Goal: Task Accomplishment & Management: Complete application form

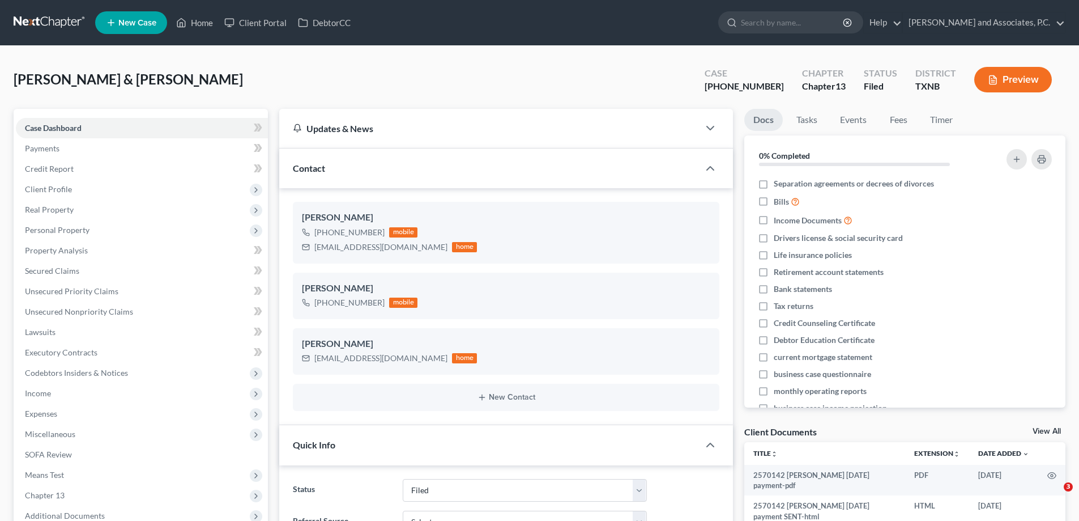
select select "5"
select select "0"
click at [331, 403] on div "New Contact" at bounding box center [506, 396] width 427 height 27
click at [191, 27] on link "Home" at bounding box center [194, 22] width 48 height 20
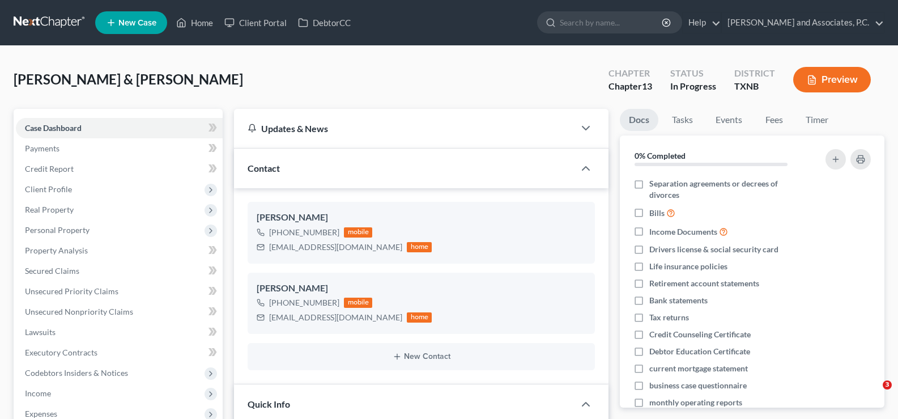
select select "7"
select select "1"
click at [189, 22] on link "Home" at bounding box center [194, 22] width 48 height 20
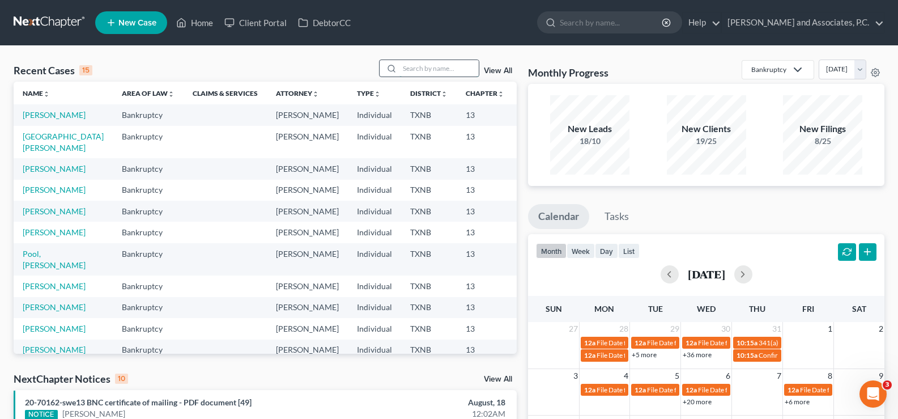
click at [428, 67] on input "search" at bounding box center [438, 68] width 79 height 16
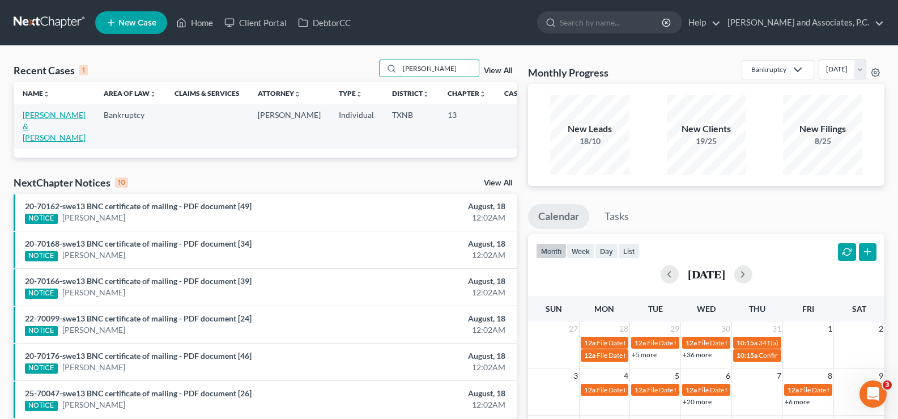
type input "graves"
click at [37, 123] on link "[PERSON_NAME] & [PERSON_NAME]" at bounding box center [54, 126] width 63 height 32
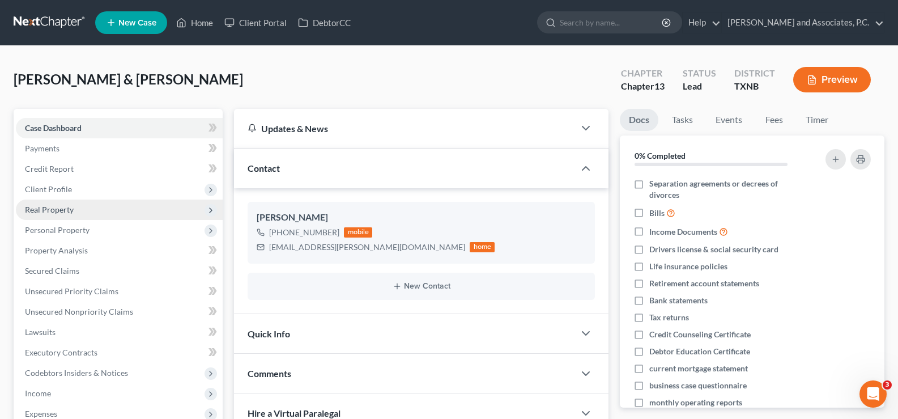
click at [81, 207] on span "Real Property" at bounding box center [119, 209] width 207 height 20
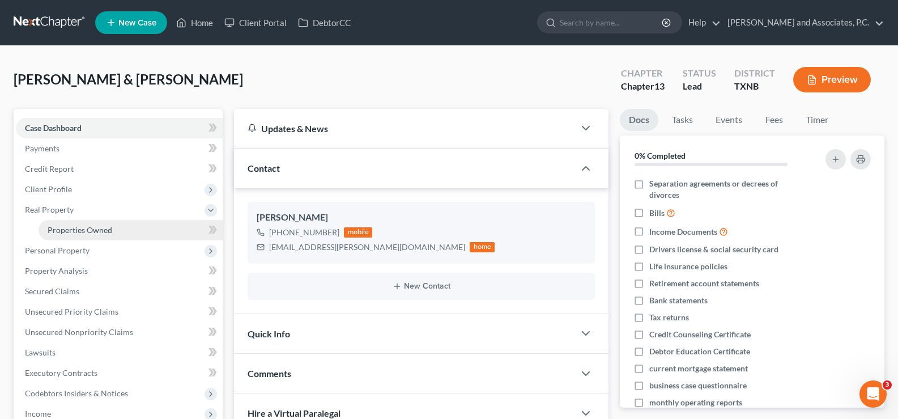
click at [83, 228] on span "Properties Owned" at bounding box center [80, 230] width 65 height 10
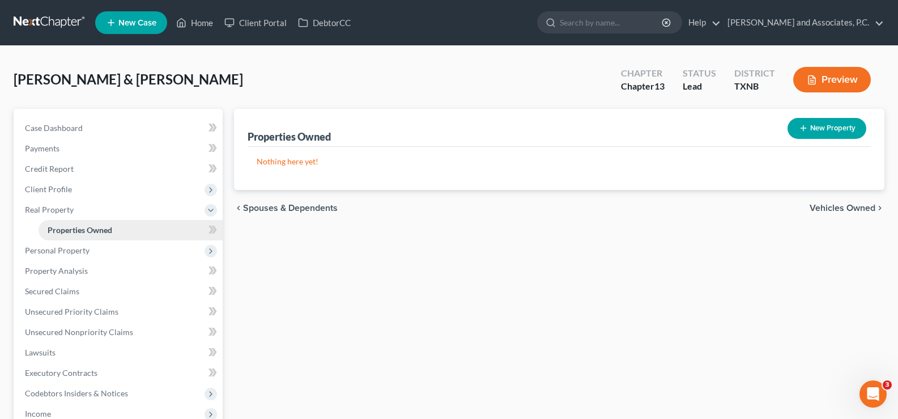
click at [90, 226] on span "Properties Owned" at bounding box center [80, 230] width 65 height 10
click at [72, 195] on span "Client Profile" at bounding box center [119, 189] width 207 height 20
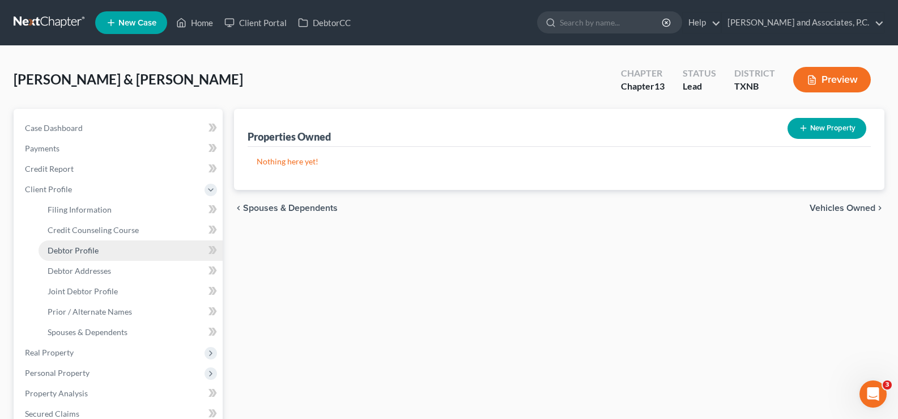
click at [88, 254] on span "Debtor Profile" at bounding box center [73, 250] width 51 height 10
select select "1"
select select "2"
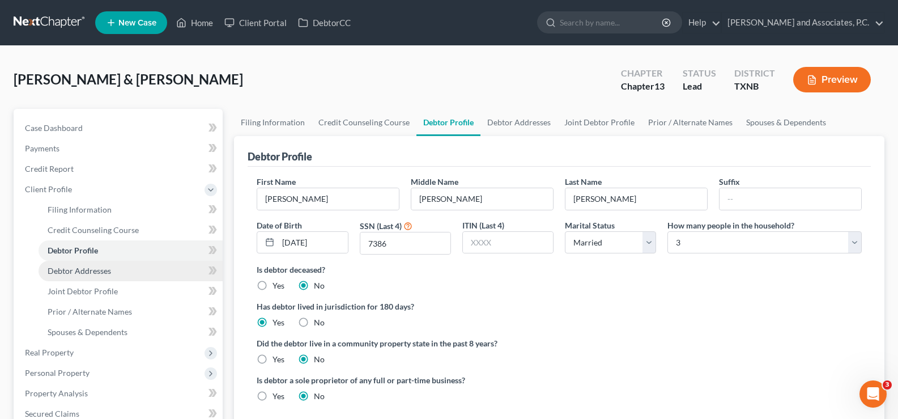
click at [122, 268] on link "Debtor Addresses" at bounding box center [131, 271] width 184 height 20
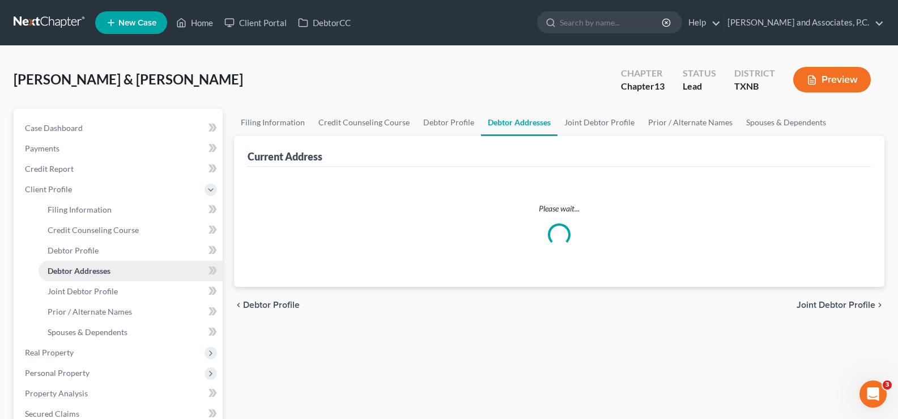
select select "0"
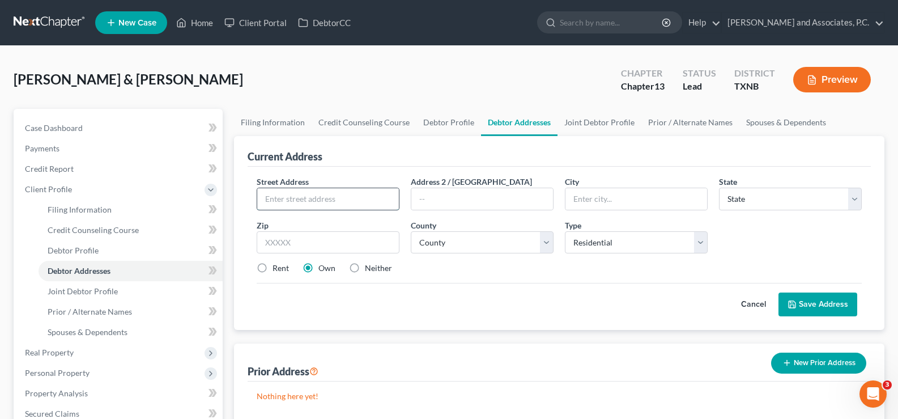
click at [285, 201] on input "text" at bounding box center [328, 199] width 142 height 22
type input "1307 Edgehill Trl."
type input "Iowa Park"
select select "45"
type input "76367"
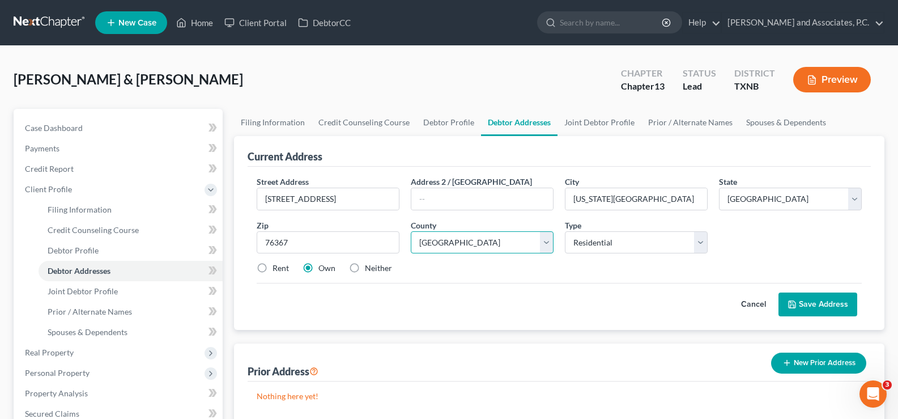
select select "242"
click at [647, 241] on select "Select Residential Mailing Rental Business" at bounding box center [636, 242] width 143 height 23
click at [565, 231] on select "Select Residential Mailing Rental Business" at bounding box center [636, 242] width 143 height 23
click at [809, 304] on button "Save Address" at bounding box center [817, 304] width 79 height 24
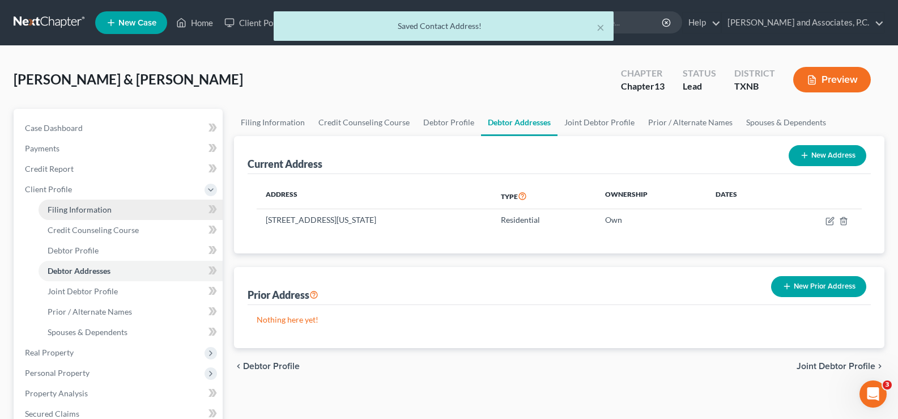
click at [86, 206] on span "Filing Information" at bounding box center [80, 209] width 64 height 10
select select "1"
select select "3"
select select "78"
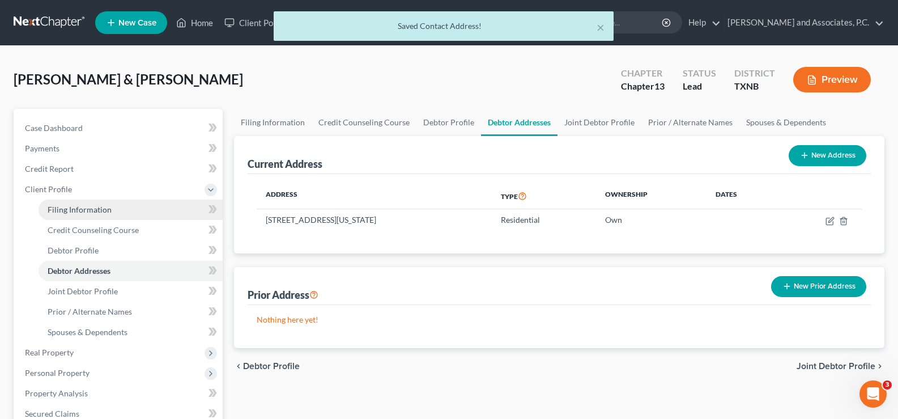
select select "0"
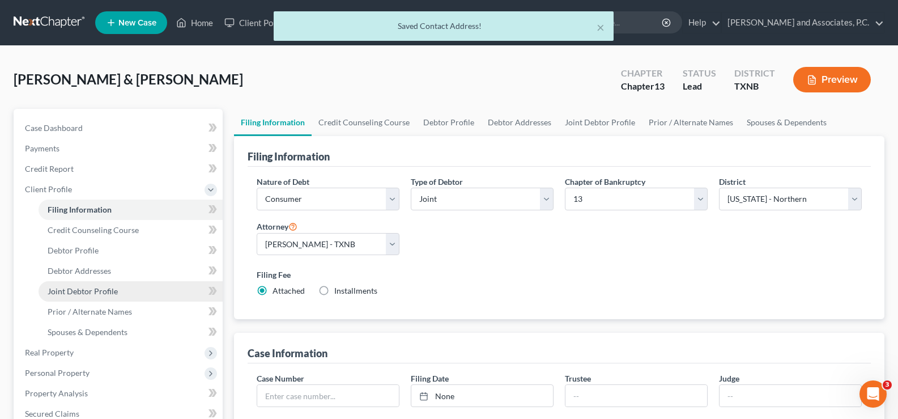
scroll to position [340, 0]
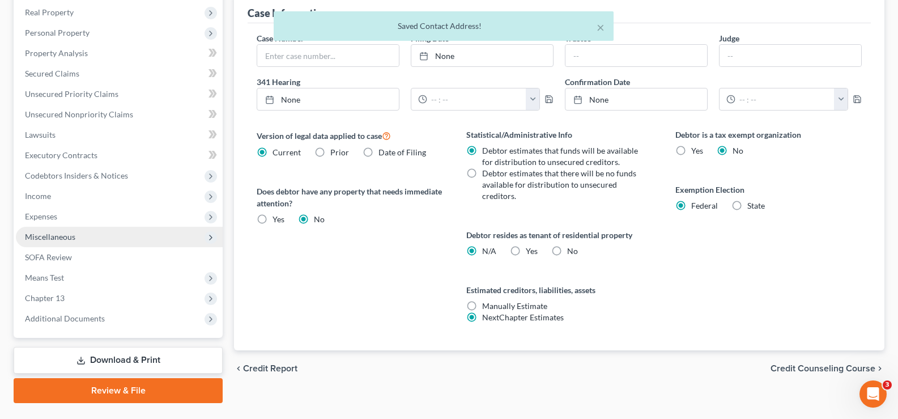
click at [98, 235] on span "Miscellaneous" at bounding box center [119, 237] width 207 height 20
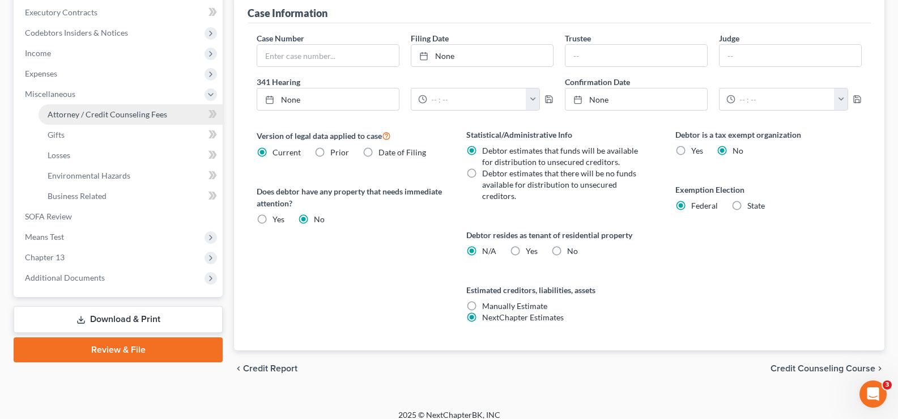
click at [129, 119] on link "Attorney / Credit Counseling Fees" at bounding box center [131, 114] width 184 height 20
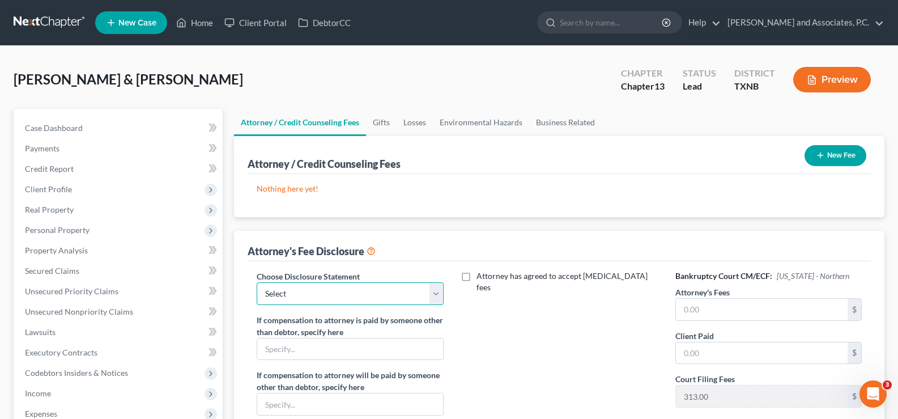
click at [438, 297] on select "Select attorney disclosure-Oklahoma attorney disclosure-Texas" at bounding box center [350, 293] width 186 height 23
select select "1"
click at [257, 282] on select "Select attorney disclosure-Oklahoma attorney disclosure-Texas" at bounding box center [350, 293] width 186 height 23
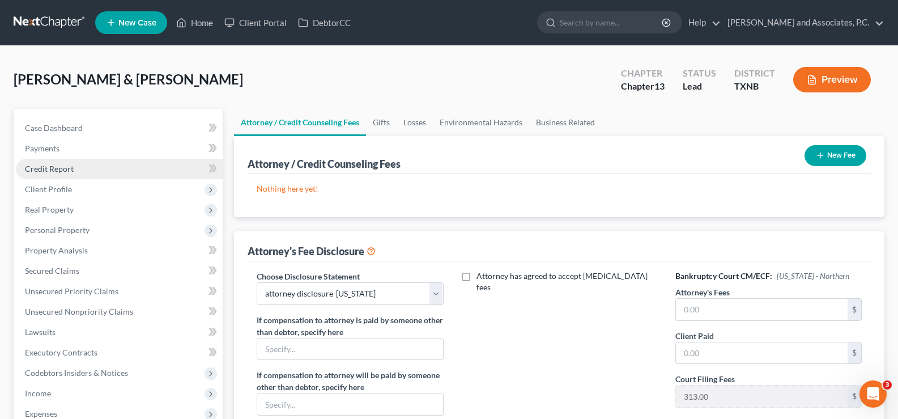
click at [57, 168] on span "Credit Report" at bounding box center [49, 169] width 49 height 10
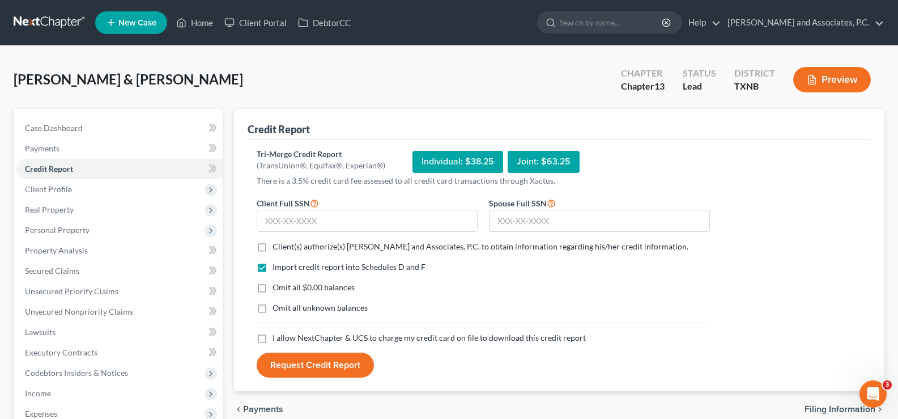
click at [272, 250] on label "Client(s) authorize(s) Monte J. White and Associates, P.C. to obtain informatio…" at bounding box center [480, 246] width 416 height 11
click at [277, 248] on input "Client(s) authorize(s) Monte J. White and Associates, P.C. to obtain informatio…" at bounding box center [280, 244] width 7 height 7
checkbox input "true"
click at [272, 285] on label "Omit all $0.00 balances" at bounding box center [313, 287] width 82 height 11
click at [277, 285] on input "Omit all $0.00 balances" at bounding box center [280, 285] width 7 height 7
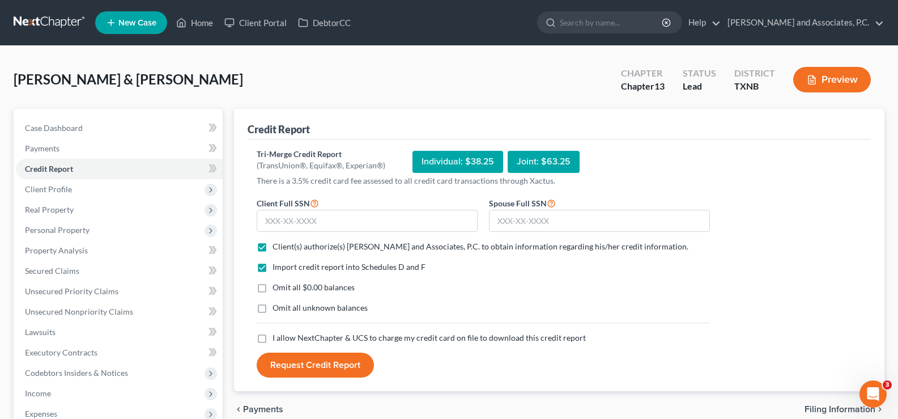
checkbox input "true"
click at [272, 341] on label "I allow NextChapter & UCS to charge my credit card on file to download this cre…" at bounding box center [428, 337] width 313 height 11
click at [277, 339] on input "I allow NextChapter & UCS to charge my credit card on file to download this cre…" at bounding box center [280, 335] width 7 height 7
checkbox input "true"
click at [284, 224] on input "text" at bounding box center [367, 221] width 221 height 23
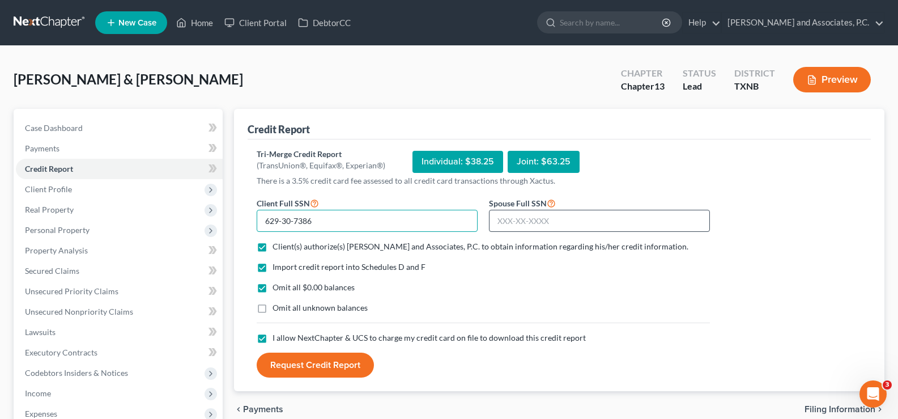
type input "629-30-7386"
click at [515, 226] on input "text" at bounding box center [599, 221] width 221 height 23
type input "530-67-1561"
click at [277, 218] on input "629-30-7386" at bounding box center [367, 221] width 221 height 23
click at [538, 167] on div "Joint: $63.25" at bounding box center [544, 162] width 72 height 22
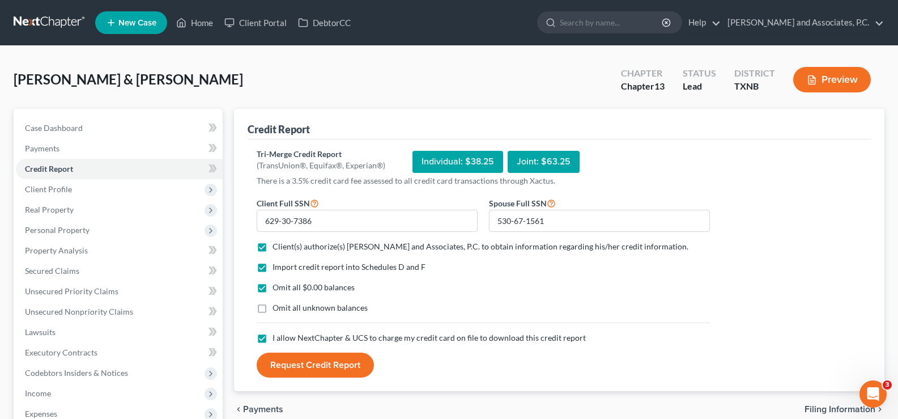
click at [343, 363] on button "Request Credit Report" at bounding box center [315, 364] width 117 height 25
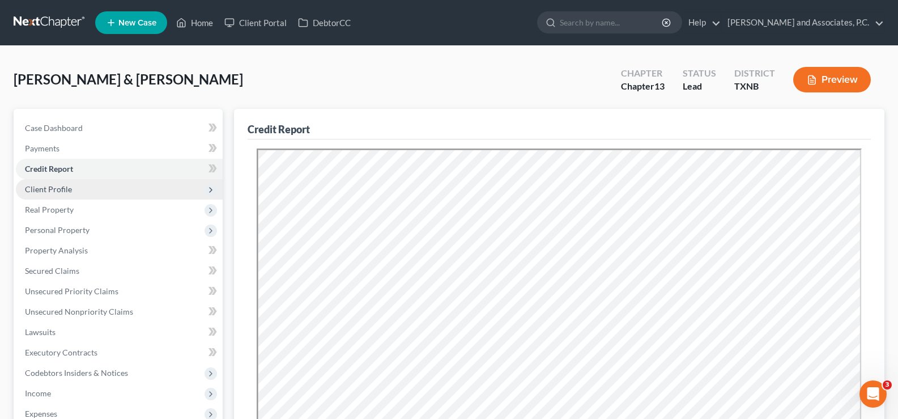
click at [69, 195] on span "Client Profile" at bounding box center [119, 189] width 207 height 20
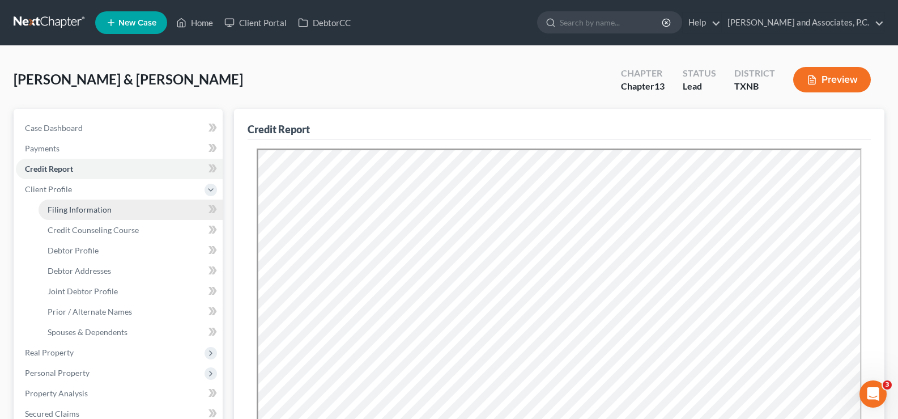
click at [76, 214] on link "Filing Information" at bounding box center [131, 209] width 184 height 20
select select "1"
select select "3"
select select "78"
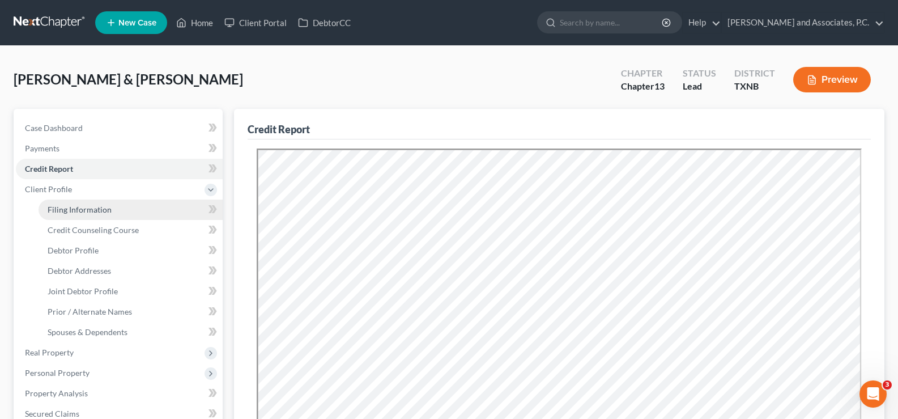
select select "0"
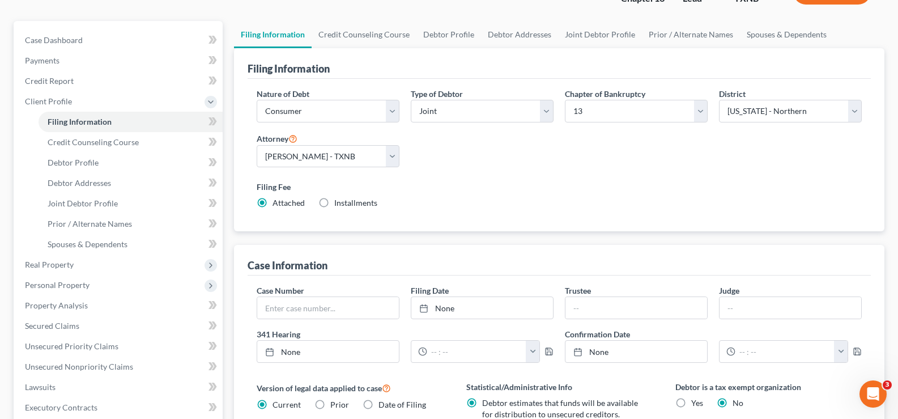
scroll to position [113, 0]
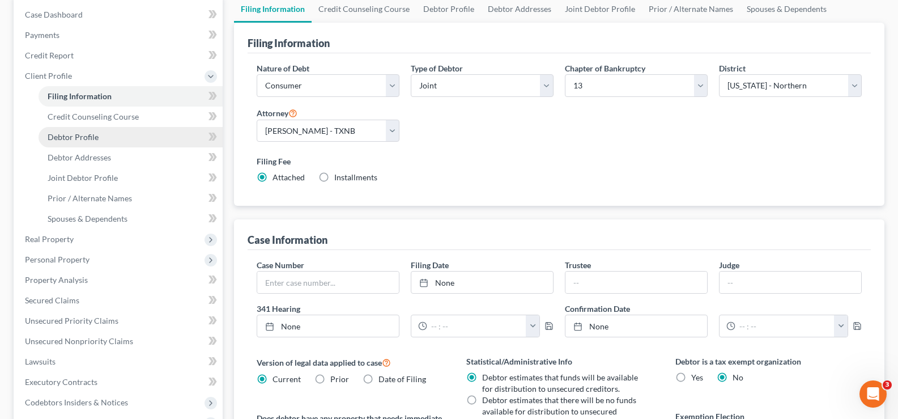
click at [80, 142] on link "Debtor Profile" at bounding box center [131, 137] width 184 height 20
select select "1"
select select "2"
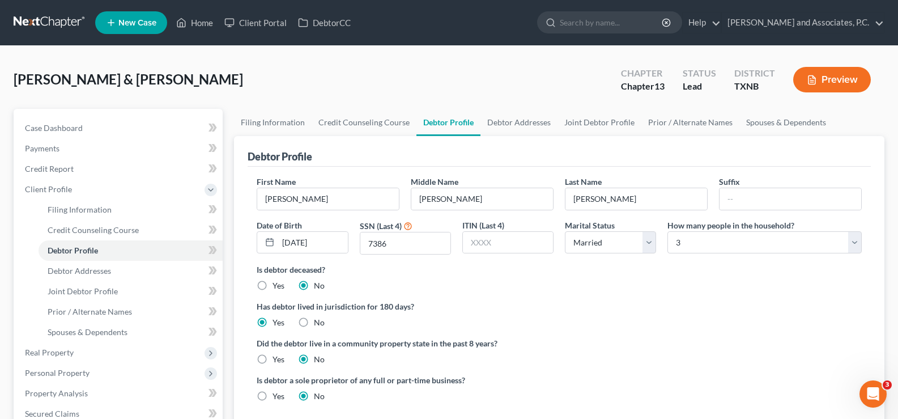
click at [272, 359] on label "Yes" at bounding box center [278, 358] width 12 height 11
click at [277, 359] on input "Yes" at bounding box center [280, 356] width 7 height 7
radio input "true"
radio input "false"
click at [97, 292] on span "Joint Debtor Profile" at bounding box center [83, 291] width 70 height 10
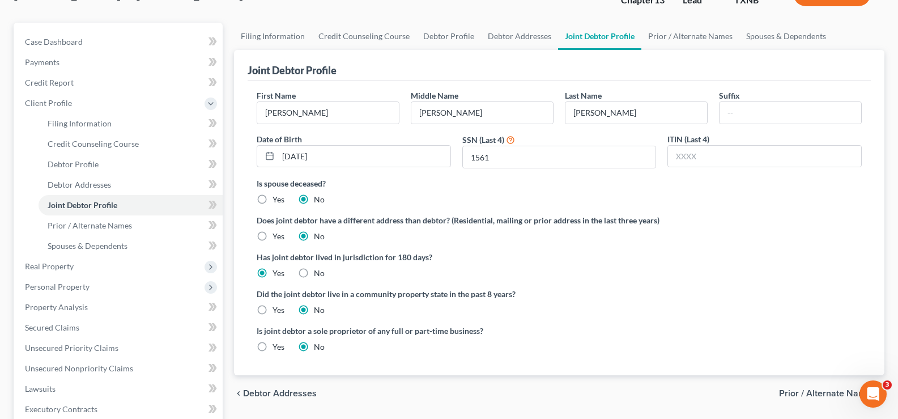
scroll to position [113, 0]
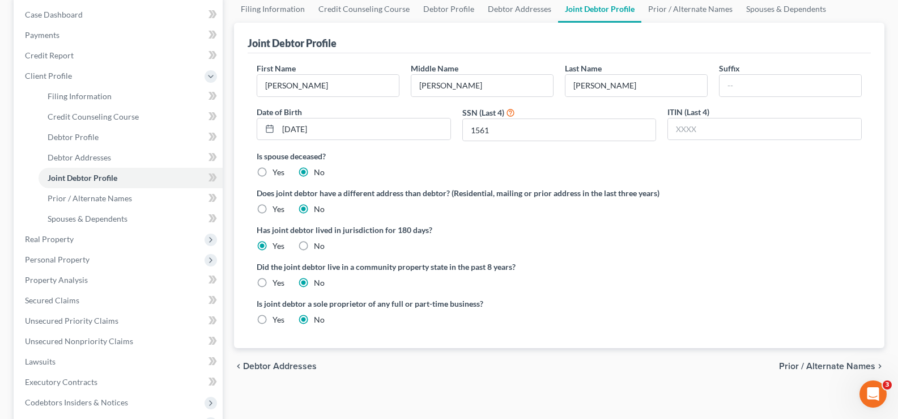
click at [272, 281] on label "Yes" at bounding box center [278, 282] width 12 height 11
click at [277, 281] on input "Yes" at bounding box center [280, 280] width 7 height 7
radio input "true"
radio input "false"
click at [48, 159] on span "Debtor Addresses" at bounding box center [79, 157] width 63 height 10
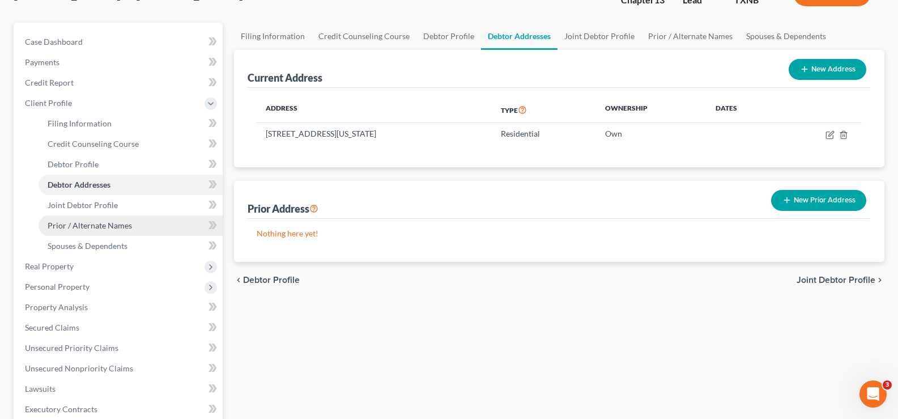
scroll to position [113, 0]
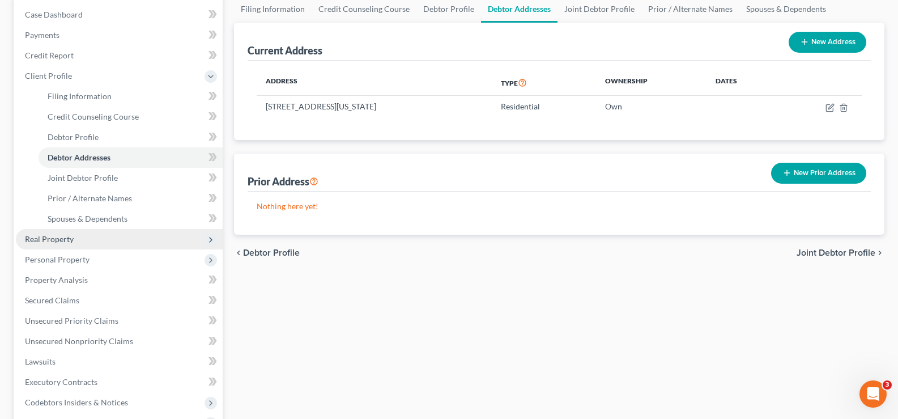
click at [84, 238] on span "Real Property" at bounding box center [119, 239] width 207 height 20
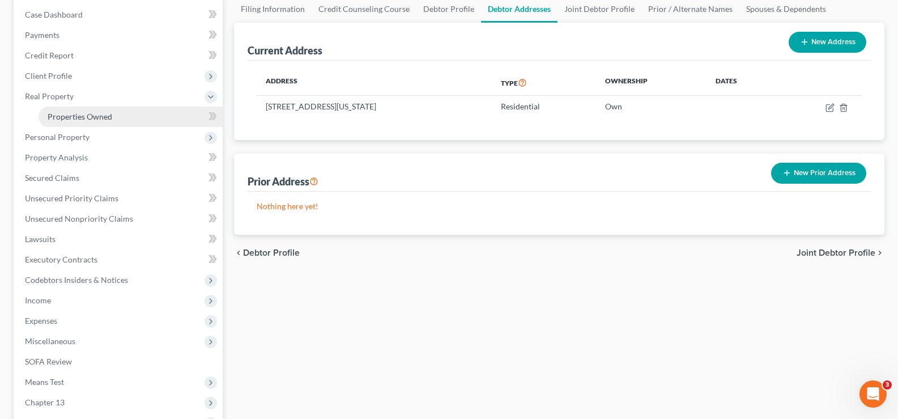
click at [93, 118] on span "Properties Owned" at bounding box center [80, 117] width 65 height 10
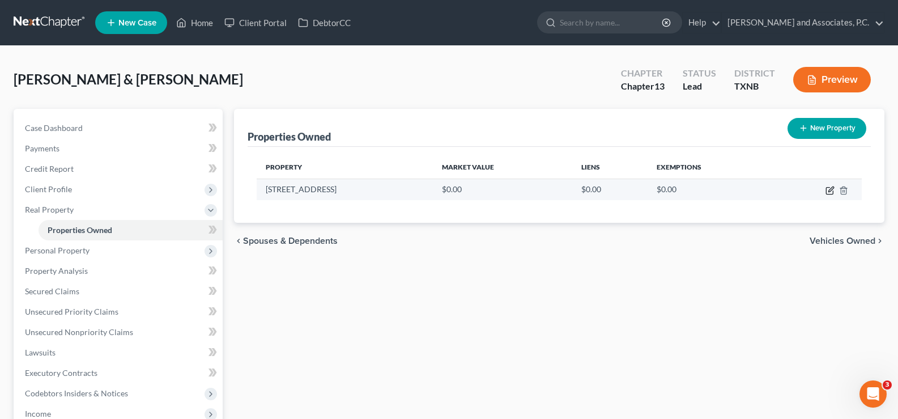
click at [831, 194] on icon "button" at bounding box center [829, 190] width 7 height 7
select select "45"
select select "242"
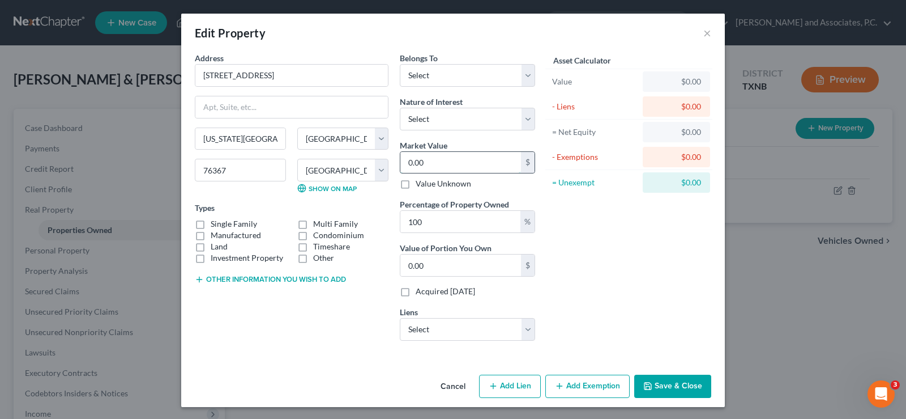
click at [474, 163] on input "0.00" at bounding box center [460, 163] width 121 height 22
type input "0"
type input "1"
type input "1.00"
type input "17"
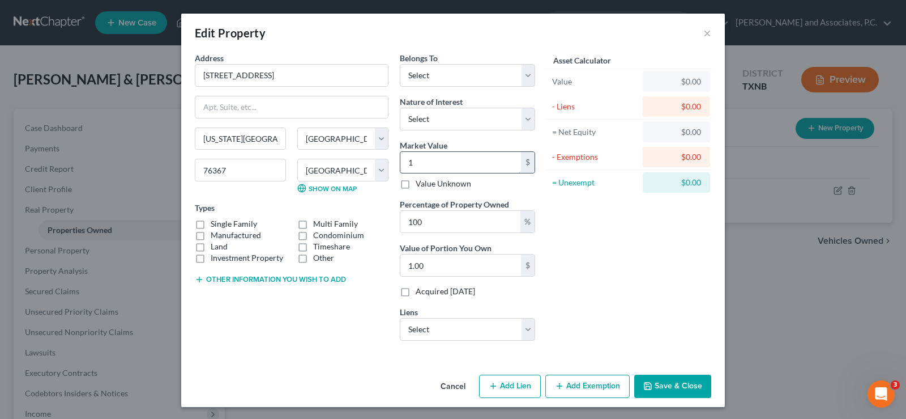
type input "17.00"
type input "174"
type input "174.00"
type input "1742"
type input "1,742.00"
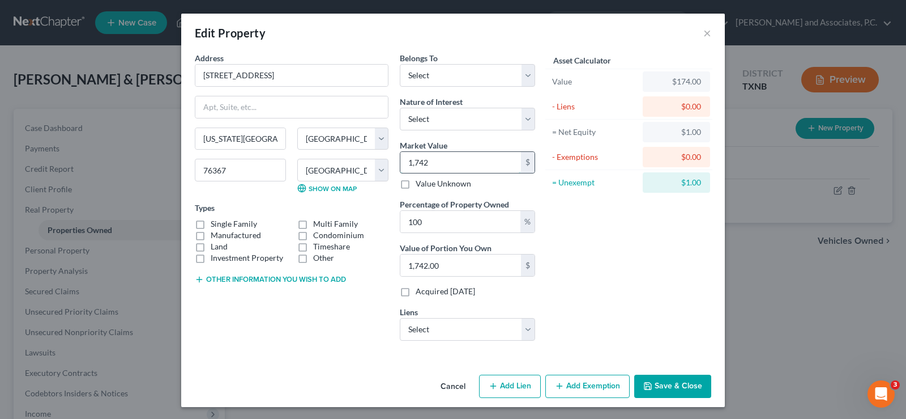
type input "1,7422"
type input "17,422.00"
type input "17,4220"
type input "174,220.00"
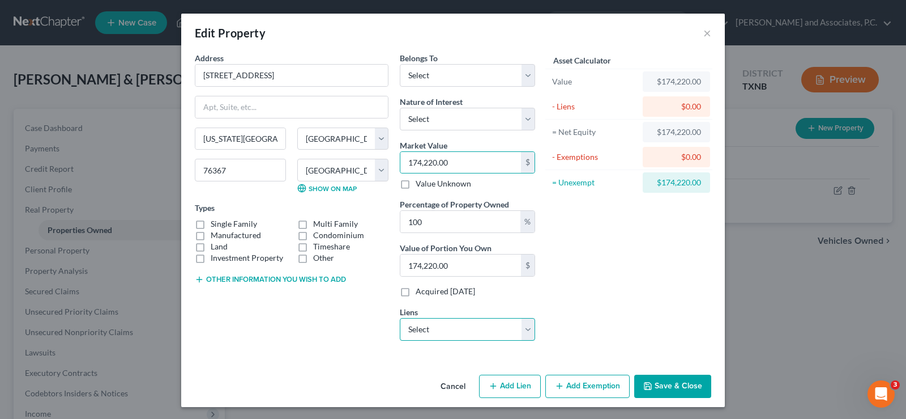
click at [527, 329] on select "Select Flat Branch - $140,607.00 Westlake Fin - $6,312.00" at bounding box center [467, 329] width 135 height 23
select select "0"
click at [400, 318] on select "Select Flat Branch - $140,607.00 Westlake Fin - $6,312.00" at bounding box center [467, 329] width 135 height 23
select select
select select "26"
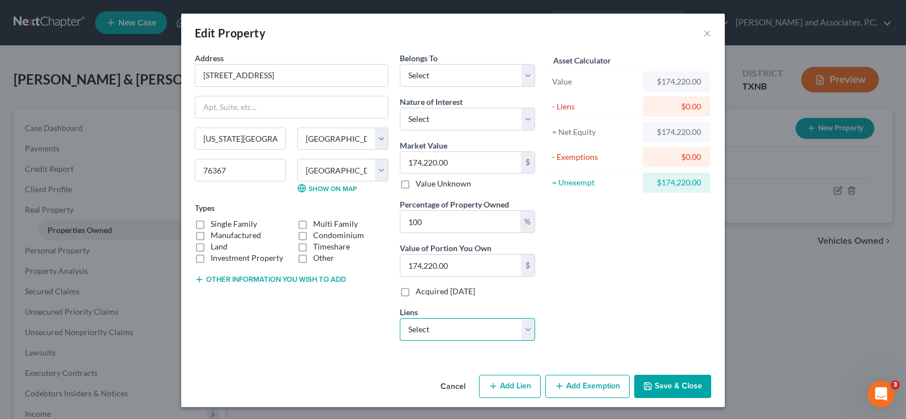
select select "0"
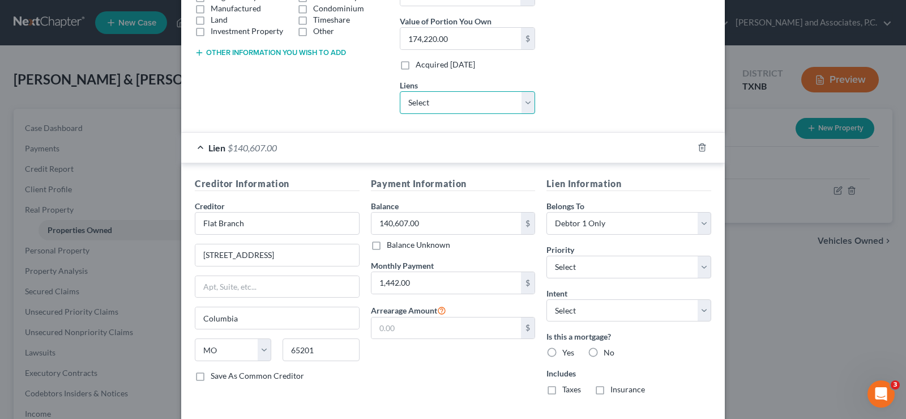
scroll to position [283, 0]
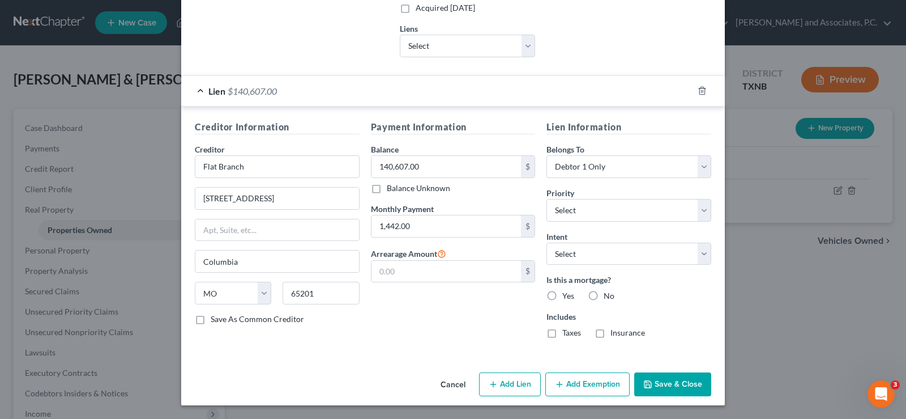
click at [562, 299] on label "Yes" at bounding box center [568, 295] width 12 height 11
click at [567, 297] on input "Yes" at bounding box center [570, 293] width 7 height 7
radio input "true"
click at [562, 335] on label "Taxes" at bounding box center [571, 332] width 19 height 11
click at [567, 334] on input "Taxes" at bounding box center [570, 330] width 7 height 7
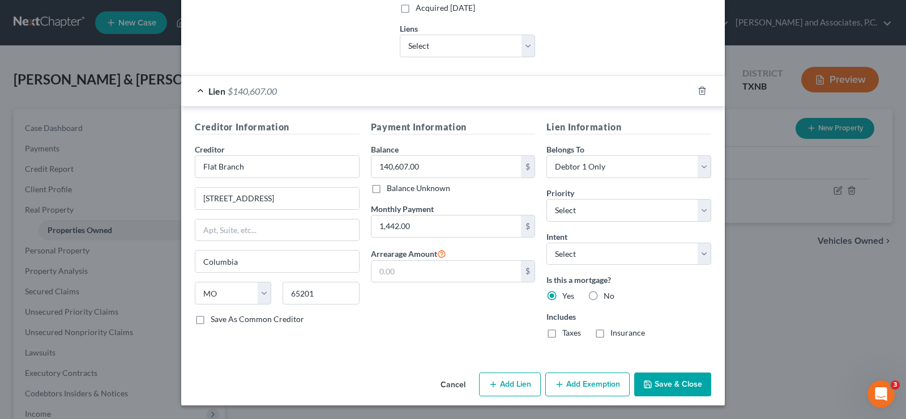
checkbox input "true"
click at [611, 332] on label "Insurance" at bounding box center [628, 332] width 35 height 11
click at [615, 332] on input "Insurance" at bounding box center [618, 330] width 7 height 7
checkbox input "true"
click at [668, 389] on button "Save & Close" at bounding box center [672, 384] width 77 height 24
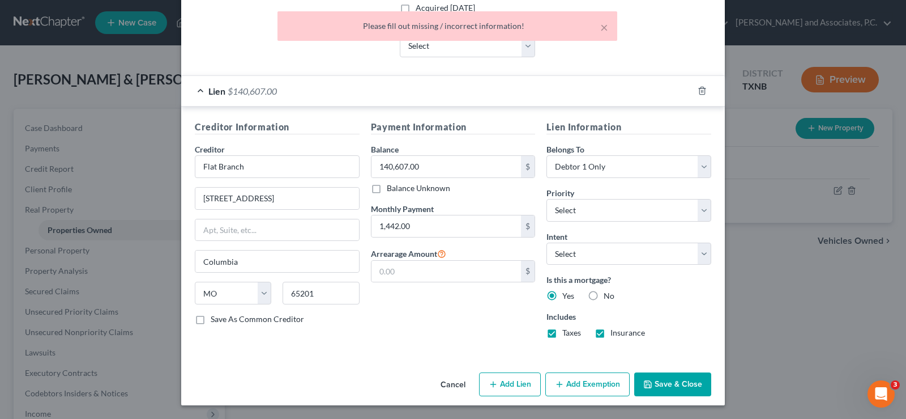
scroll to position [0, 0]
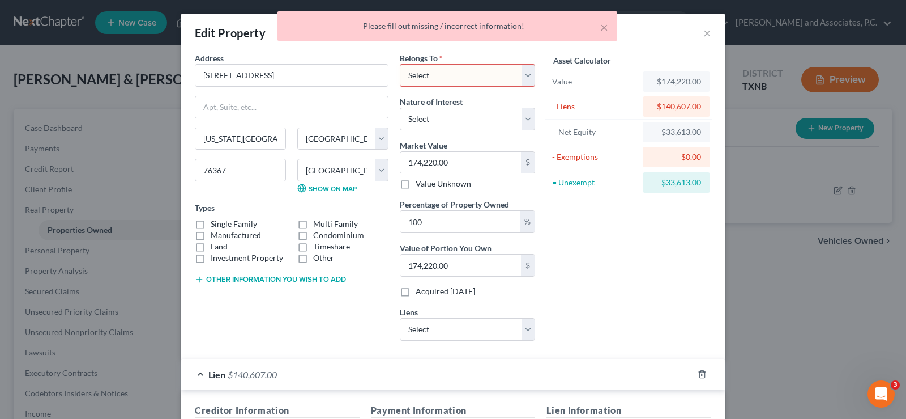
drag, startPoint x: 523, startPoint y: 74, endPoint x: 510, endPoint y: 86, distance: 18.0
click at [523, 74] on select "Select Debtor 1 Only Debtor 2 Only Debtor 1 And Debtor 2 Only At Least One Of T…" at bounding box center [467, 75] width 135 height 23
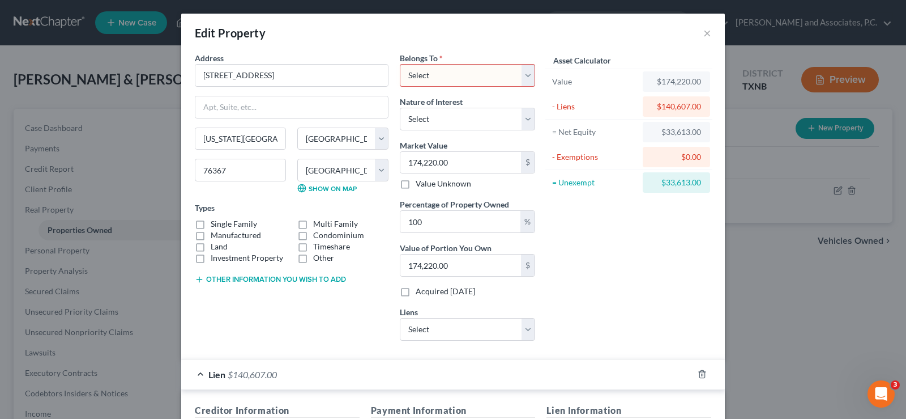
select select "2"
click at [400, 64] on select "Select Debtor 1 Only Debtor 2 Only Debtor 1 And Debtor 2 Only At Least One Of T…" at bounding box center [467, 75] width 135 height 23
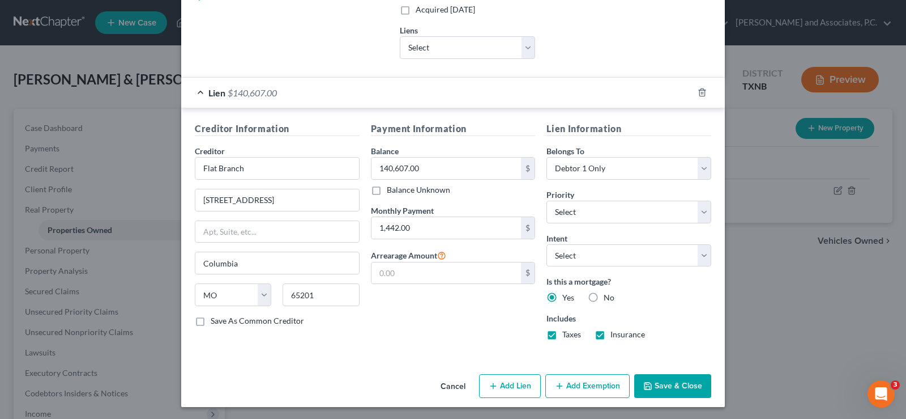
scroll to position [283, 0]
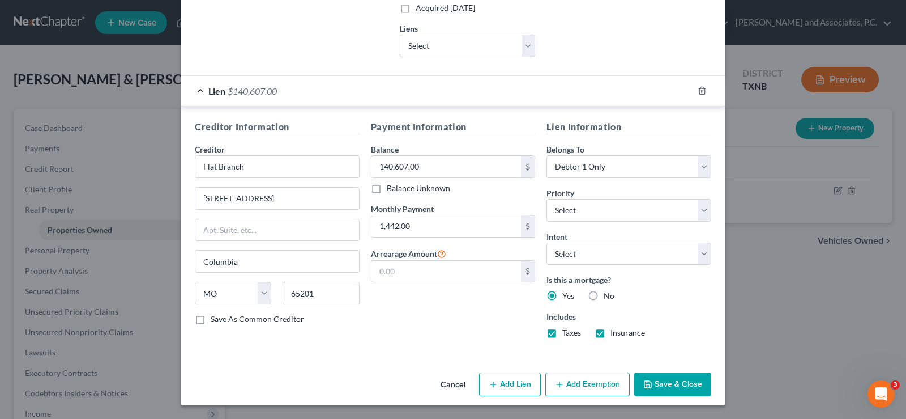
click at [672, 378] on button "Save & Close" at bounding box center [672, 384] width 77 height 24
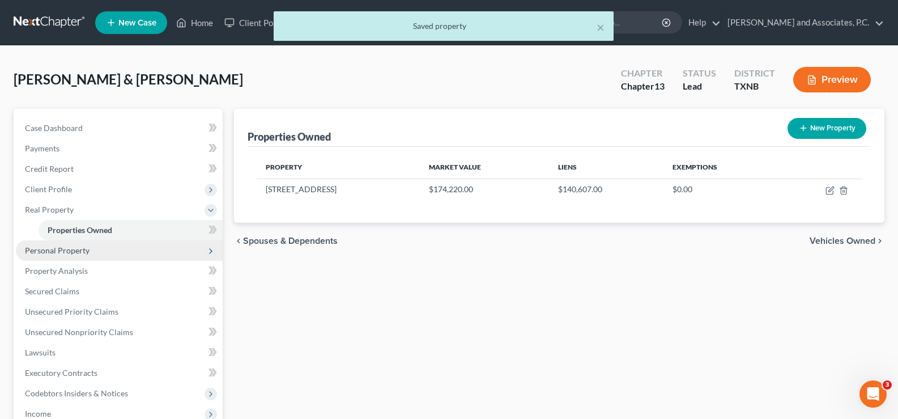
click at [88, 249] on span "Personal Property" at bounding box center [57, 250] width 65 height 10
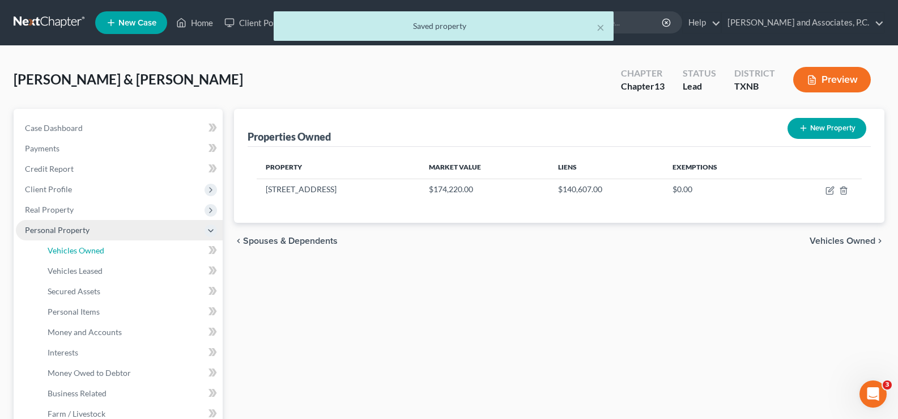
click at [88, 249] on span "Vehicles Owned" at bounding box center [76, 250] width 57 height 10
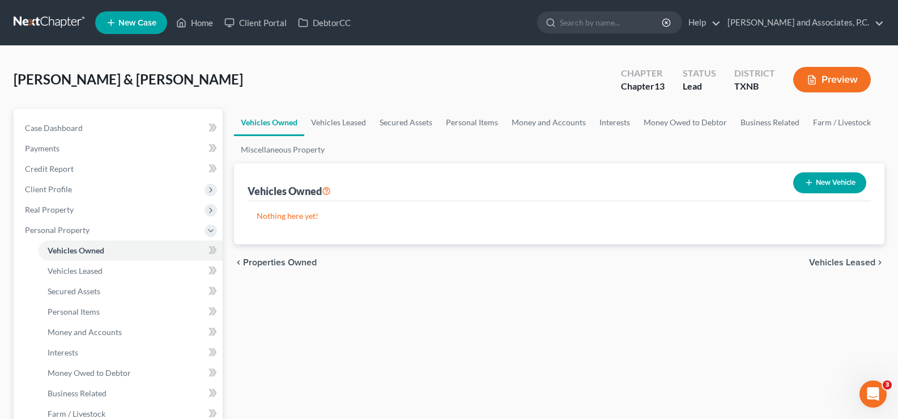
click at [825, 182] on button "New Vehicle" at bounding box center [829, 182] width 73 height 21
select select "0"
select select "2"
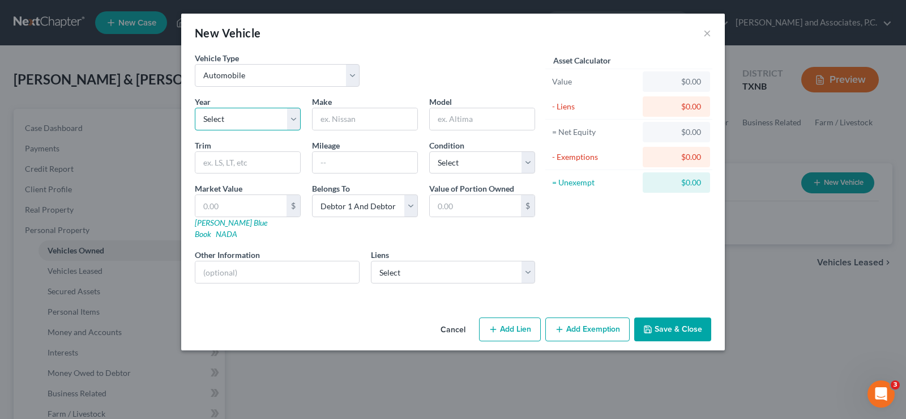
click at [253, 127] on select "Select 2026 2025 2024 2023 2022 2021 2020 2019 2018 2017 2016 2015 2014 2013 20…" at bounding box center [248, 119] width 106 height 23
select select "17"
click at [195, 108] on select "Select 2026 2025 2024 2023 2022 2021 2020 2019 2018 2017 2016 2015 2014 2013 20…" at bounding box center [248, 119] width 106 height 23
click at [381, 118] on input "text" at bounding box center [365, 119] width 105 height 22
type input "Nissan"
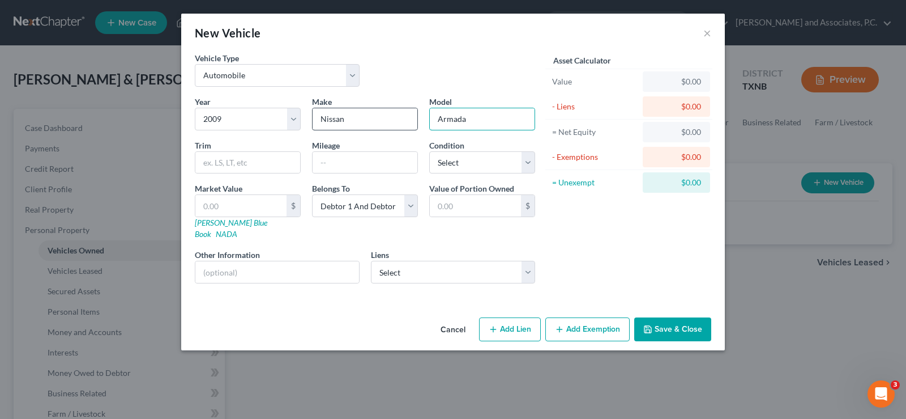
type input "Armada"
type input "175000"
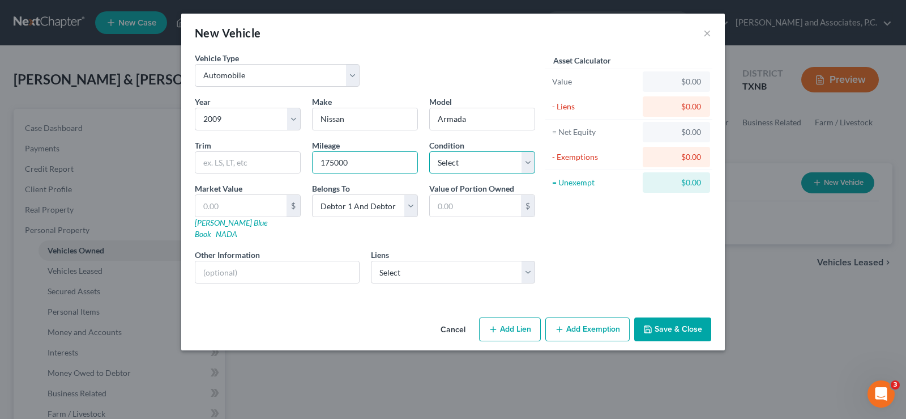
click at [517, 161] on select "Select Excellent Very Good Good Fair Poor" at bounding box center [482, 162] width 106 height 23
select select "2"
click at [429, 151] on select "Select Excellent Very Good Good Fair Poor" at bounding box center [482, 162] width 106 height 23
click at [654, 317] on button "Save & Close" at bounding box center [672, 329] width 77 height 24
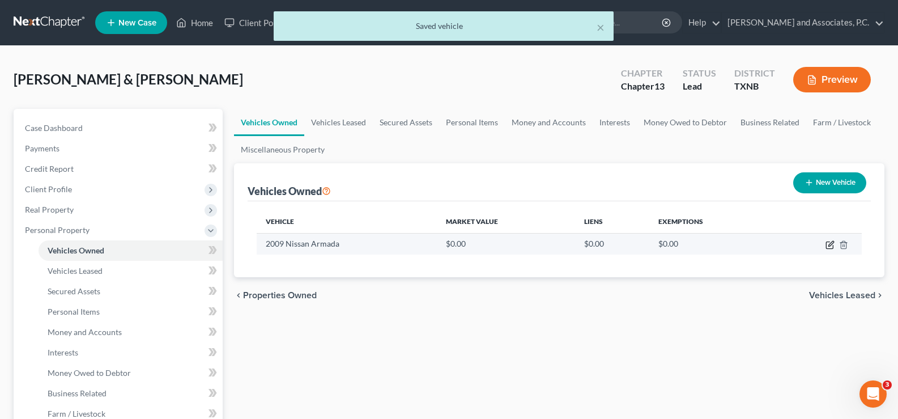
click at [825, 244] on icon "button" at bounding box center [829, 244] width 9 height 9
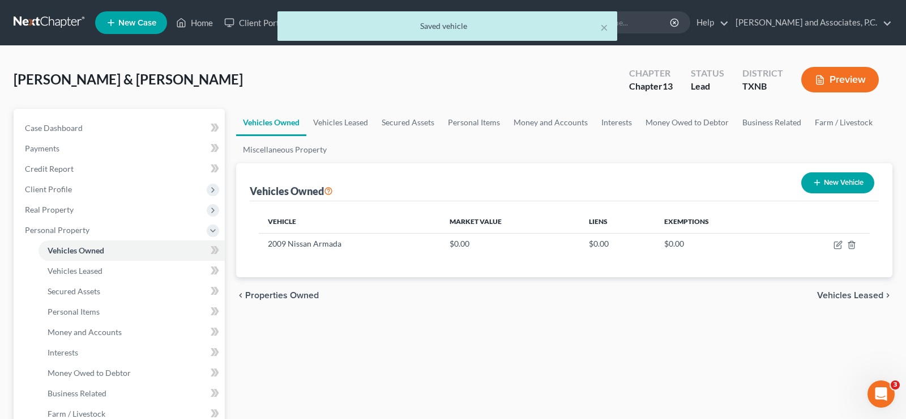
select select "0"
select select "17"
select select "2"
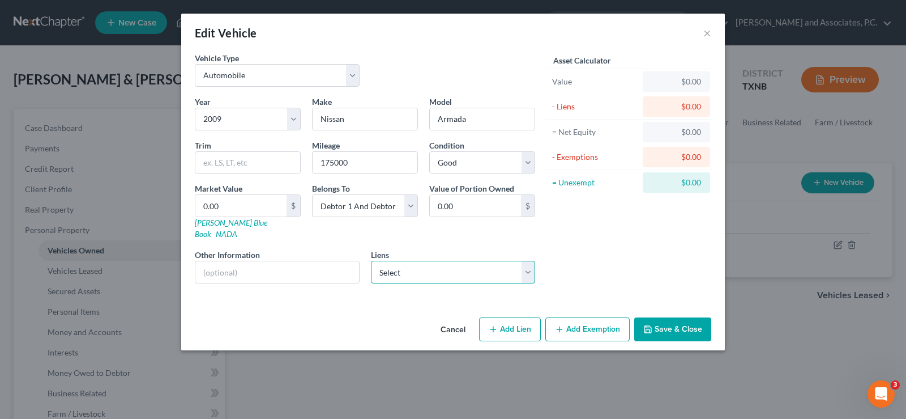
click at [439, 261] on select "Select Westlake Fin - $6,312.00" at bounding box center [453, 272] width 165 height 23
select select "4"
select select "2"
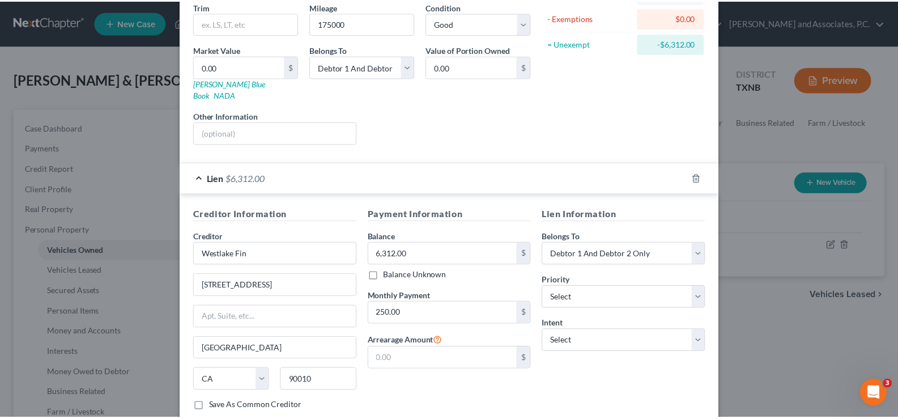
scroll to position [201, 0]
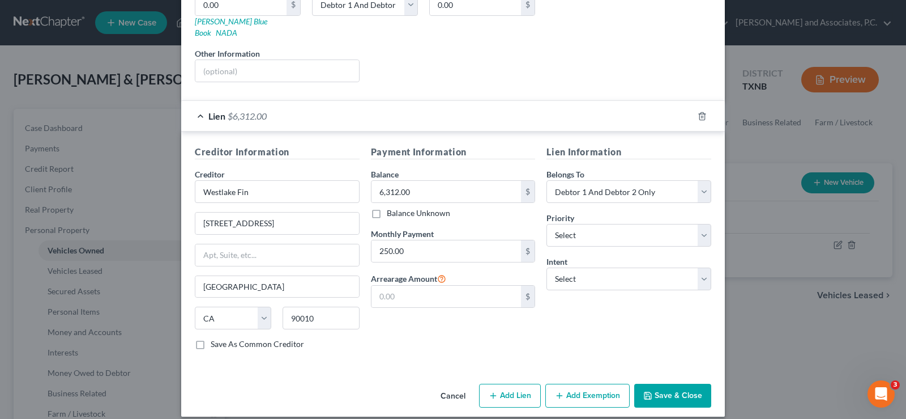
click at [664, 383] on button "Save & Close" at bounding box center [672, 395] width 77 height 24
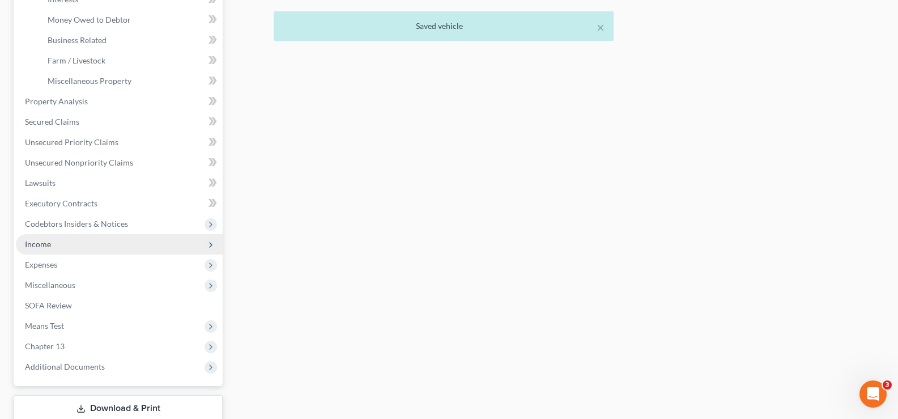
scroll to position [428, 0]
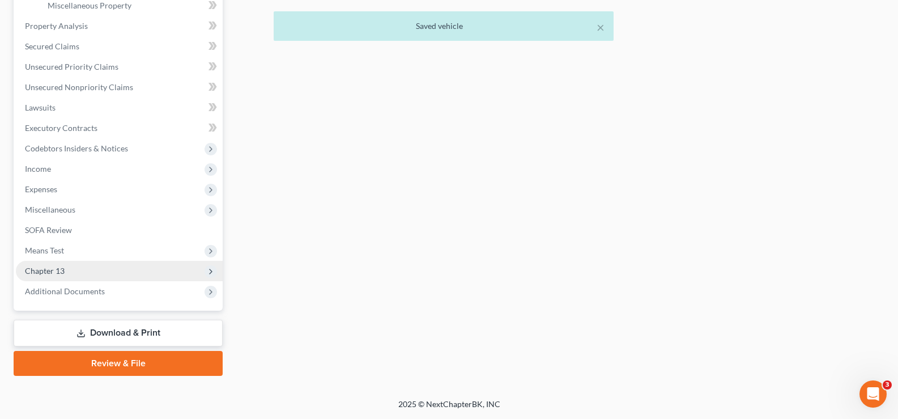
click at [82, 267] on span "Chapter 13" at bounding box center [119, 271] width 207 height 20
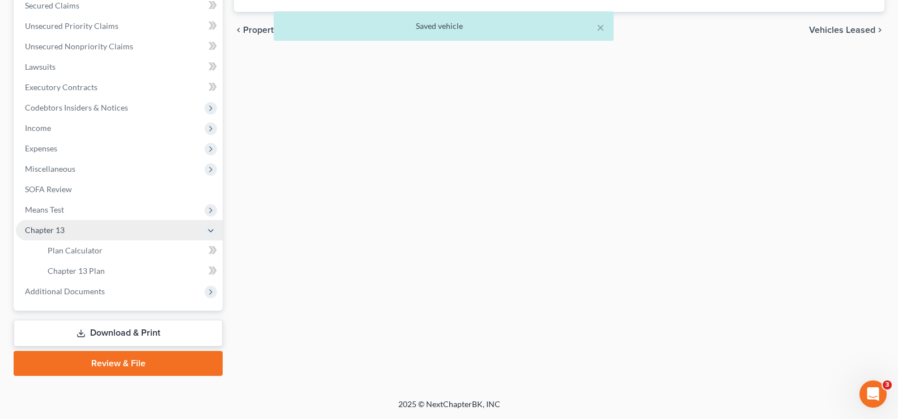
scroll to position [265, 0]
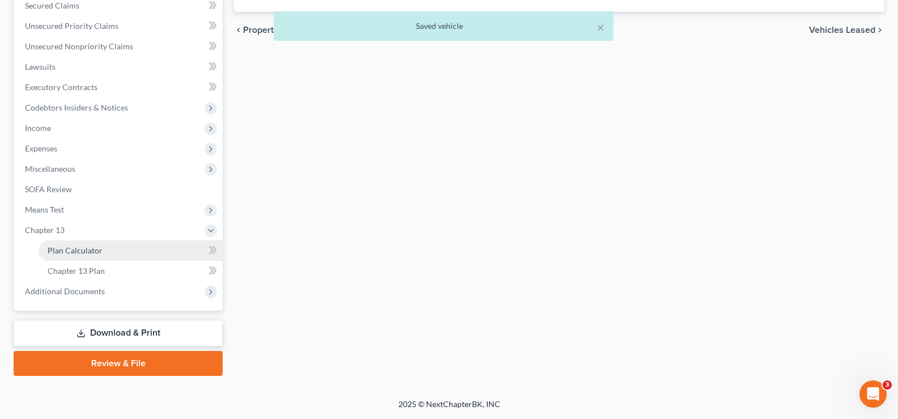
click at [82, 257] on link "Plan Calculator" at bounding box center [131, 250] width 184 height 20
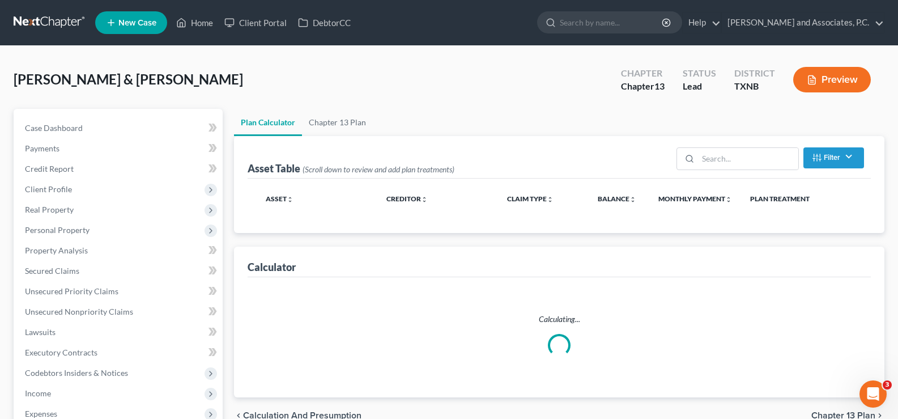
select select "59"
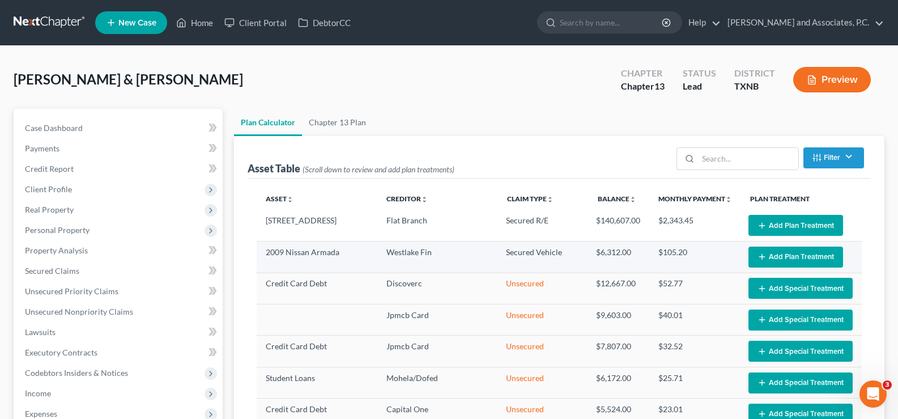
click at [757, 253] on icon "button" at bounding box center [761, 256] width 9 height 9
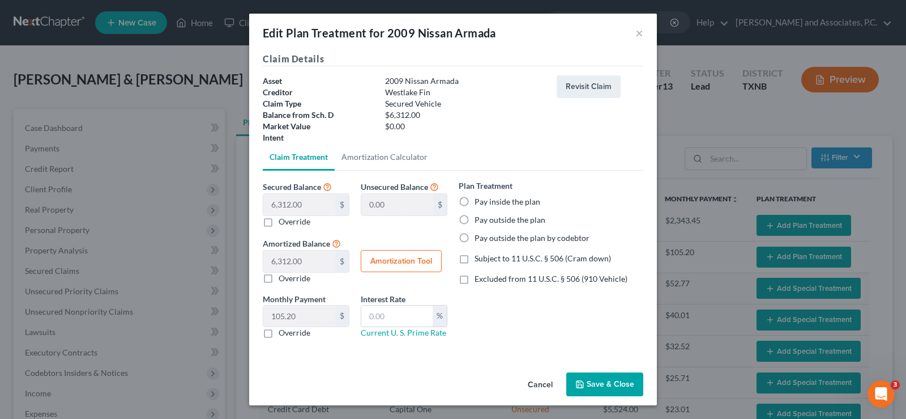
click at [423, 257] on button "Amortization Tool" at bounding box center [401, 261] width 81 height 23
type input "6,312.00"
type input "60"
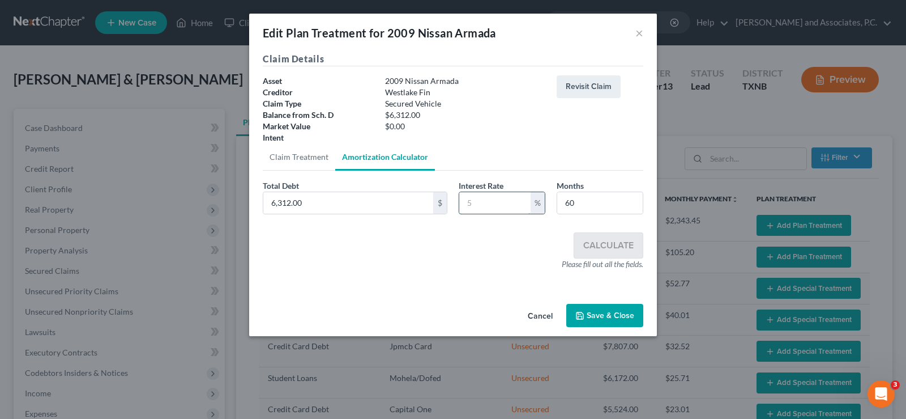
click at [513, 195] on input "text" at bounding box center [494, 203] width 71 height 22
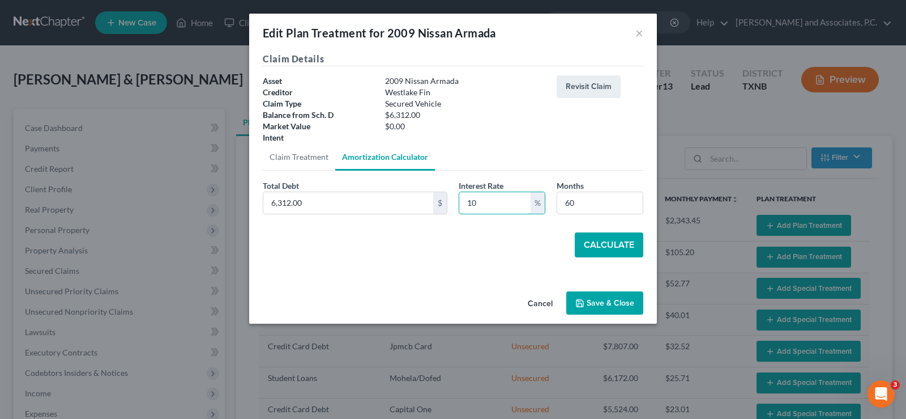
type input "10"
click at [594, 242] on button "Calculate" at bounding box center [609, 244] width 69 height 25
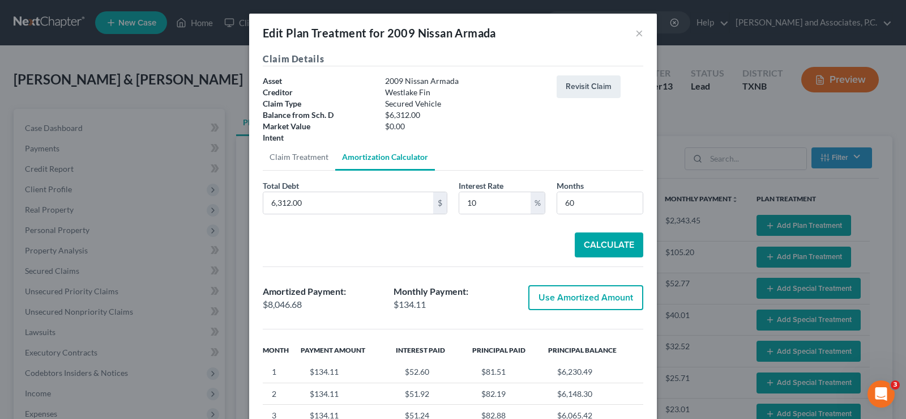
click at [596, 297] on button "Use Amortized Amount" at bounding box center [585, 297] width 115 height 25
type input "8,046.68"
checkbox input "true"
type input "134.11"
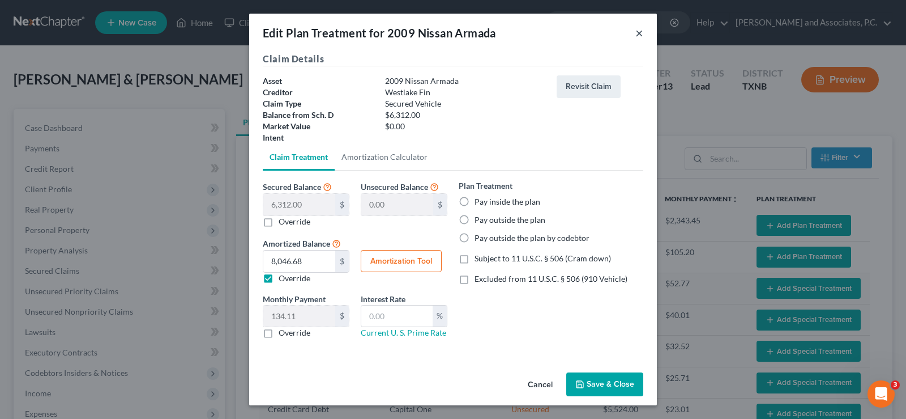
click at [642, 34] on button "×" at bounding box center [640, 33] width 8 height 14
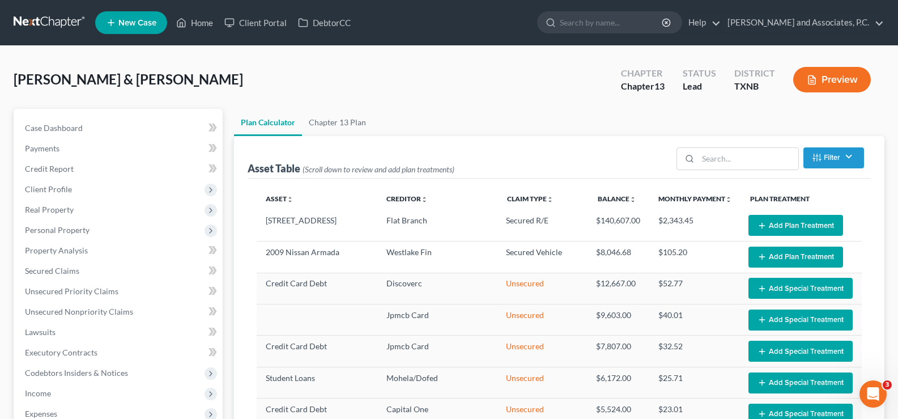
scroll to position [113, 0]
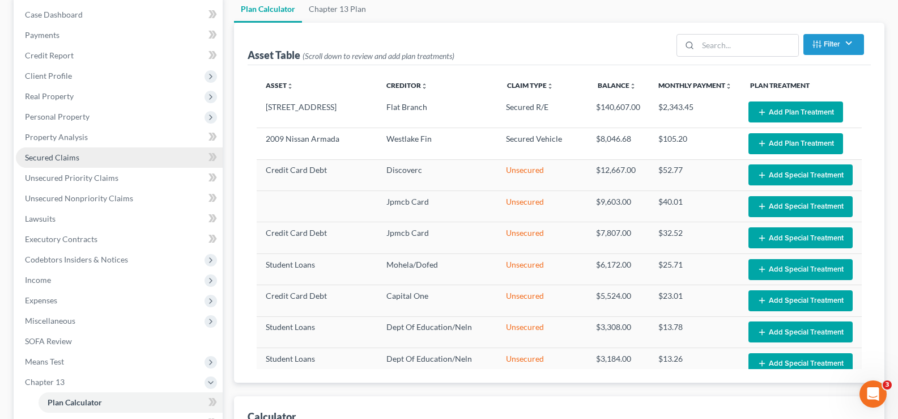
click at [103, 159] on link "Secured Claims" at bounding box center [119, 157] width 207 height 20
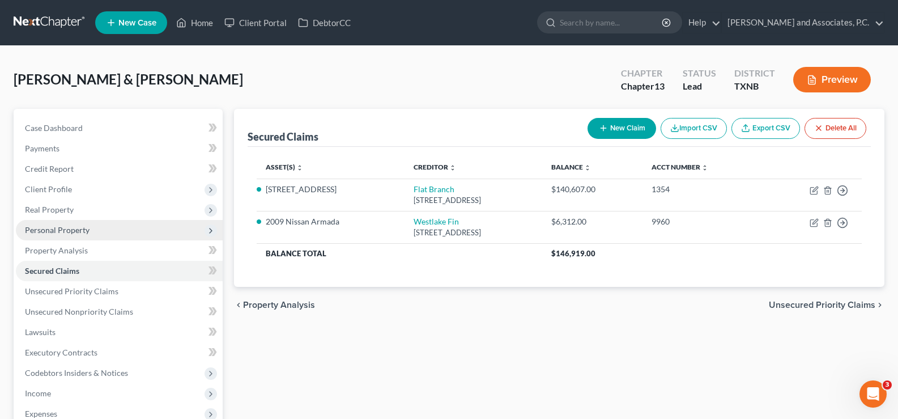
click at [84, 239] on span "Personal Property" at bounding box center [119, 230] width 207 height 20
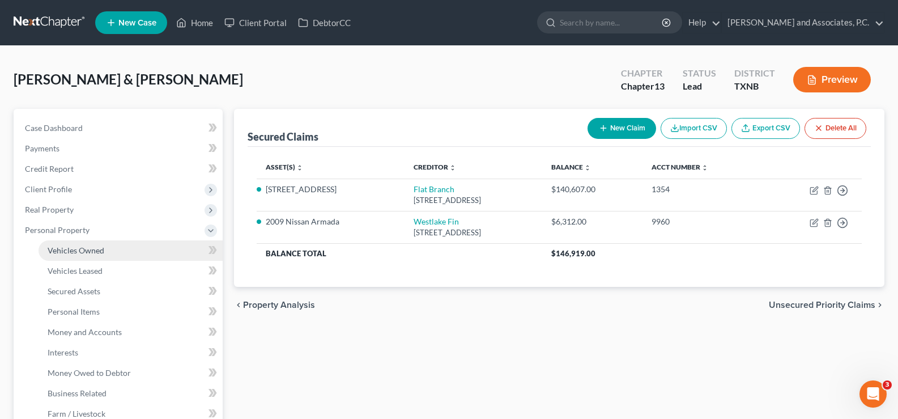
click at [89, 251] on span "Vehicles Owned" at bounding box center [76, 250] width 57 height 10
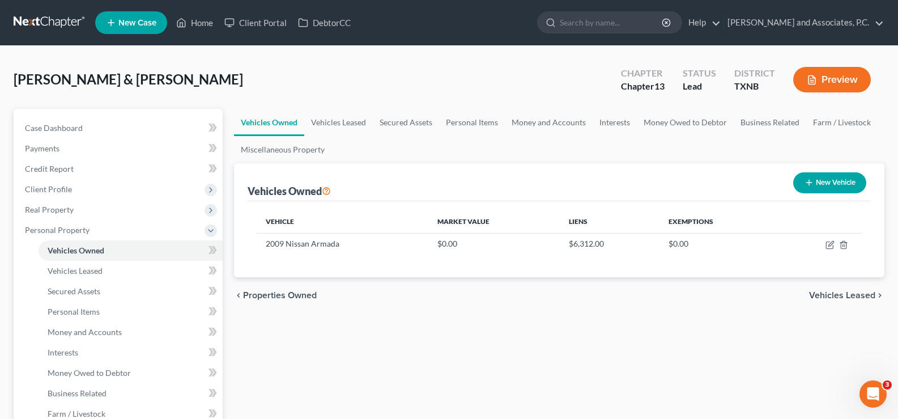
click at [804, 185] on icon "button" at bounding box center [808, 182] width 9 height 9
select select "0"
select select "2"
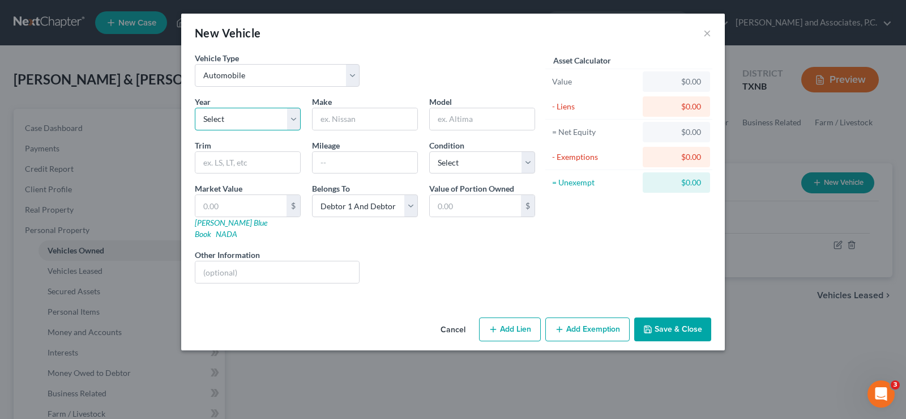
click at [295, 122] on select "Select 2026 2025 2024 2023 2022 2021 2020 2019 2018 2017 2016 2015 2014 2013 20…" at bounding box center [248, 119] width 106 height 23
select select "18"
click at [195, 108] on select "Select 2026 2025 2024 2023 2022 2021 2020 2019 2018 2017 2016 2015 2014 2013 20…" at bounding box center [248, 119] width 106 height 23
click at [375, 126] on input "text" at bounding box center [365, 119] width 105 height 22
type input "Nissan"
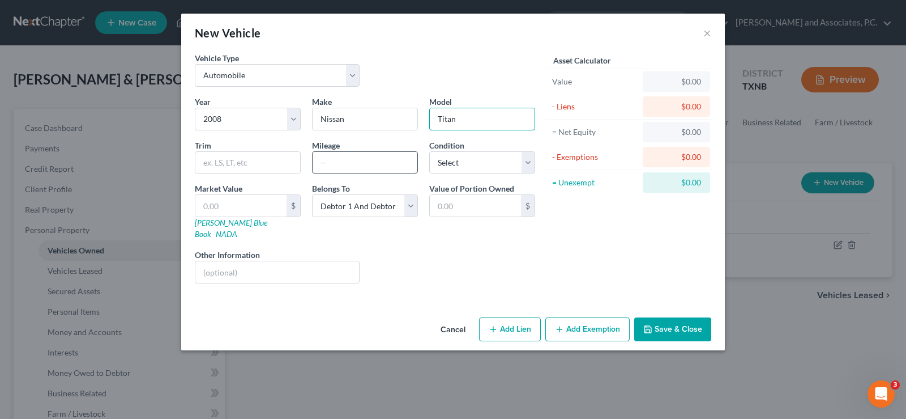
type input "Titan"
click at [374, 164] on input "text" at bounding box center [365, 163] width 105 height 22
type input "230000"
drag, startPoint x: 434, startPoint y: 163, endPoint x: 434, endPoint y: 169, distance: 6.3
click at [434, 163] on select "Select Excellent Very Good Good Fair Poor" at bounding box center [482, 162] width 106 height 23
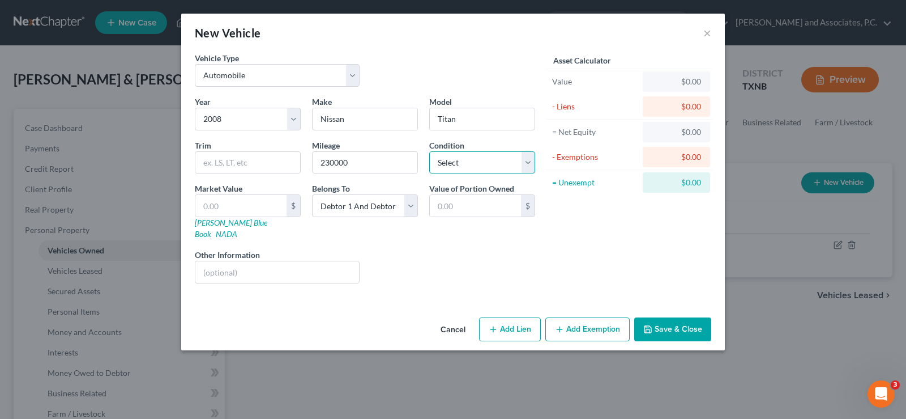
select select "3"
click at [429, 151] on select "Select Excellent Very Good Good Fair Poor" at bounding box center [482, 162] width 106 height 23
click at [674, 317] on button "Save & Close" at bounding box center [672, 329] width 77 height 24
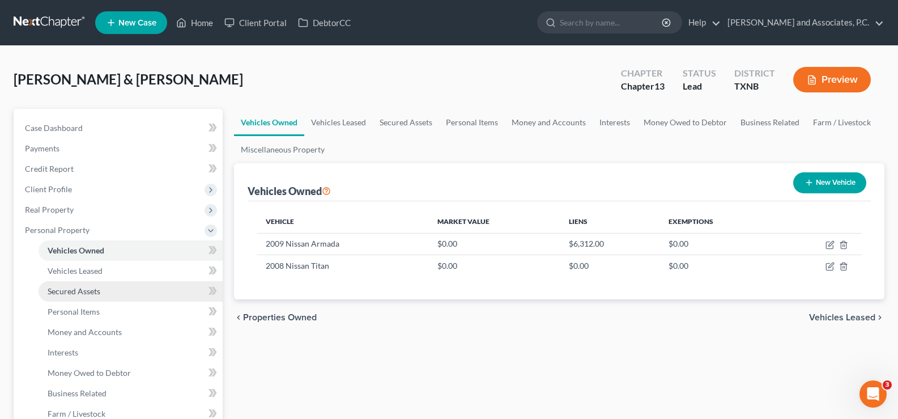
scroll to position [113, 0]
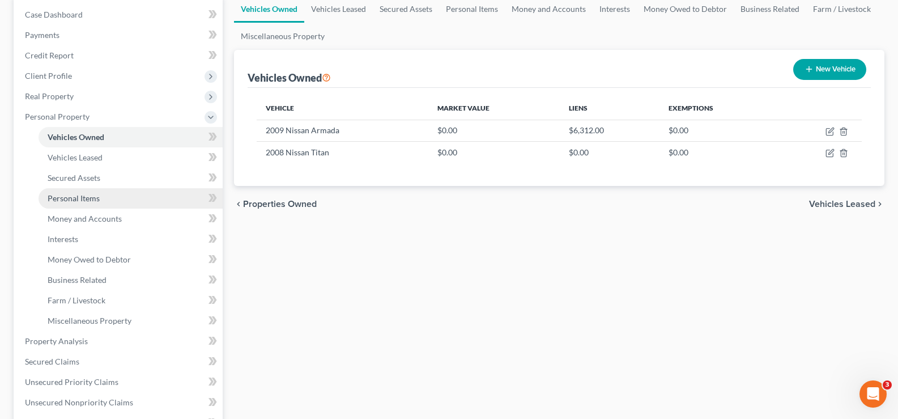
click at [100, 198] on link "Personal Items" at bounding box center [131, 198] width 184 height 20
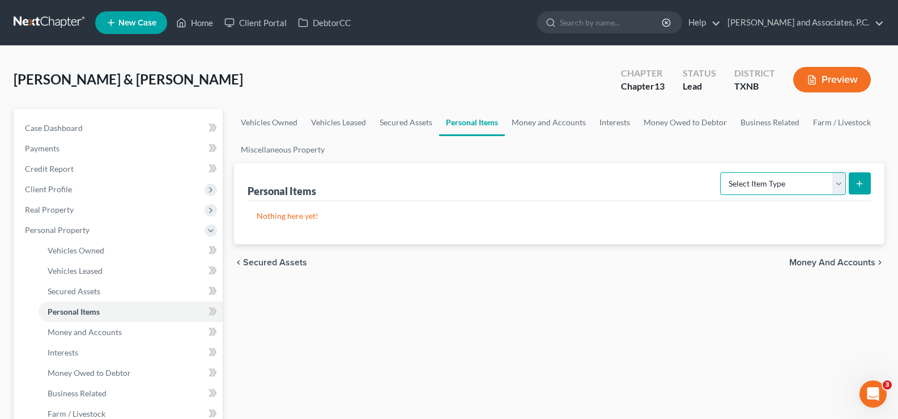
click at [842, 182] on select "Select Item Type Clothing Collectibles Of Value Electronics Firearms Household …" at bounding box center [783, 183] width 126 height 23
select select "clothing"
click at [721, 172] on select "Select Item Type Clothing Collectibles Of Value Electronics Firearms Household …" at bounding box center [783, 183] width 126 height 23
click at [864, 185] on button "submit" at bounding box center [860, 183] width 22 height 22
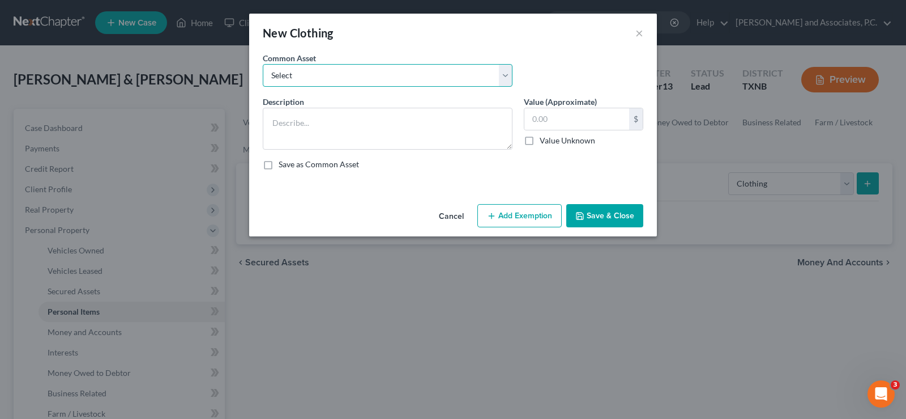
drag, startPoint x: 352, startPoint y: 78, endPoint x: 353, endPoint y: 85, distance: 7.4
click at [352, 78] on select "Select personal clothing personal clothing personal clothing" at bounding box center [388, 75] width 250 height 23
select select "1"
click at [263, 64] on select "Select personal clothing personal clothing personal clothing" at bounding box center [388, 75] width 250 height 23
type textarea "personal clothing"
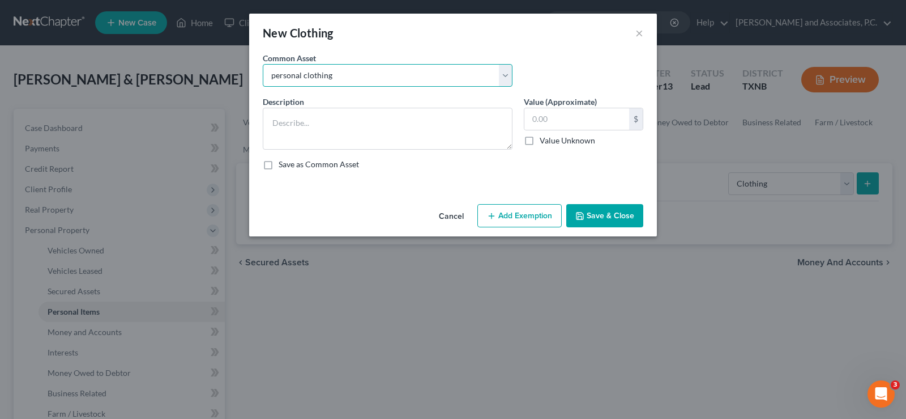
type input "500.00"
click at [609, 215] on button "Save & Close" at bounding box center [604, 216] width 77 height 24
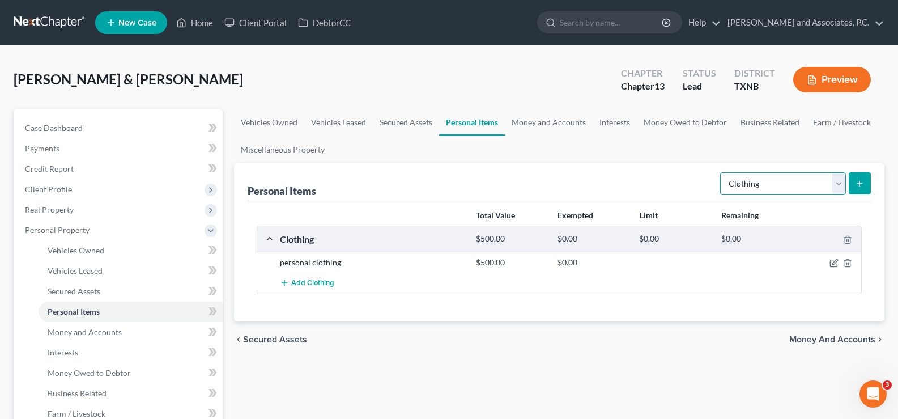
click at [838, 181] on select "Select Item Type Clothing Collectibles Of Value Electronics Firearms Household …" at bounding box center [783, 183] width 126 height 23
select select "household_goods"
click at [721, 172] on select "Select Item Type Clothing Collectibles Of Value Electronics Firearms Household …" at bounding box center [783, 183] width 126 height 23
click at [855, 177] on button "submit" at bounding box center [860, 183] width 22 height 22
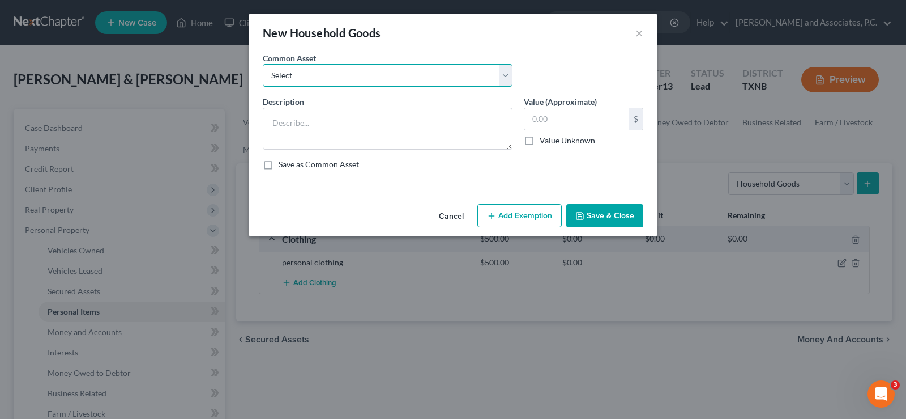
drag, startPoint x: 509, startPoint y: 83, endPoint x: 497, endPoint y: 86, distance: 11.6
click at [509, 83] on select "Select household goods & furnishings household goods & furnishings" at bounding box center [388, 75] width 250 height 23
select select "0"
click at [263, 64] on select "Select household goods & furnishings household goods & furnishings" at bounding box center [388, 75] width 250 height 23
type textarea "household goods & furnishings"
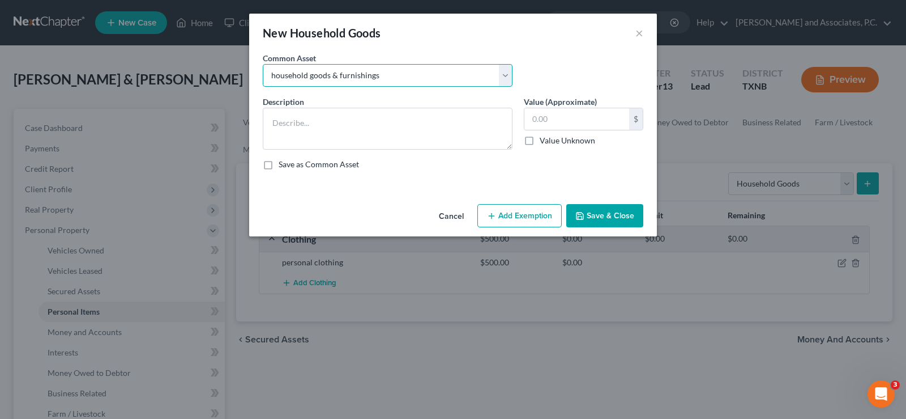
type input "4,000.00"
click at [600, 217] on button "Save & Close" at bounding box center [604, 216] width 77 height 24
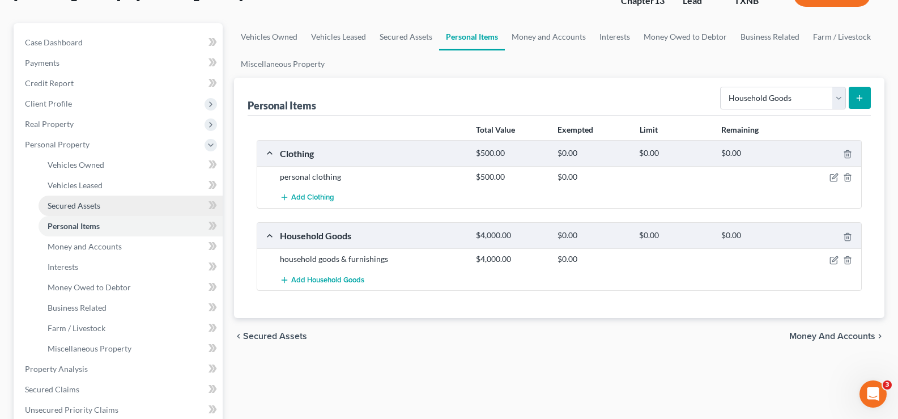
scroll to position [113, 0]
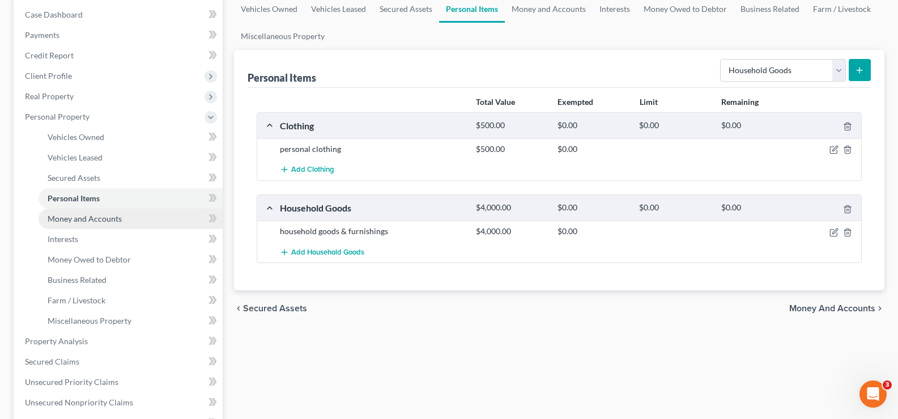
click at [86, 219] on span "Money and Accounts" at bounding box center [85, 219] width 74 height 10
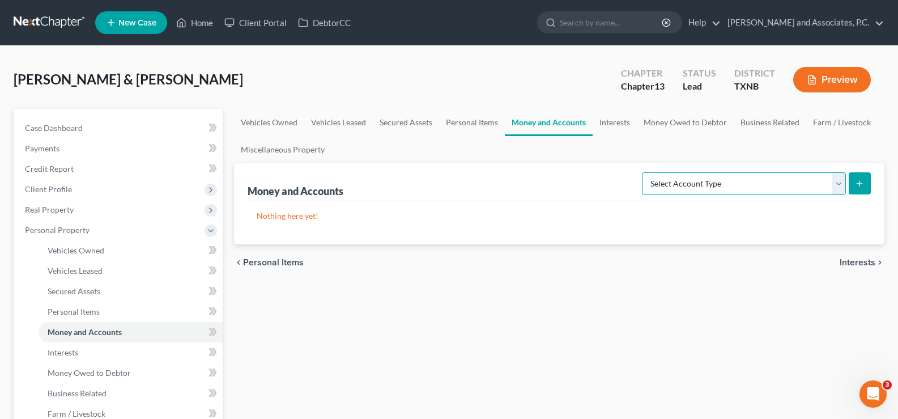
click at [842, 185] on select "Select Account Type Brokerage Cash on Hand Certificates of Deposit Checking Acc…" at bounding box center [744, 183] width 204 height 23
select select "checking"
click at [644, 172] on select "Select Account Type Brokerage Cash on Hand Certificates of Deposit Checking Acc…" at bounding box center [744, 183] width 204 height 23
click at [862, 181] on icon "submit" at bounding box center [859, 183] width 9 height 9
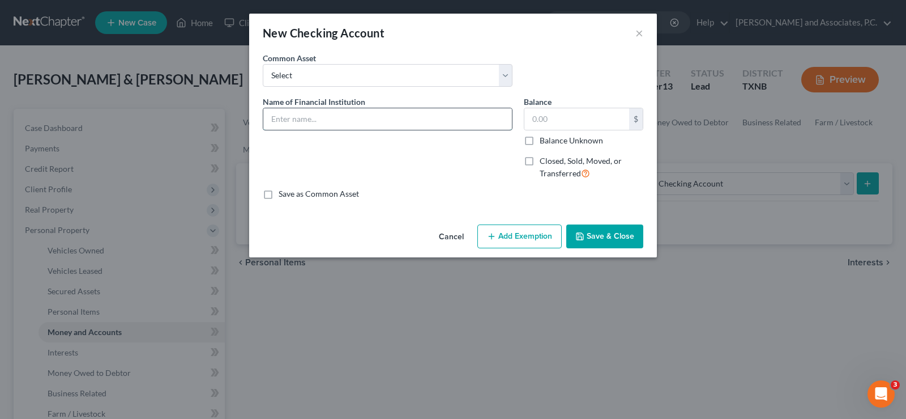
click at [309, 115] on input "text" at bounding box center [387, 119] width 249 height 22
type input "T"
type input "Wichita Falls Teachers Federal Credit Union"
click at [550, 129] on input "text" at bounding box center [577, 119] width 105 height 22
type input "3"
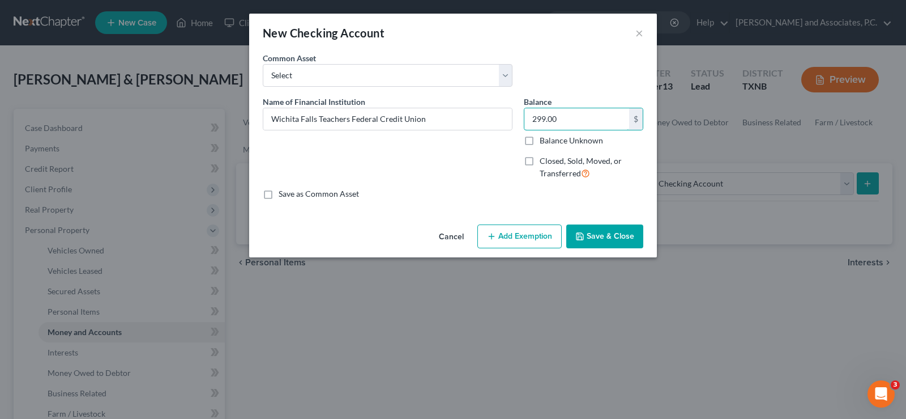
type input "299.00"
click at [585, 237] on icon "button" at bounding box center [579, 236] width 9 height 9
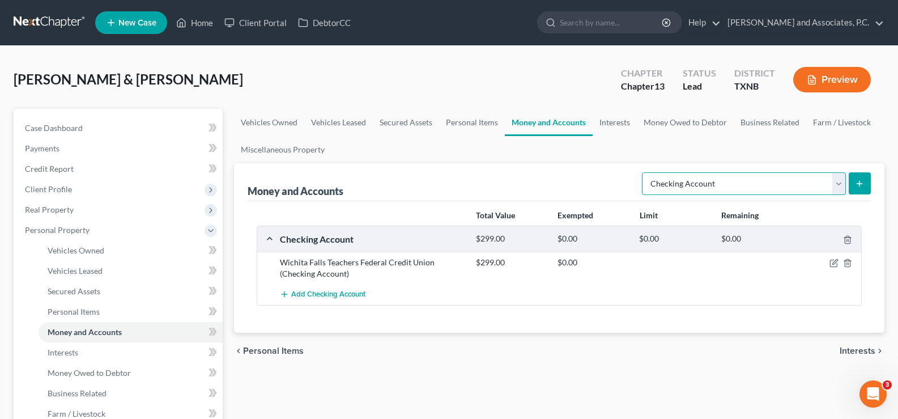
click at [841, 183] on select "Select Account Type Brokerage Cash on Hand Certificates of Deposit Checking Acc…" at bounding box center [744, 183] width 204 height 23
click at [644, 172] on select "Select Account Type Brokerage Cash on Hand Certificates of Deposit Checking Acc…" at bounding box center [744, 183] width 204 height 23
click at [853, 186] on button "submit" at bounding box center [860, 183] width 22 height 22
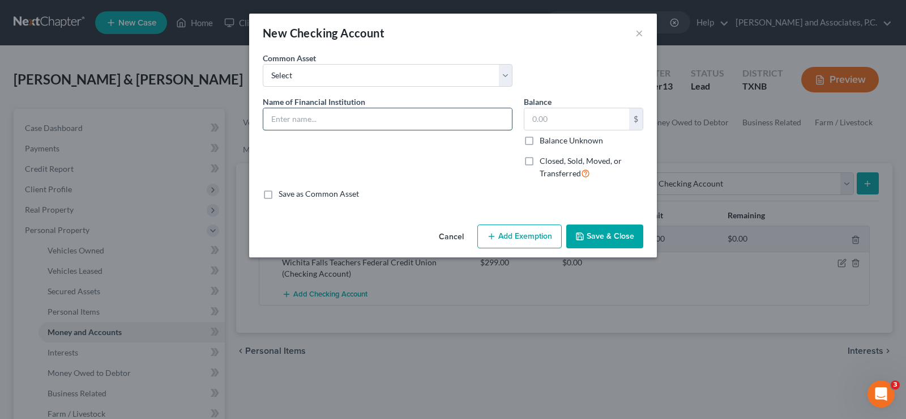
click at [307, 121] on input "text" at bounding box center [387, 119] width 249 height 22
type input "Ally Bank"
click at [592, 242] on button "Save & Close" at bounding box center [604, 236] width 77 height 24
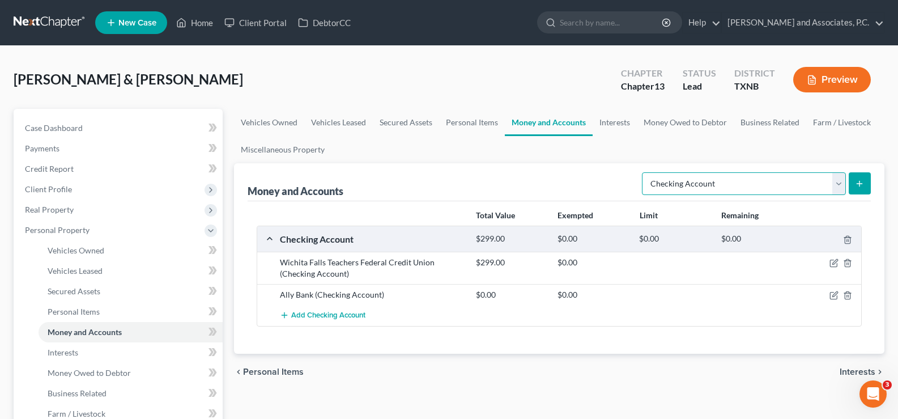
click at [841, 186] on select "Select Account Type Brokerage Cash on Hand Certificates of Deposit Checking Acc…" at bounding box center [744, 183] width 204 height 23
select select "savings"
click at [644, 172] on select "Select Account Type Brokerage Cash on Hand Certificates of Deposit Checking Acc…" at bounding box center [744, 183] width 204 height 23
click at [857, 180] on icon "submit" at bounding box center [859, 183] width 9 height 9
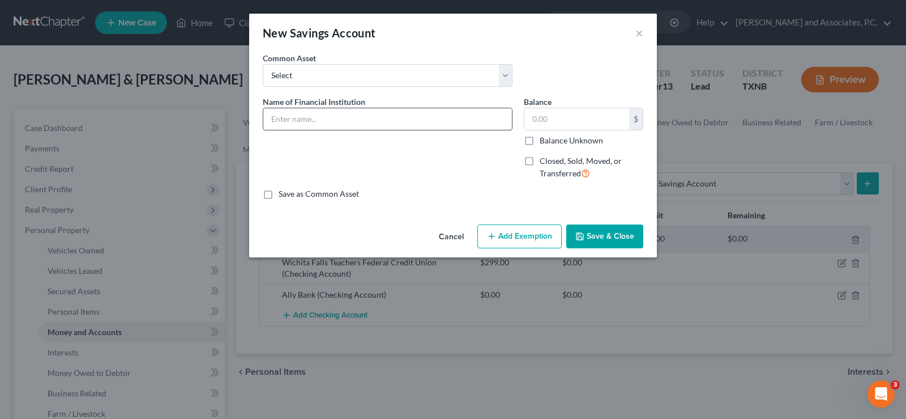
click at [340, 125] on input "text" at bounding box center [387, 119] width 249 height 22
type input "Wichita Falls Teachers Federal Credit Union"
type input "5.00"
click at [590, 237] on button "Save & Close" at bounding box center [604, 236] width 77 height 24
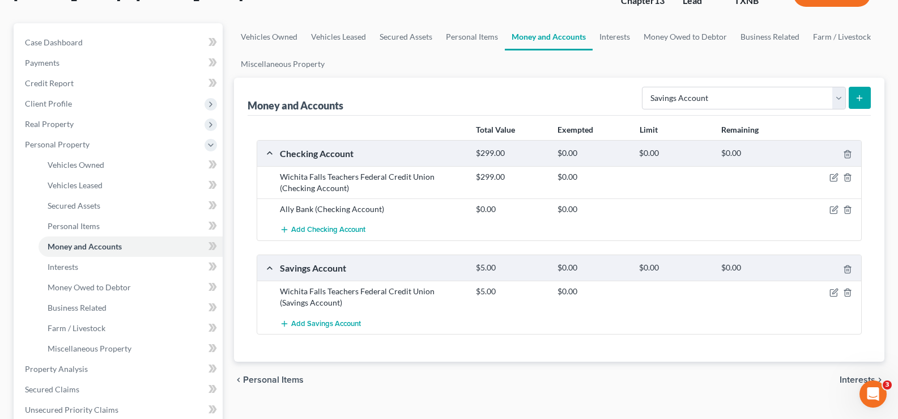
scroll to position [113, 0]
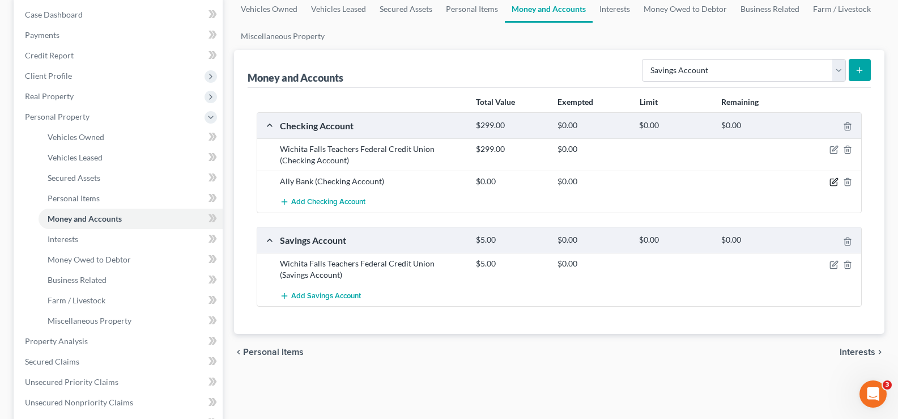
click at [834, 180] on icon "button" at bounding box center [834, 180] width 5 height 5
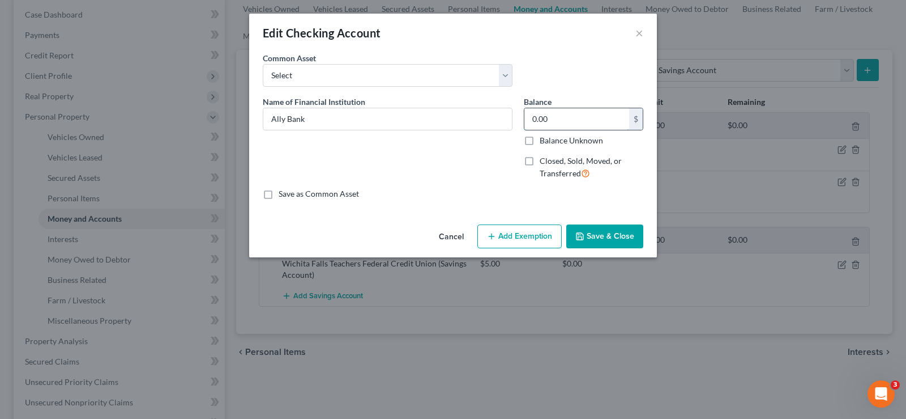
click at [554, 118] on input "0.00" at bounding box center [577, 119] width 105 height 22
type input "186.00"
click at [606, 240] on button "Save & Close" at bounding box center [604, 236] width 77 height 24
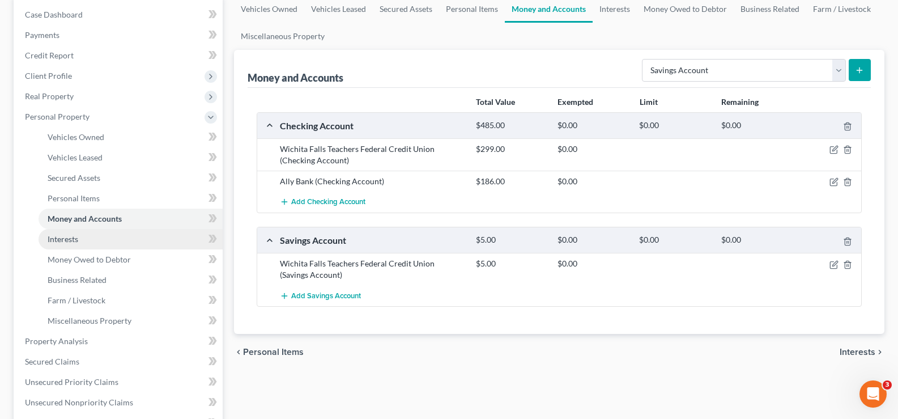
click at [107, 240] on link "Interests" at bounding box center [131, 239] width 184 height 20
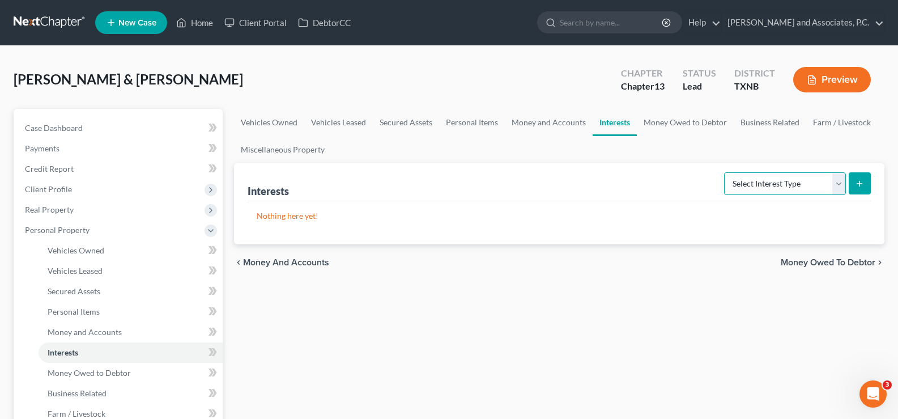
click at [842, 186] on select "Select Interest Type 401K Annuity Bond Education IRA Government Bond Government…" at bounding box center [785, 183] width 122 height 23
select select "401k"
click at [725, 172] on select "Select Interest Type 401K Annuity Bond Education IRA Government Bond Government…" at bounding box center [785, 183] width 122 height 23
click at [856, 182] on icon "submit" at bounding box center [859, 183] width 9 height 9
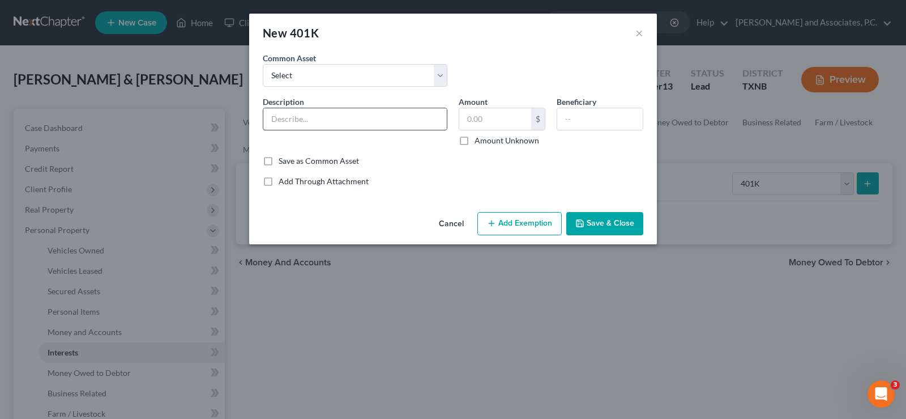
click at [314, 117] on input "text" at bounding box center [355, 119] width 184 height 22
type input "Fidelity"
type input "11,216.19"
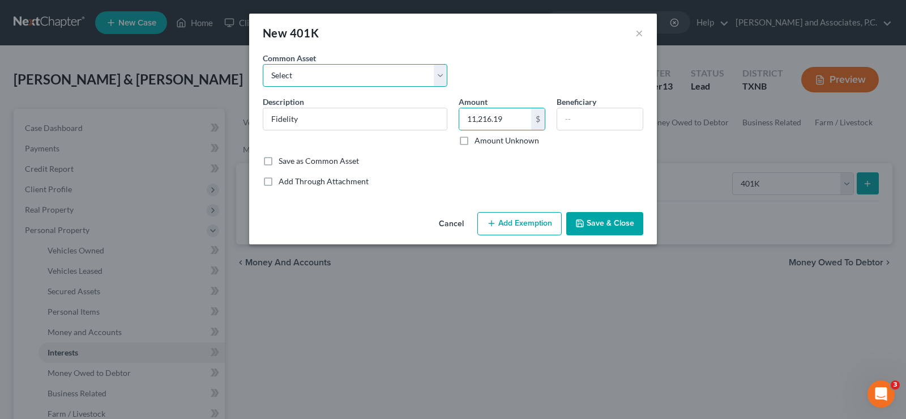
click at [438, 73] on select "Select 401K through employer" at bounding box center [355, 75] width 185 height 23
select select "0"
click at [263, 64] on select "Select 401K through employer" at bounding box center [355, 75] width 185 height 23
type input "401K through employer"
type input "3,000.00"
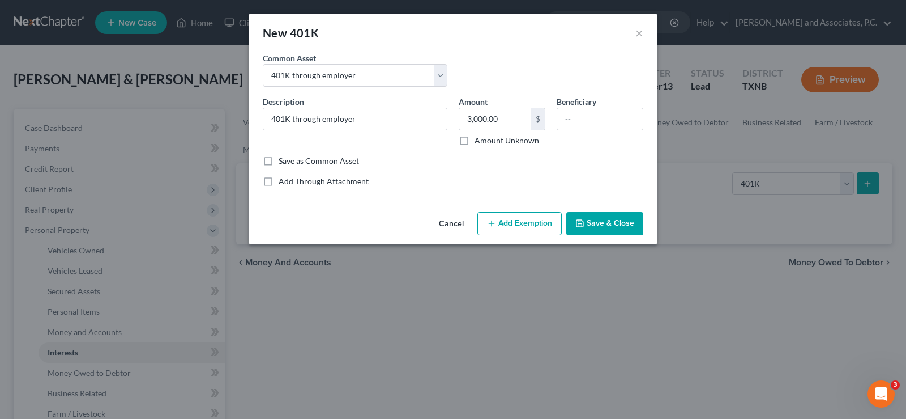
click at [623, 225] on button "Save & Close" at bounding box center [604, 224] width 77 height 24
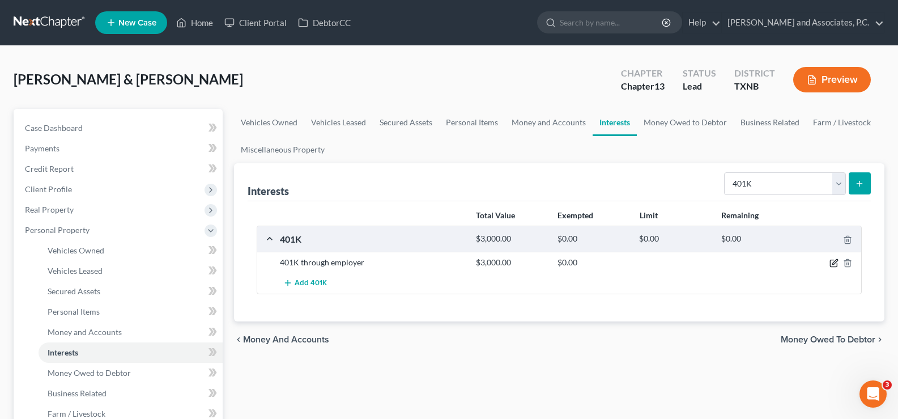
drag, startPoint x: 830, startPoint y: 264, endPoint x: 538, endPoint y: 217, distance: 296.0
click at [830, 263] on icon "button" at bounding box center [833, 262] width 9 height 9
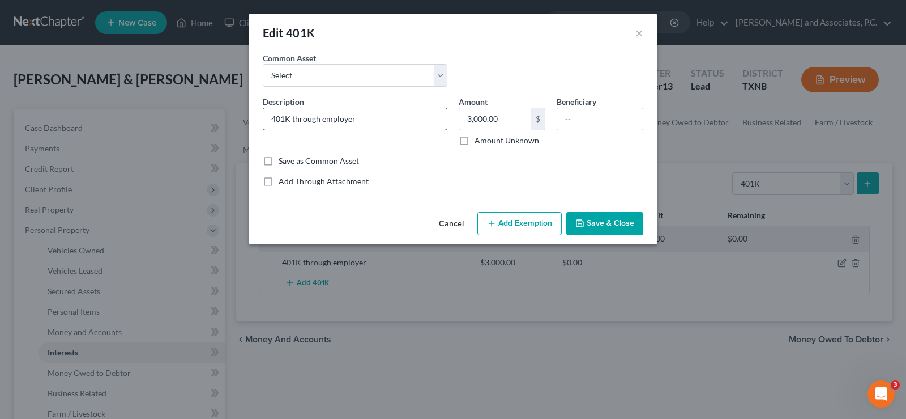
click at [366, 111] on input "401K through employer" at bounding box center [355, 119] width 184 height 22
type input "401K through employer (Fidelity)"
click at [509, 120] on input "3,000.00" at bounding box center [495, 119] width 72 height 22
type input "11,216.19"
click at [607, 229] on button "Save & Close" at bounding box center [604, 224] width 77 height 24
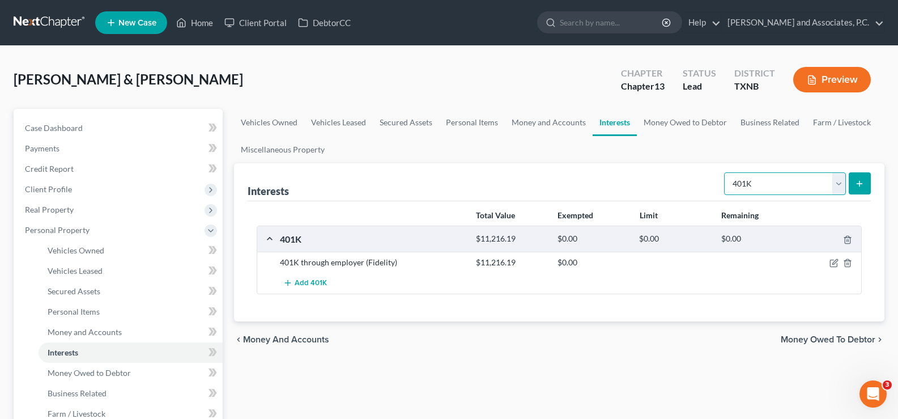
click at [837, 186] on select "Select Interest Type 401K Annuity Bond Education IRA Government Bond Government…" at bounding box center [785, 183] width 122 height 23
select select "term_life_insurance"
click at [725, 172] on select "Select Interest Type 401K Annuity Bond Education IRA Government Bond Government…" at bounding box center [785, 183] width 122 height 23
click at [860, 187] on icon "submit" at bounding box center [859, 183] width 9 height 9
click at [864, 182] on button "submit" at bounding box center [860, 183] width 22 height 22
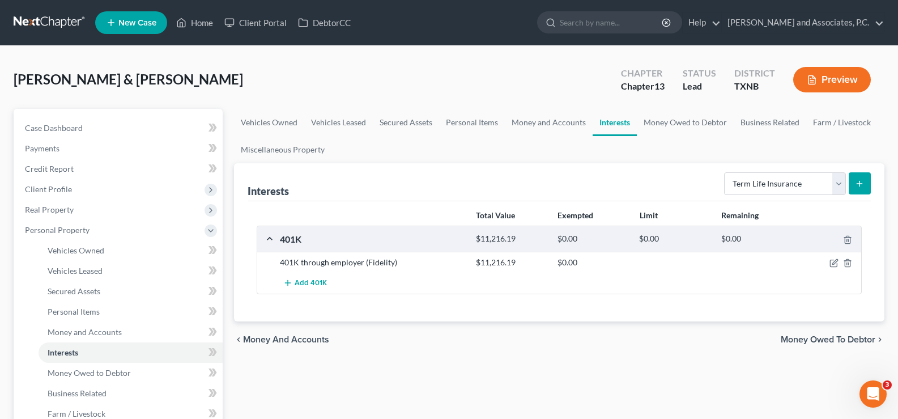
click at [864, 182] on button "submit" at bounding box center [860, 183] width 22 height 22
click at [855, 187] on icon "submit" at bounding box center [859, 183] width 9 height 9
click at [282, 124] on link "Vehicles Owned" at bounding box center [269, 122] width 70 height 27
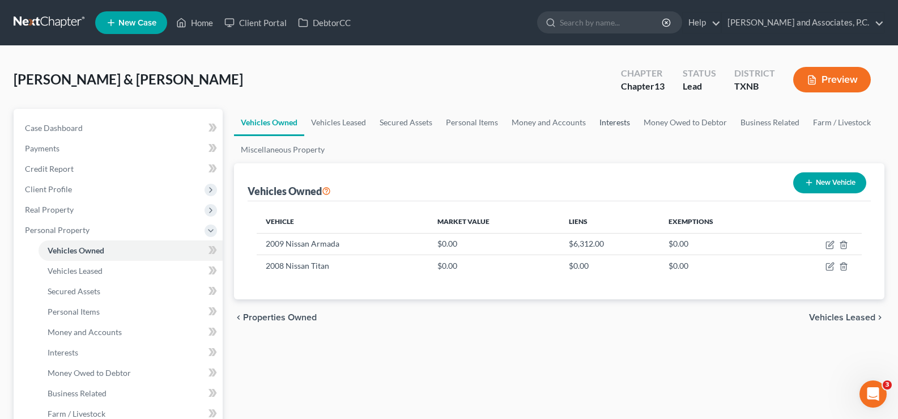
click at [612, 118] on link "Interests" at bounding box center [614, 122] width 44 height 27
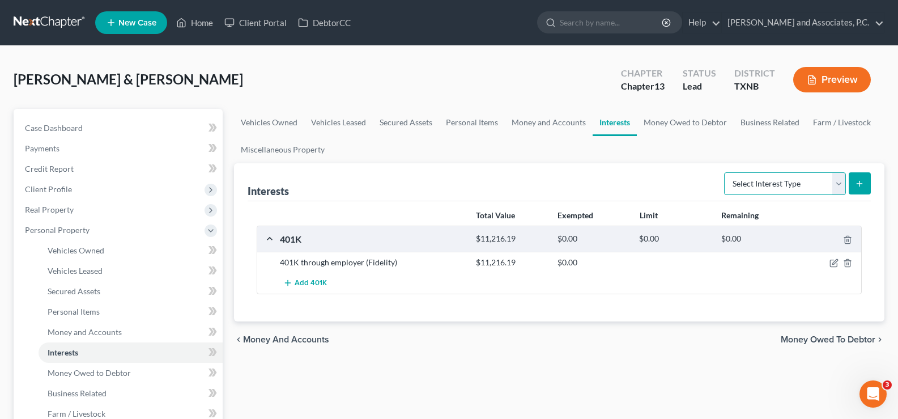
click at [833, 181] on select "Select Interest Type 401K Annuity Bond Education IRA Government Bond Government…" at bounding box center [785, 183] width 122 height 23
click at [725, 172] on select "Select Interest Type 401K Annuity Bond Education IRA Government Bond Government…" at bounding box center [785, 183] width 122 height 23
click at [842, 191] on select "Select Interest Type 401K Annuity Bond Education IRA Government Bond Government…" at bounding box center [785, 183] width 122 height 23
select select "term_life_insurance"
click at [725, 172] on select "Select Interest Type 401K Annuity Bond Education IRA Government Bond Government…" at bounding box center [785, 183] width 122 height 23
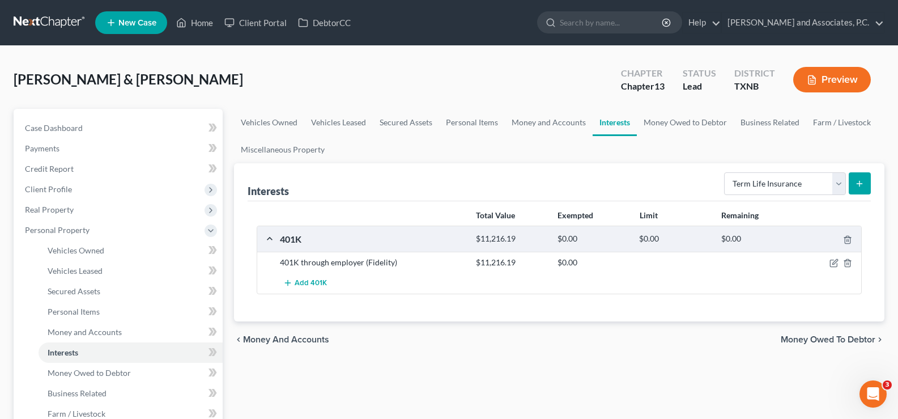
click at [860, 185] on icon "submit" at bounding box center [859, 183] width 9 height 9
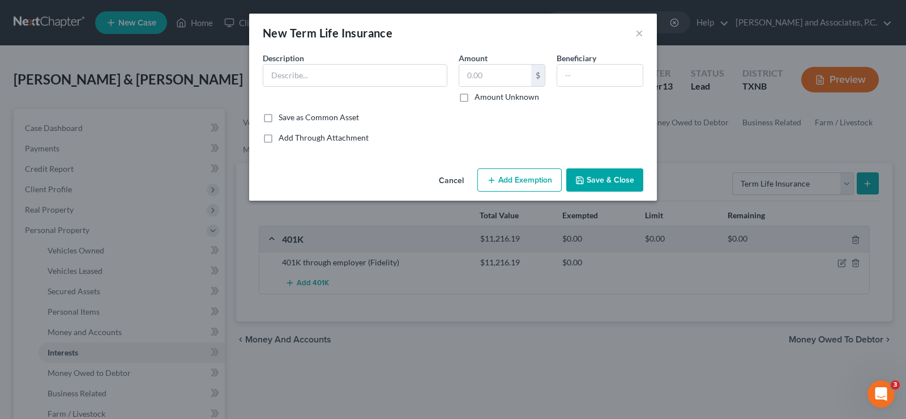
click at [860, 185] on div "New Term Life Insurance × An exemption set must first be selected from the Fili…" at bounding box center [453, 209] width 906 height 419
click at [321, 76] on input "text" at bounding box center [355, 76] width 184 height 22
type input "Farm Bureau ($750,000)"
click at [484, 71] on input "text" at bounding box center [495, 76] width 72 height 22
click at [586, 184] on button "Save & Close" at bounding box center [604, 180] width 77 height 24
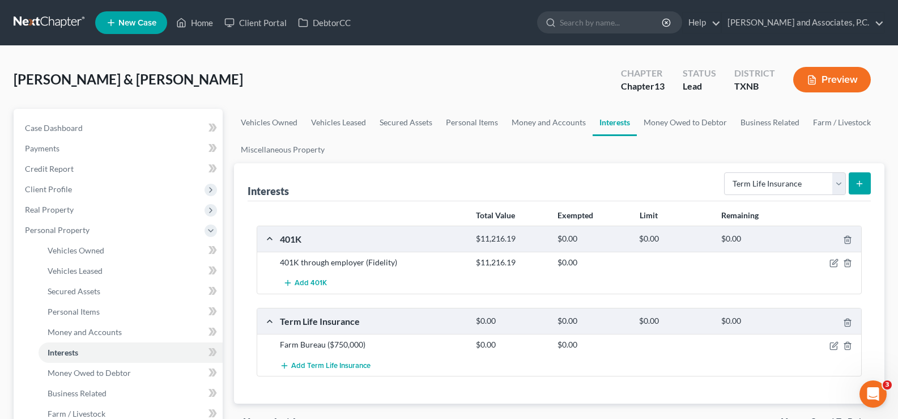
click at [858, 181] on icon "submit" at bounding box center [859, 183] width 9 height 9
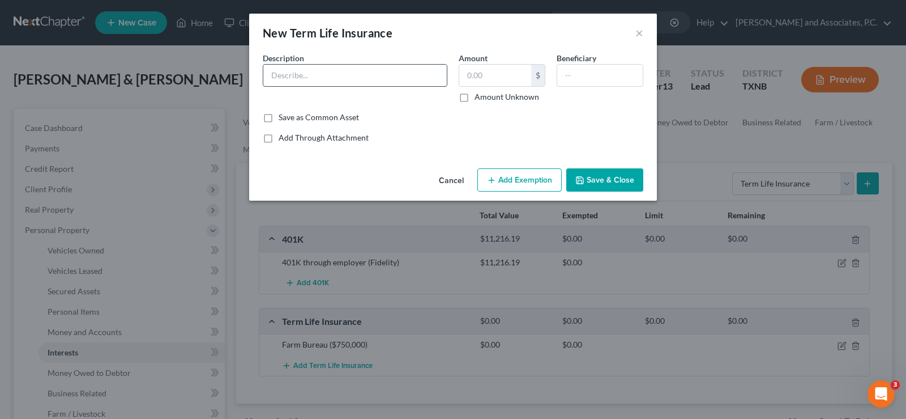
click at [320, 77] on input "text" at bounding box center [355, 76] width 184 height 22
type input "Farm Bureau (500,000)"
click at [596, 180] on button "Save & Close" at bounding box center [604, 180] width 77 height 24
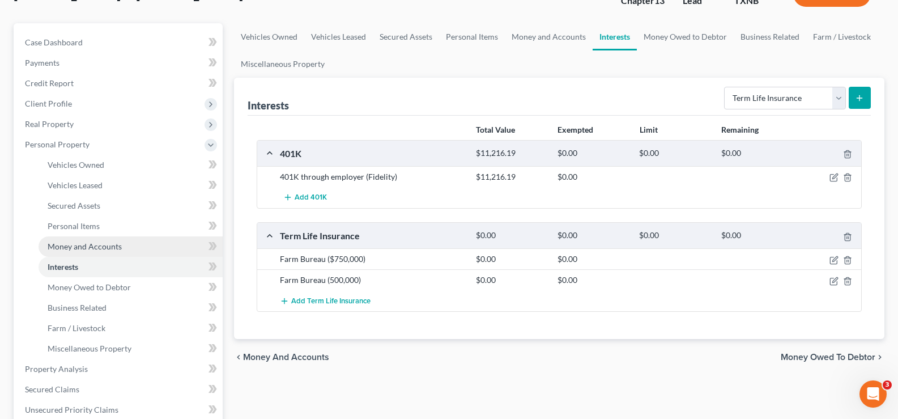
scroll to position [113, 0]
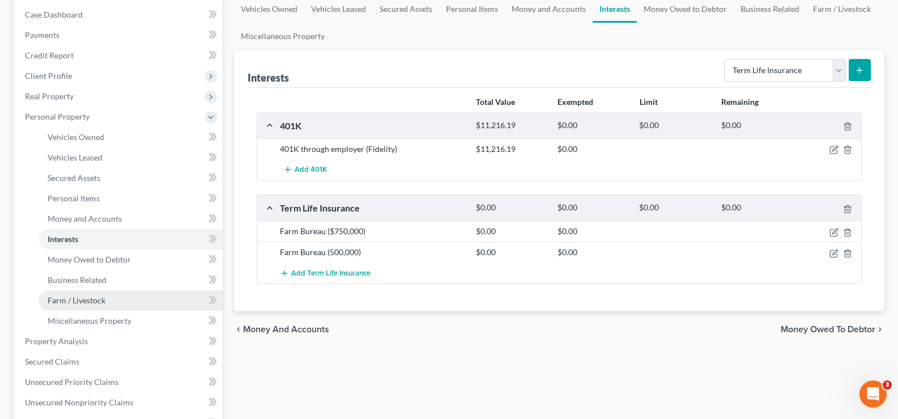
click at [114, 304] on link "Farm / Livestock" at bounding box center [131, 300] width 184 height 20
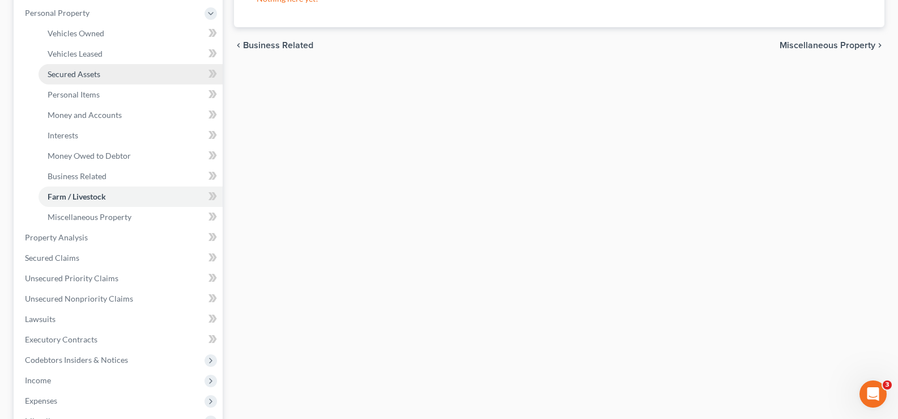
scroll to position [227, 0]
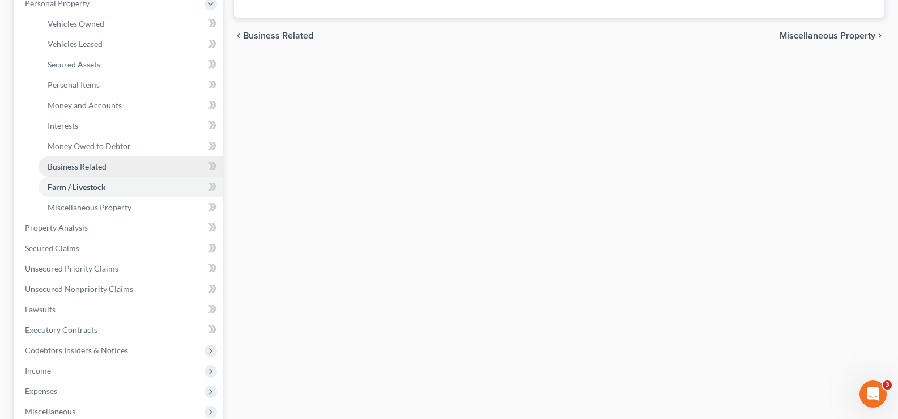
click at [129, 173] on link "Business Related" at bounding box center [131, 166] width 184 height 20
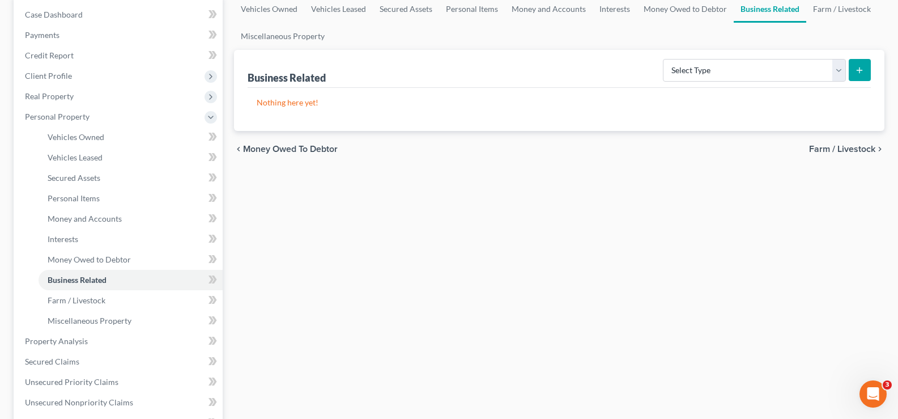
scroll to position [340, 0]
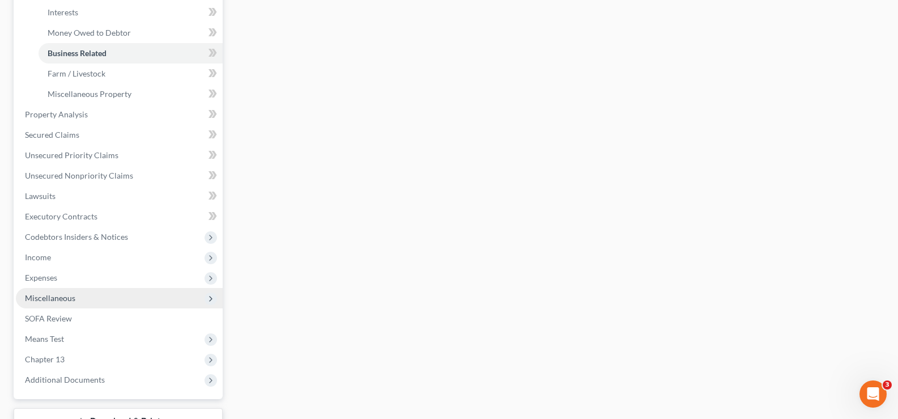
click at [128, 300] on span "Miscellaneous" at bounding box center [119, 298] width 207 height 20
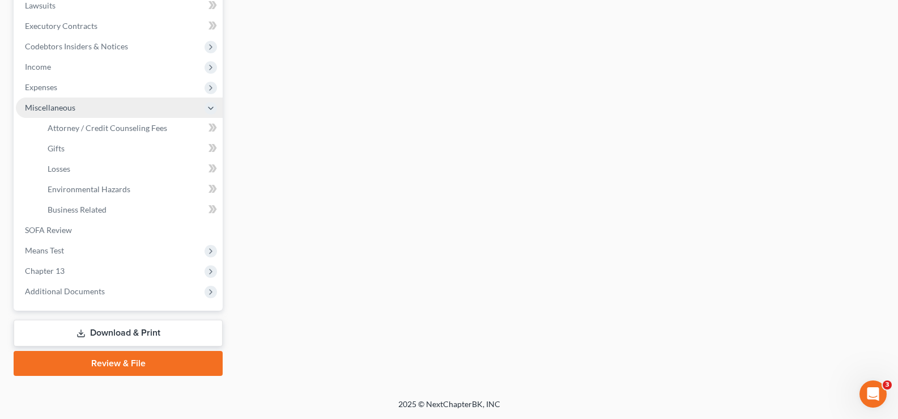
scroll to position [326, 0]
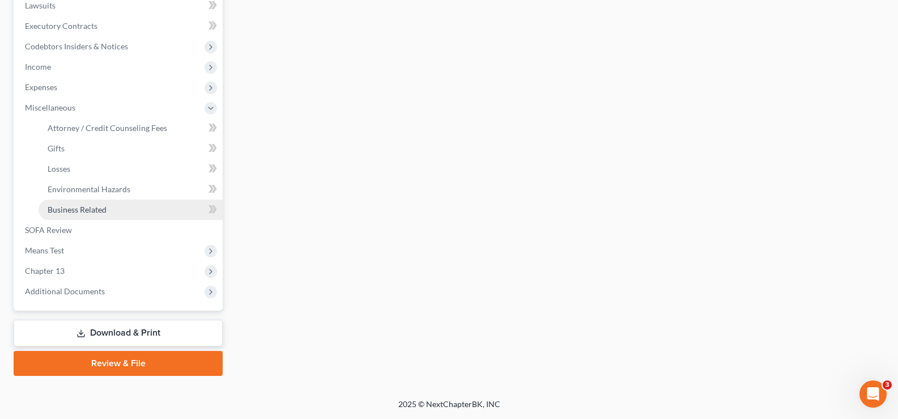
click at [103, 214] on link "Business Related" at bounding box center [131, 209] width 184 height 20
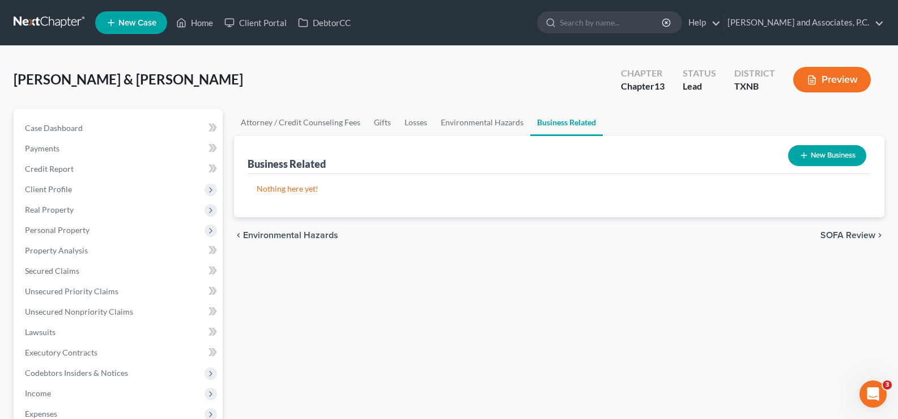
click at [811, 158] on button "New Business" at bounding box center [827, 155] width 78 height 21
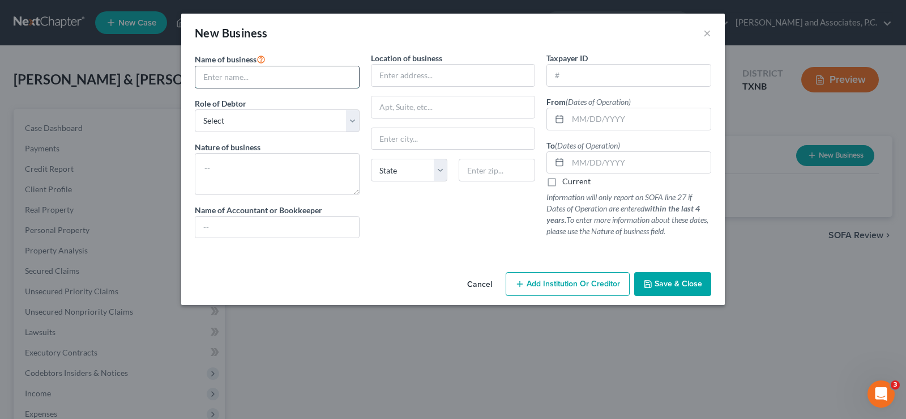
click at [250, 78] on input "text" at bounding box center [277, 77] width 164 height 22
type input "R&D's Goods, LLC"
click at [266, 124] on select "Select A member of a limited liability company (LLC) or limited liability partn…" at bounding box center [277, 120] width 165 height 23
select select "member"
click at [195, 109] on select "Select A member of a limited liability company (LLC) or limited liability partn…" at bounding box center [277, 120] width 165 height 23
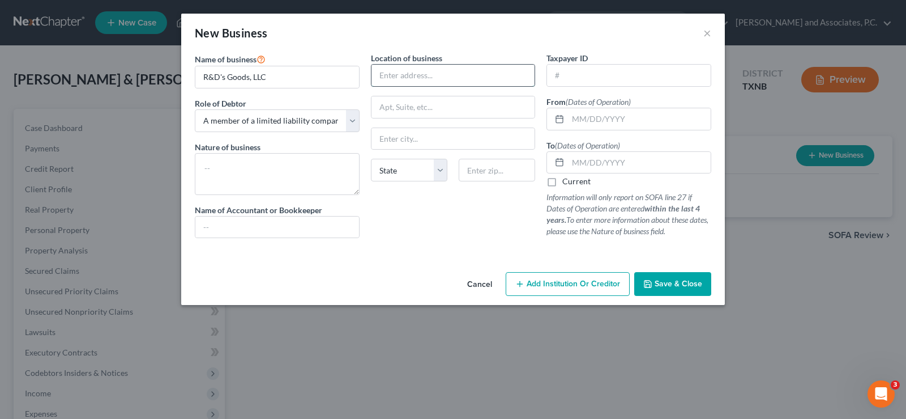
click at [389, 78] on input "text" at bounding box center [454, 76] width 164 height 22
type input "1307 Edgehill Trl"
type input "76367"
type input "Iowa Park"
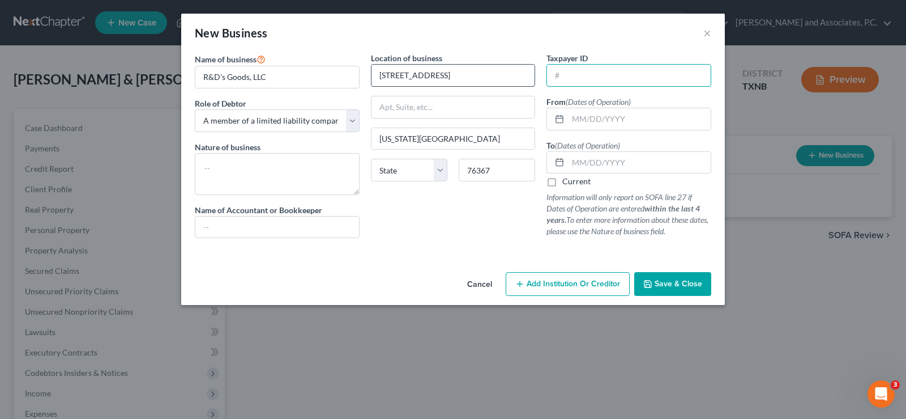
select select "45"
click at [566, 71] on input "text" at bounding box center [629, 76] width 164 height 22
click at [573, 161] on input "text" at bounding box center [639, 163] width 143 height 22
click at [581, 165] on input "text" at bounding box center [639, 163] width 143 height 22
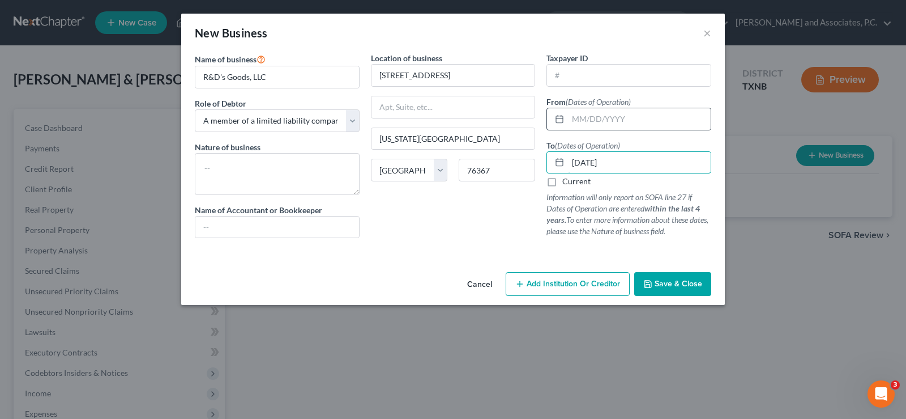
type input "08/01/2024"
click at [565, 116] on div at bounding box center [557, 119] width 21 height 22
click at [606, 121] on input "text" at bounding box center [639, 119] width 143 height 22
type input "03/01/2021"
click at [626, 159] on input "08/01/2024" at bounding box center [639, 163] width 143 height 22
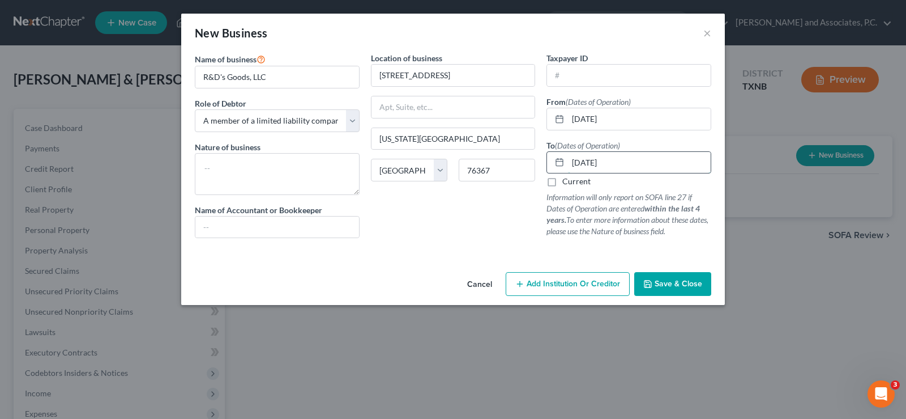
click at [582, 161] on input "08/01/2023" at bounding box center [639, 163] width 143 height 22
type input "09/01/2023"
click at [686, 284] on span "Save & Close" at bounding box center [679, 284] width 48 height 10
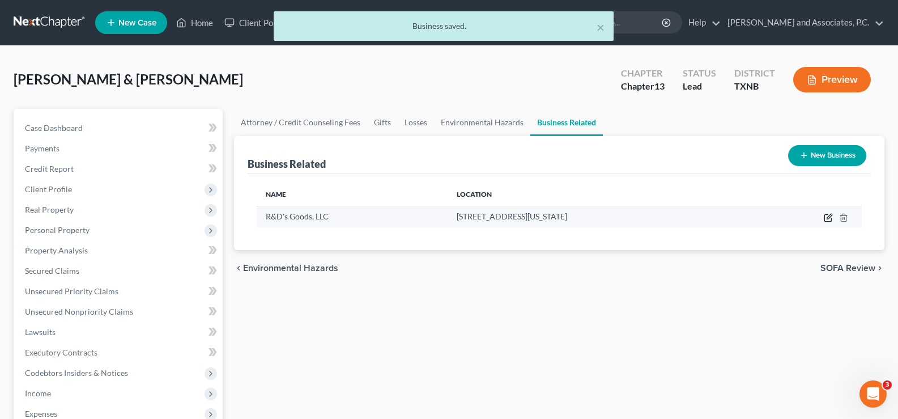
click at [831, 216] on icon "button" at bounding box center [828, 216] width 5 height 5
select select "member"
select select "45"
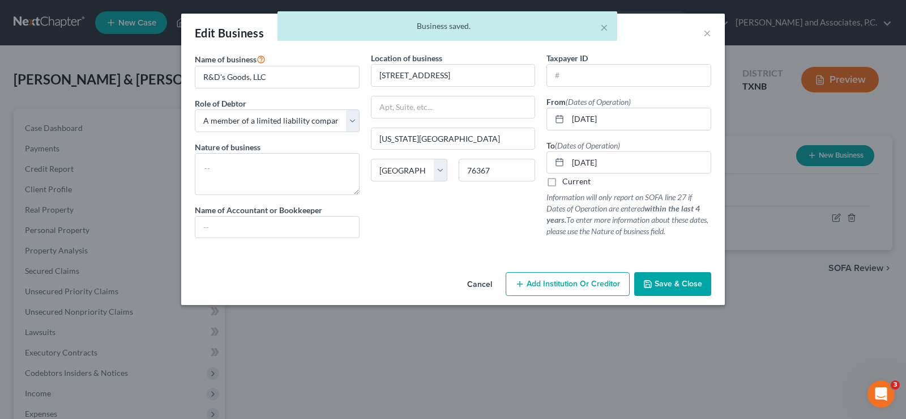
click at [685, 284] on span "Save & Close" at bounding box center [679, 284] width 48 height 10
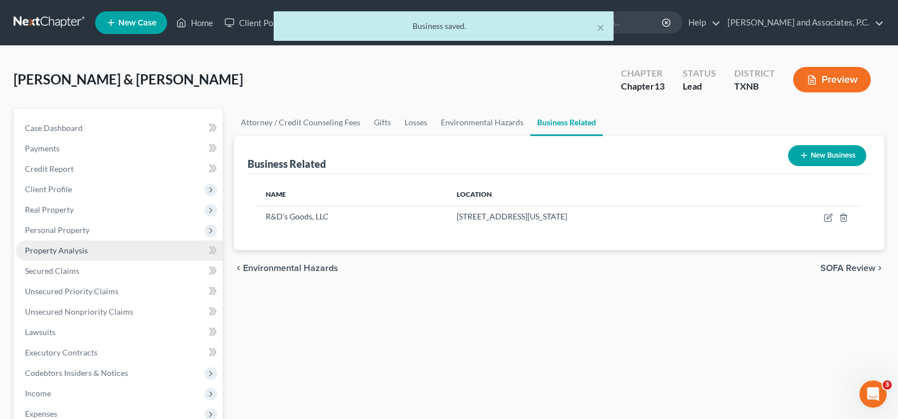
scroll to position [113, 0]
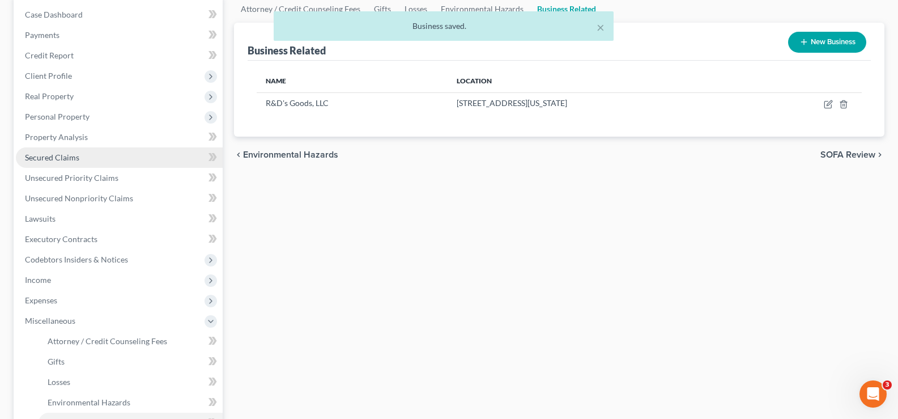
click at [108, 163] on link "Secured Claims" at bounding box center [119, 157] width 207 height 20
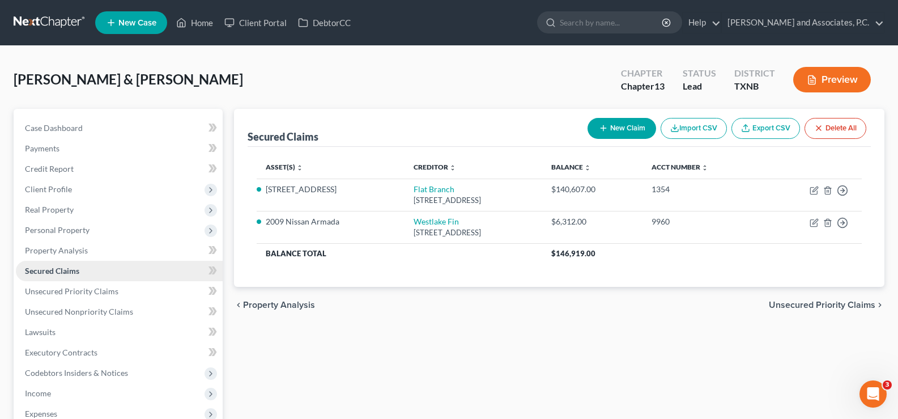
scroll to position [113, 0]
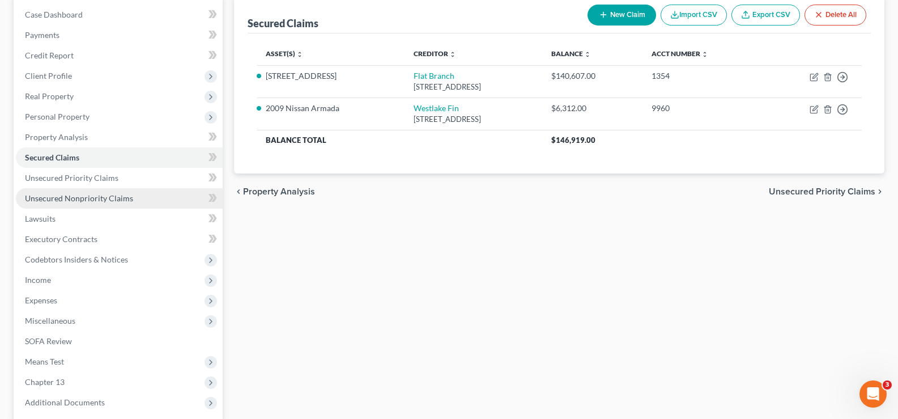
click at [78, 200] on span "Unsecured Nonpriority Claims" at bounding box center [79, 198] width 108 height 10
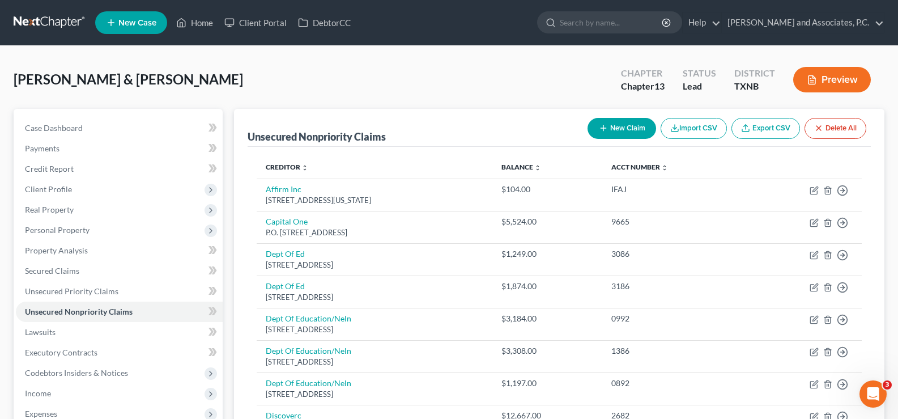
click at [625, 130] on button "New Claim" at bounding box center [621, 128] width 69 height 21
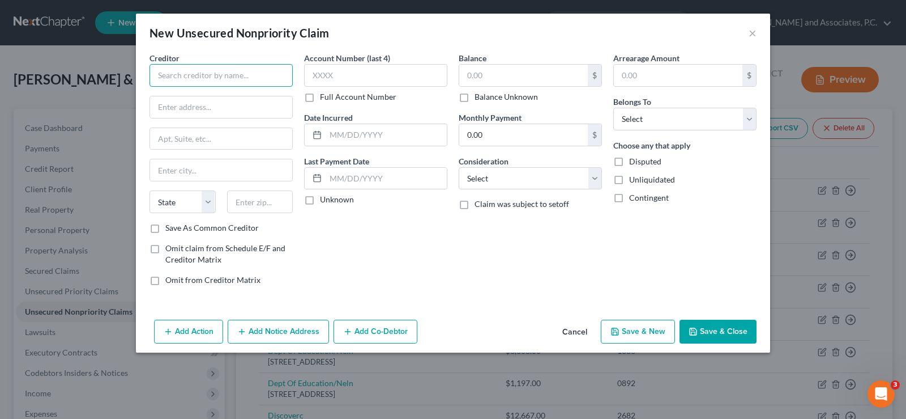
click at [220, 75] on input "text" at bounding box center [221, 75] width 143 height 23
type input "Union Square Credit Union"
type input "1401 Holliday St."
type input "76301"
type input "Wichita Falls"
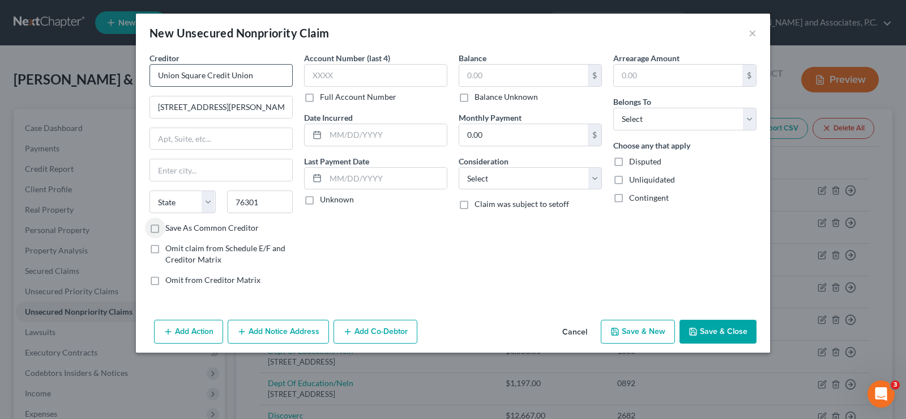
select select "45"
click at [342, 72] on input "text" at bounding box center [375, 75] width 143 height 23
type input "9096"
click at [466, 72] on input "text" at bounding box center [523, 76] width 129 height 22
type input "1.00"
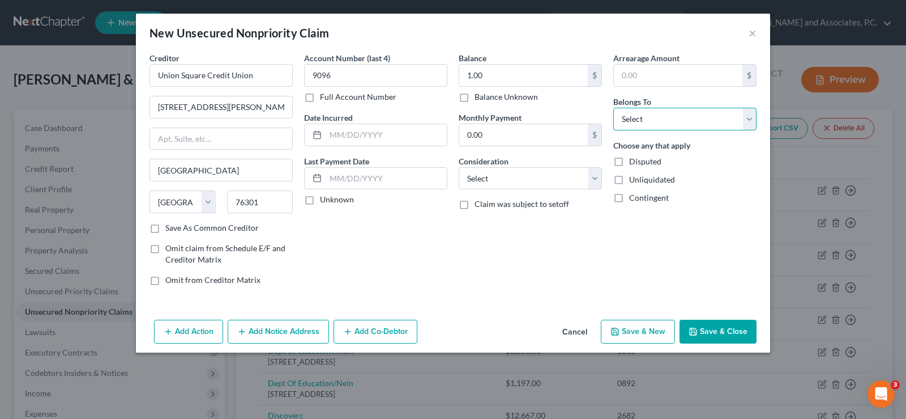
drag, startPoint x: 629, startPoint y: 117, endPoint x: 632, endPoint y: 130, distance: 13.2
click at [629, 117] on select "Select Debtor 1 Only Debtor 2 Only Debtor 1 And Debtor 2 Only At Least One Of T…" at bounding box center [684, 119] width 143 height 23
select select "2"
click at [613, 108] on select "Select Debtor 1 Only Debtor 2 Only Debtor 1 And Debtor 2 Only At Least One Of T…" at bounding box center [684, 119] width 143 height 23
click at [714, 331] on button "Save & Close" at bounding box center [718, 331] width 77 height 24
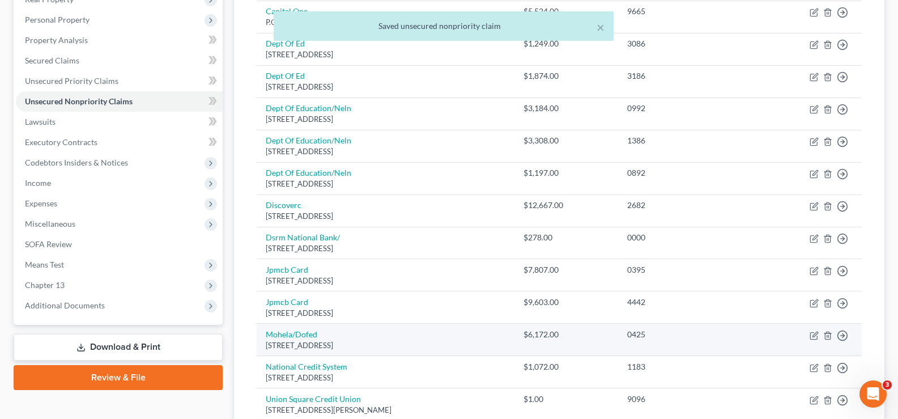
scroll to position [334, 0]
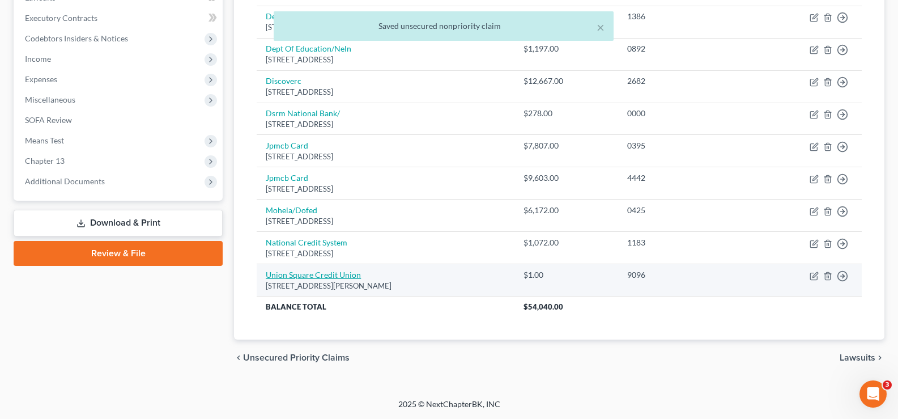
click at [326, 274] on link "Union Square Credit Union" at bounding box center [313, 275] width 95 height 10
select select "45"
select select "2"
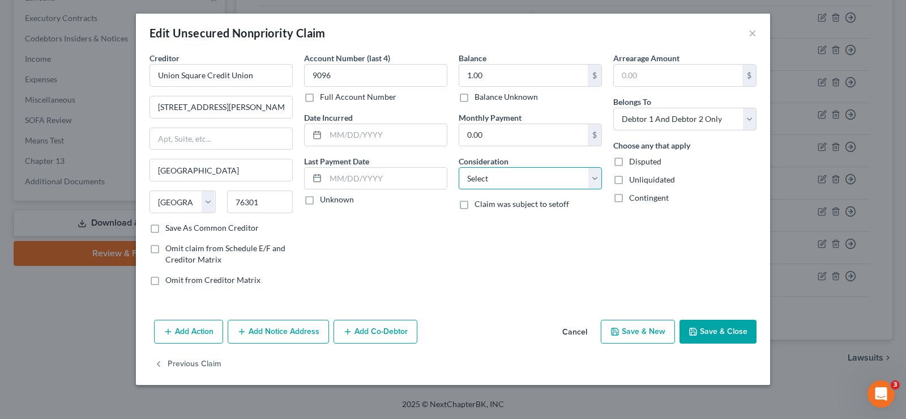
click at [487, 168] on select "Select Cable / Satellite Services Collection Agency Credit Card Debt Debt Couns…" at bounding box center [530, 178] width 143 height 23
click at [487, 181] on select "Select Cable / Satellite Services Collection Agency Credit Card Debt Debt Couns…" at bounding box center [530, 178] width 143 height 23
drag, startPoint x: 487, startPoint y: 181, endPoint x: 591, endPoint y: 181, distance: 103.7
click at [487, 181] on select "Select Cable / Satellite Services Collection Agency Credit Card Debt Debt Couns…" at bounding box center [530, 178] width 143 height 23
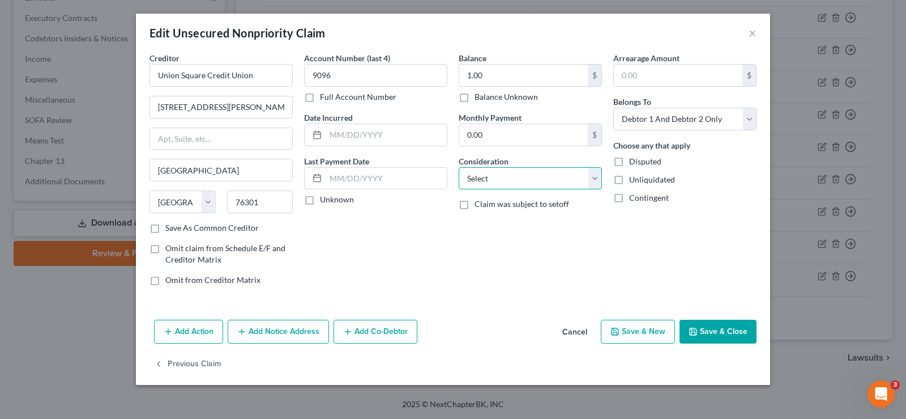
click at [596, 181] on select "Select Cable / Satellite Services Collection Agency Credit Card Debt Debt Couns…" at bounding box center [530, 178] width 143 height 23
click at [516, 258] on div "Balance 1.00 $ Balance Unknown Balance Undetermined 1.00 $ Balance Unknown Mont…" at bounding box center [530, 173] width 155 height 242
click at [709, 327] on button "Save & Close" at bounding box center [718, 331] width 77 height 24
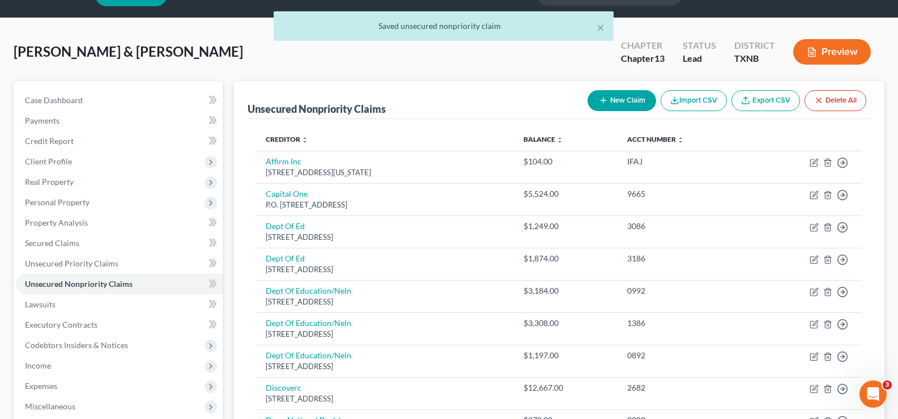
scroll to position [0, 0]
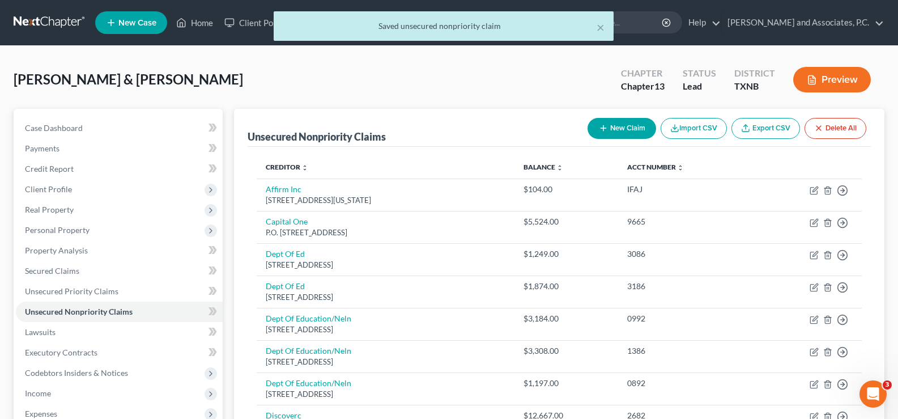
click at [623, 130] on button "New Claim" at bounding box center [621, 128] width 69 height 21
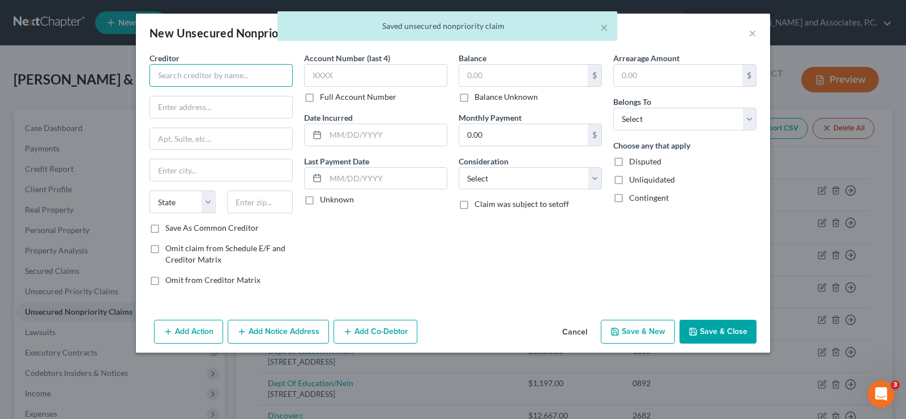
click at [232, 80] on input "text" at bounding box center [221, 75] width 143 height 23
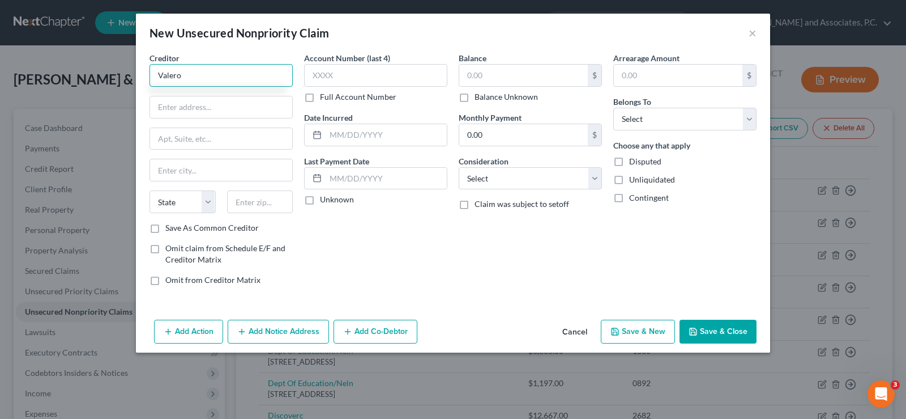
type input "Valero"
click at [241, 78] on input "Valero" at bounding box center [221, 75] width 143 height 23
click at [313, 70] on input "text" at bounding box center [375, 75] width 143 height 23
type input "8783"
click at [216, 106] on input "text" at bounding box center [221, 107] width 142 height 22
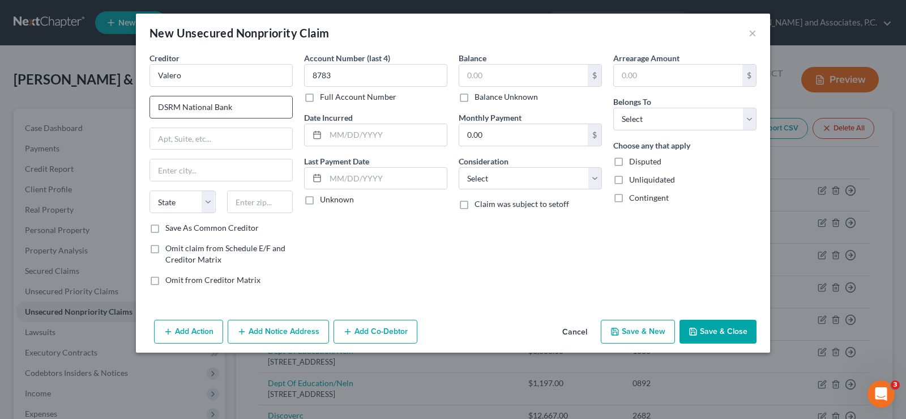
type input "DSRM National Bank"
type input "79105"
type input "Amarillo"
select select "45"
click at [475, 83] on input "text" at bounding box center [523, 76] width 129 height 22
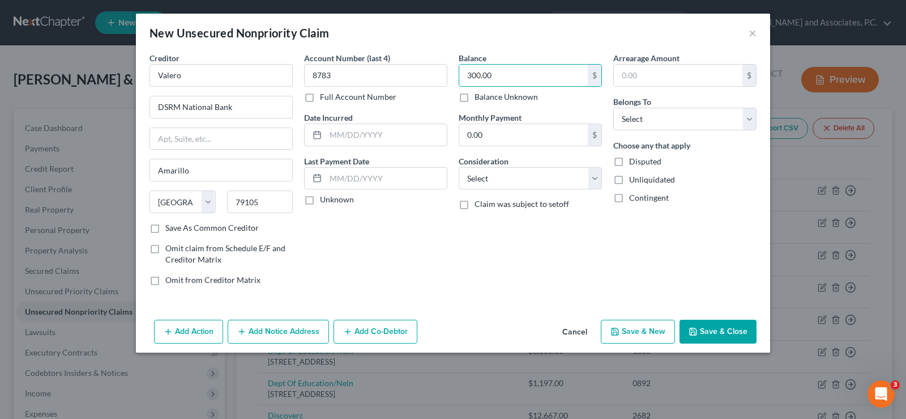
type input "300.00"
click at [715, 332] on button "Save & Close" at bounding box center [718, 331] width 77 height 24
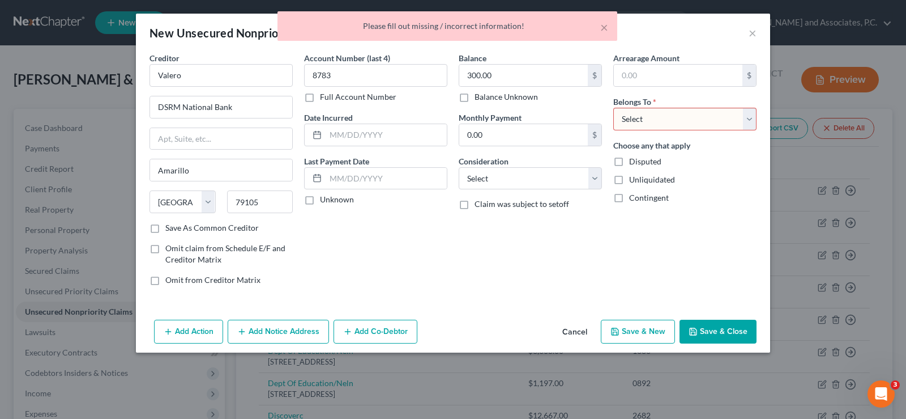
click at [664, 125] on select "Select Debtor 1 Only Debtor 2 Only Debtor 1 And Debtor 2 Only At Least One Of T…" at bounding box center [684, 119] width 143 height 23
select select "2"
click at [613, 108] on select "Select Debtor 1 Only Debtor 2 Only Debtor 1 And Debtor 2 Only At Least One Of T…" at bounding box center [684, 119] width 143 height 23
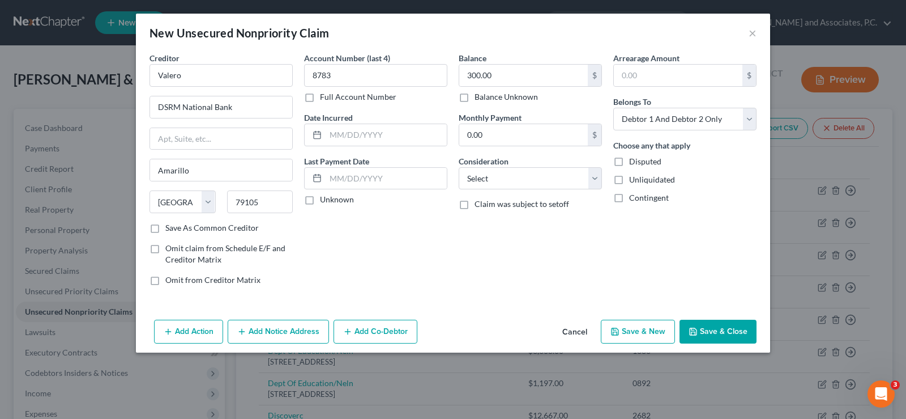
click at [719, 331] on button "Save & Close" at bounding box center [718, 331] width 77 height 24
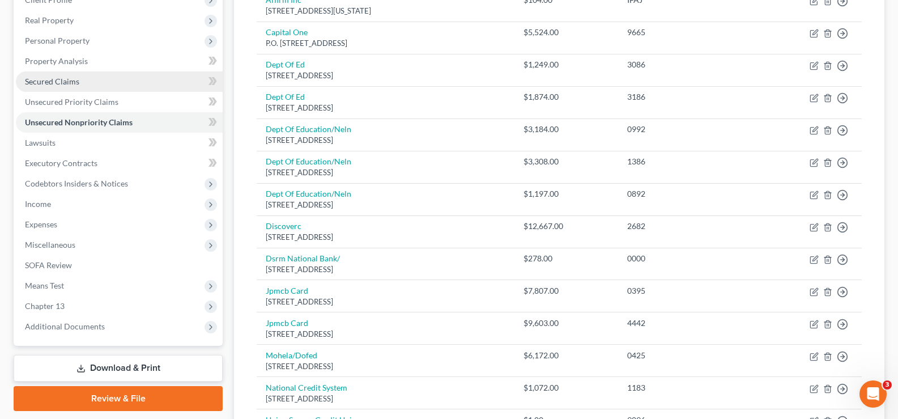
scroll to position [227, 0]
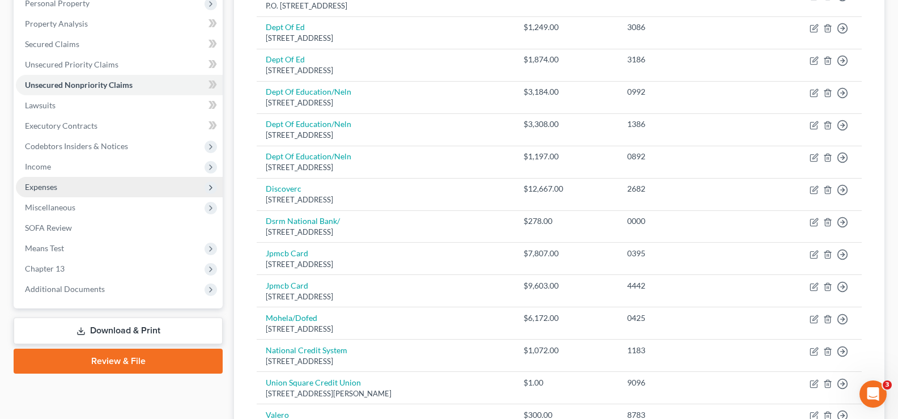
click at [104, 190] on span "Expenses" at bounding box center [119, 187] width 207 height 20
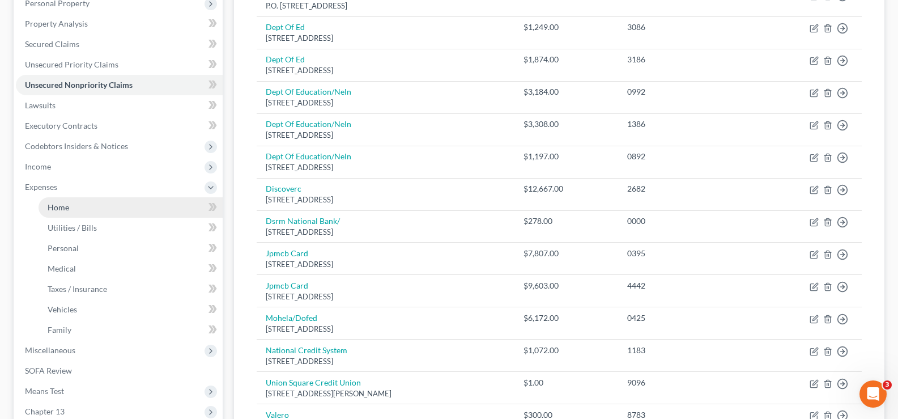
click at [128, 204] on link "Home" at bounding box center [131, 207] width 184 height 20
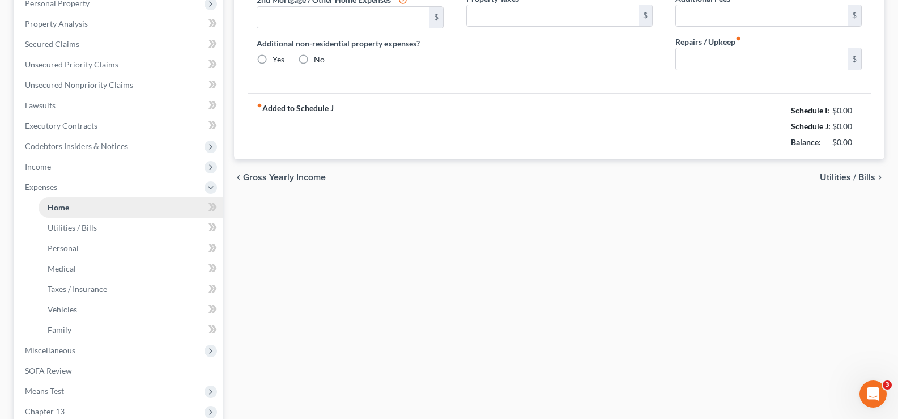
scroll to position [169, 0]
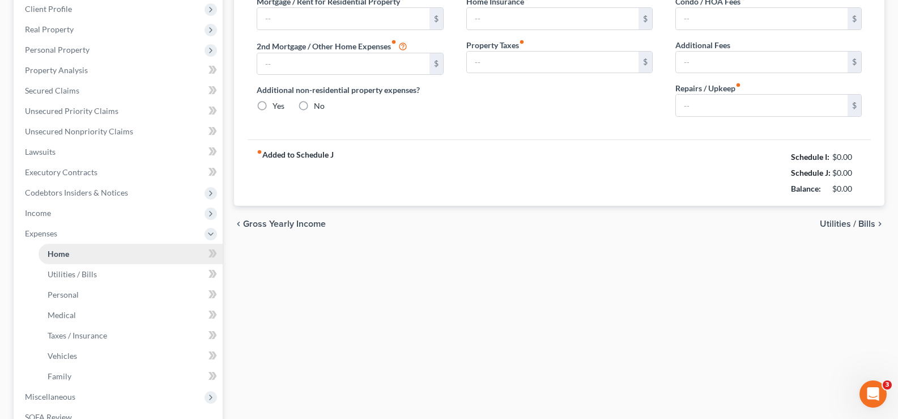
type input "0.00"
radio input "true"
type input "0.00"
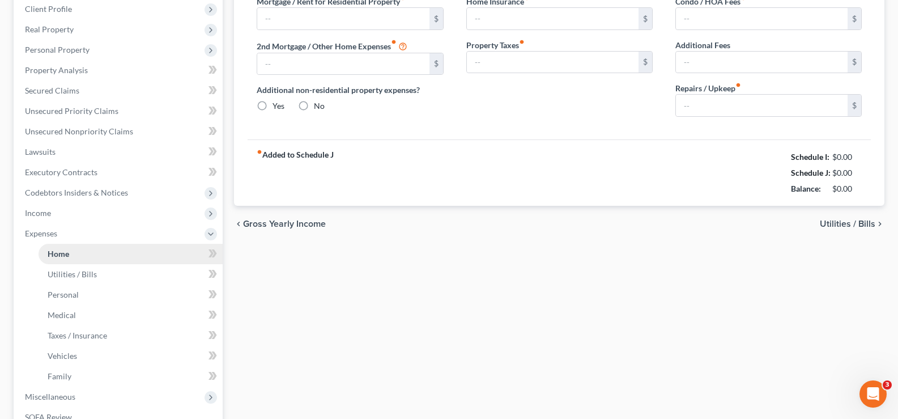
type input "0.00"
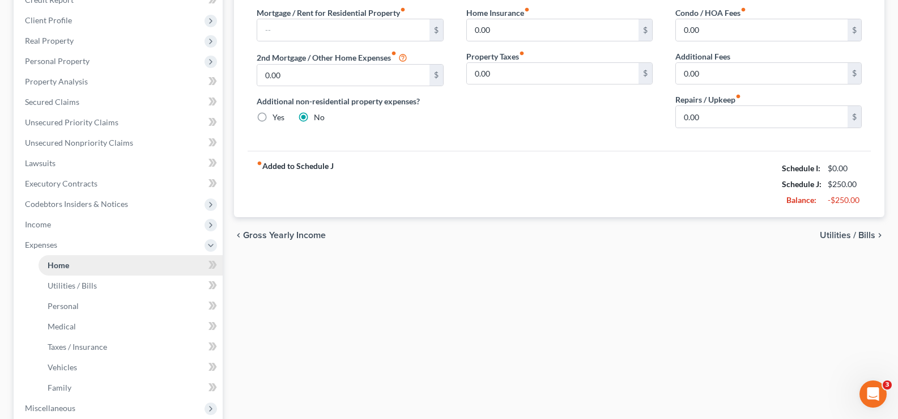
scroll to position [0, 0]
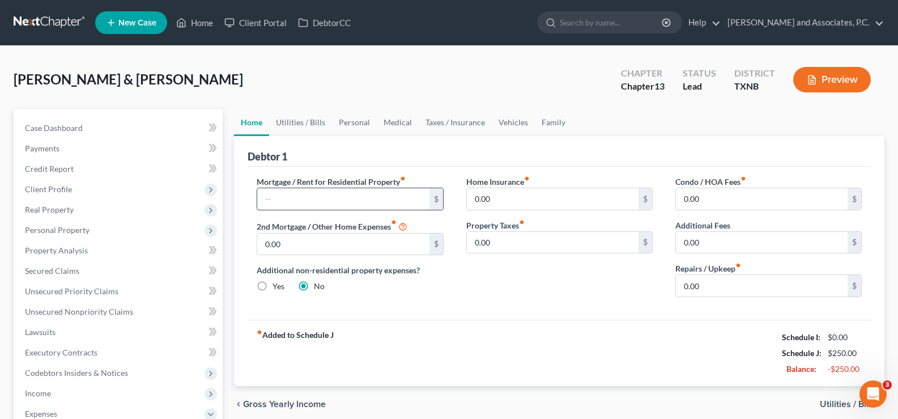
click at [288, 201] on input "text" at bounding box center [343, 199] width 172 height 22
type input "1,586.00"
click at [300, 125] on link "Utilities / Bills" at bounding box center [300, 122] width 63 height 27
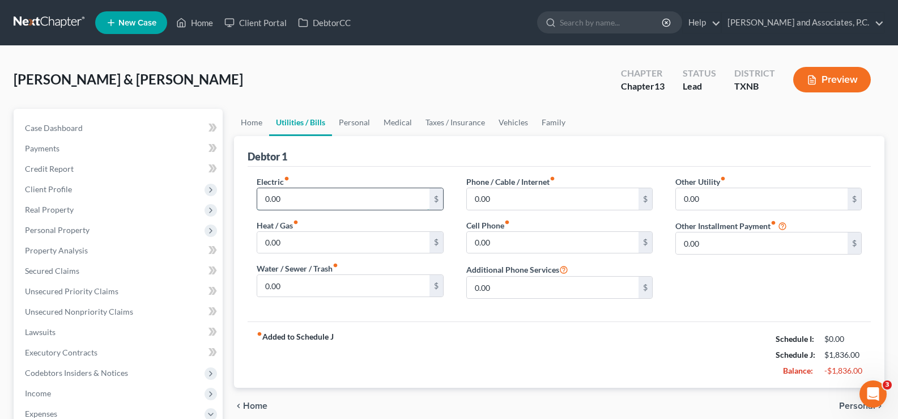
click at [330, 194] on input "0.00" at bounding box center [343, 199] width 172 height 22
type input "380.00"
click at [310, 289] on input "0.00" at bounding box center [343, 286] width 172 height 22
type input "100.00"
click at [494, 240] on input "0.00" at bounding box center [553, 243] width 172 height 22
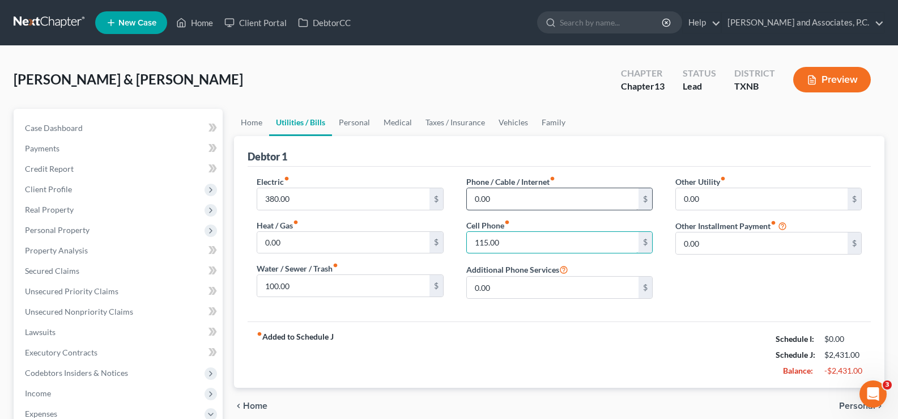
type input "115.00"
click at [513, 188] on input "0.00" at bounding box center [553, 199] width 172 height 22
type input "105.00"
click at [242, 121] on link "Home" at bounding box center [251, 122] width 35 height 27
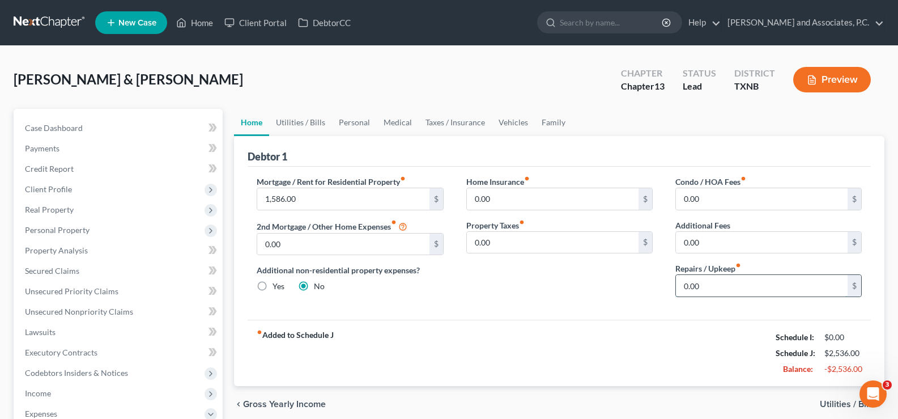
click at [731, 280] on input "0.00" at bounding box center [762, 286] width 172 height 22
type input "100.00"
click at [363, 123] on link "Personal" at bounding box center [354, 122] width 45 height 27
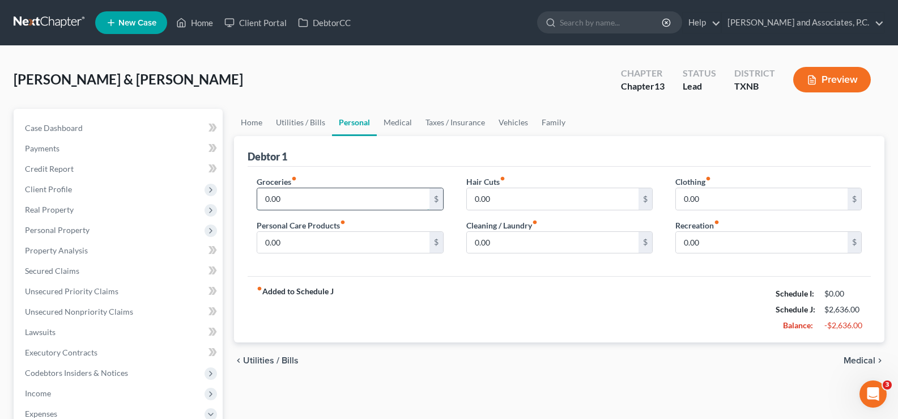
click at [293, 195] on input "0.00" at bounding box center [343, 199] width 172 height 22
type input "6"
type input "977.00"
click at [517, 121] on link "Vehicles" at bounding box center [513, 122] width 43 height 27
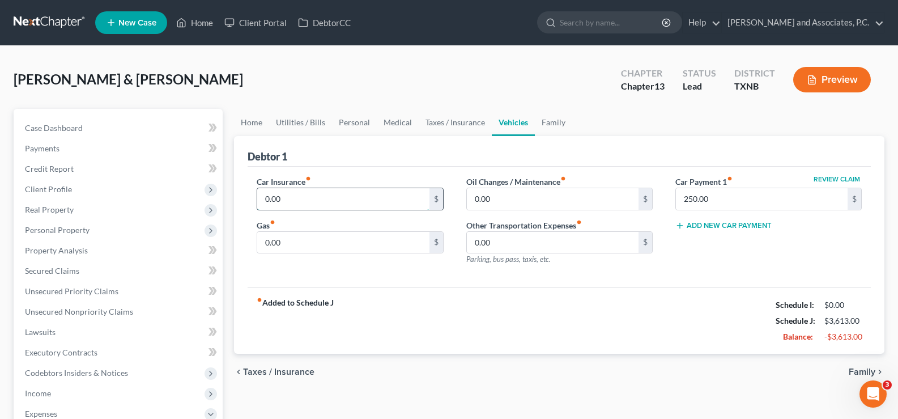
click at [293, 199] on input "0.00" at bounding box center [343, 199] width 172 height 22
type input "67.00"
click at [291, 242] on input "0.00" at bounding box center [343, 243] width 172 height 22
type input "346.00"
click at [546, 126] on link "Family" at bounding box center [553, 122] width 37 height 27
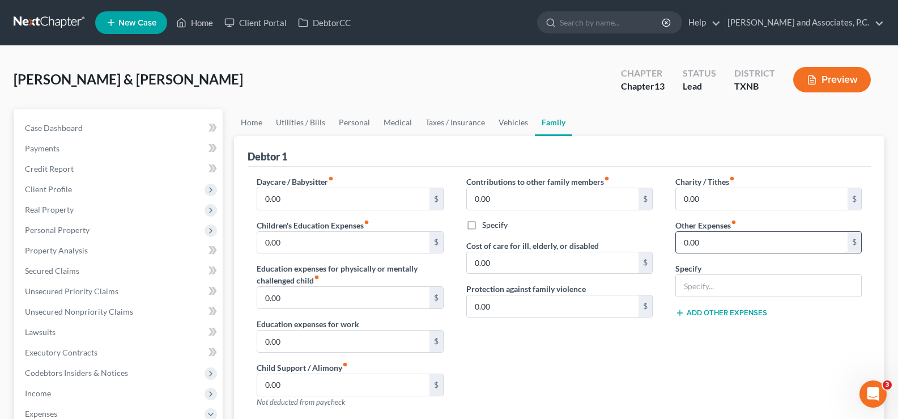
click at [714, 236] on input "0.00" at bounding box center [762, 243] width 172 height 22
type input "100.00"
click at [698, 279] on input "text" at bounding box center [768, 286] width 185 height 22
type input "gym membership"
click at [291, 123] on link "Utilities / Bills" at bounding box center [300, 122] width 63 height 27
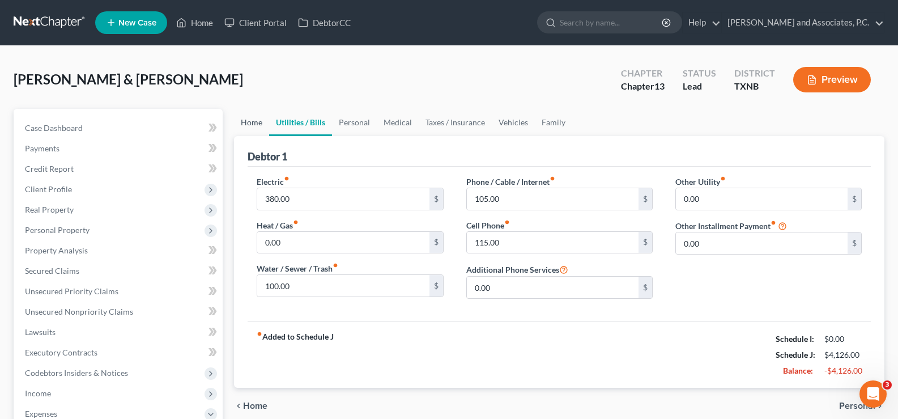
click at [250, 120] on link "Home" at bounding box center [251, 122] width 35 height 27
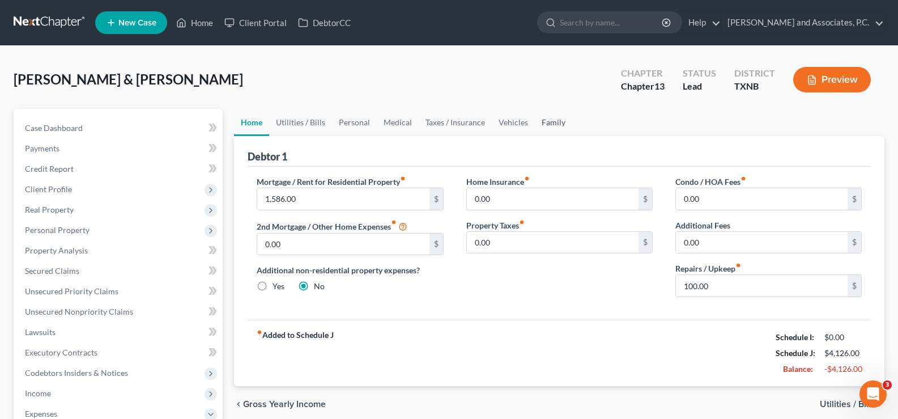
click at [545, 121] on link "Family" at bounding box center [553, 122] width 37 height 27
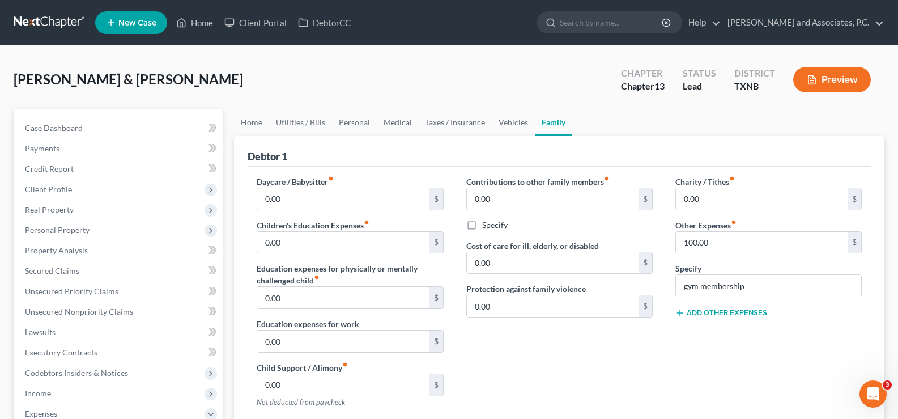
click at [717, 305] on div "Charity / Tithes fiber_manual_record 0.00 $ Other Expenses fiber_manual_record …" at bounding box center [768, 296] width 209 height 241
click at [718, 315] on button "Add Other Expenses" at bounding box center [721, 312] width 92 height 9
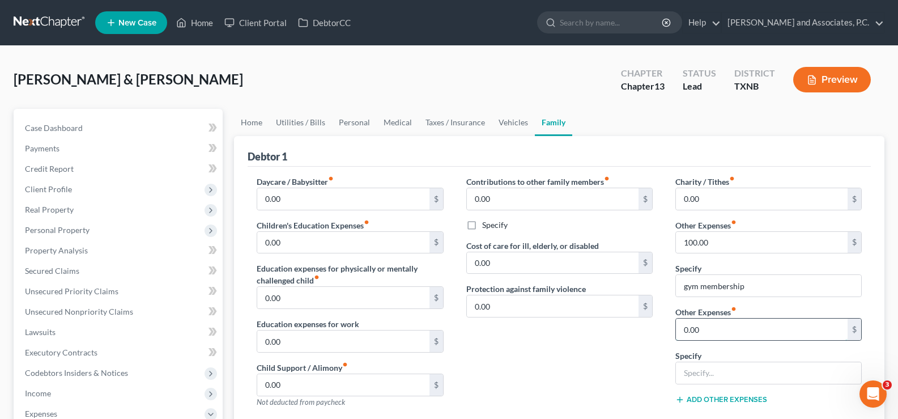
click at [712, 323] on input "0.00" at bounding box center [762, 329] width 172 height 22
type input "18.00"
type input "h"
type input "H"
click at [722, 371] on input "American home warranty" at bounding box center [768, 373] width 185 height 22
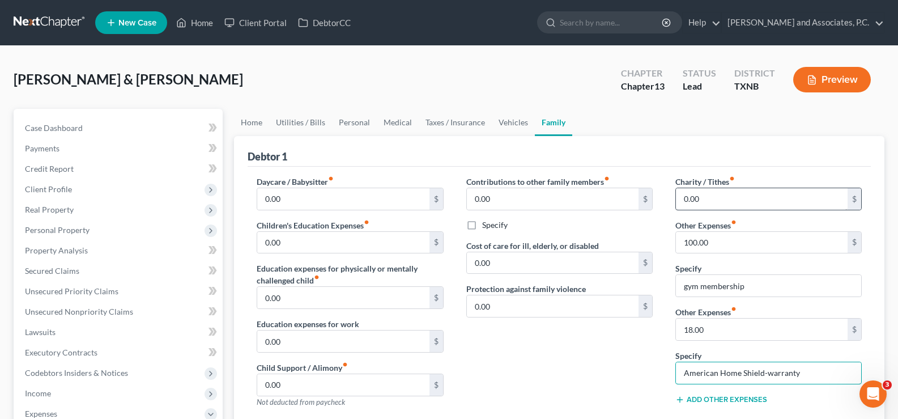
type input "American Home Shield-warranty"
click at [739, 199] on input "0.00" at bounding box center [762, 199] width 172 height 22
type input "626.00"
click at [254, 119] on link "Home" at bounding box center [251, 122] width 35 height 27
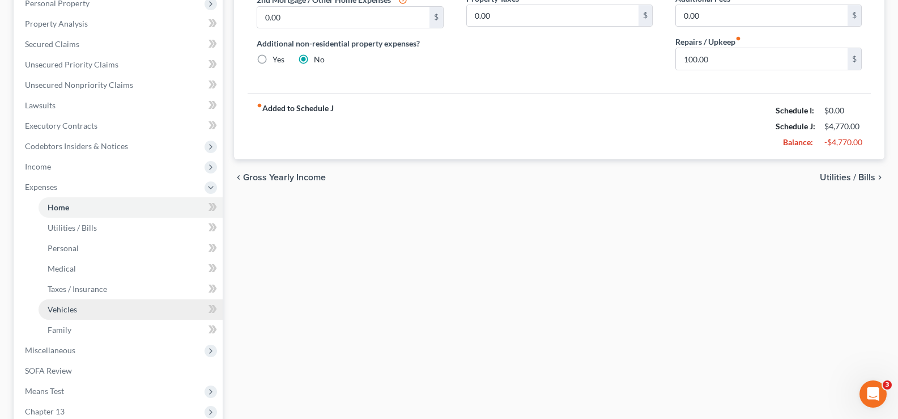
scroll to position [367, 0]
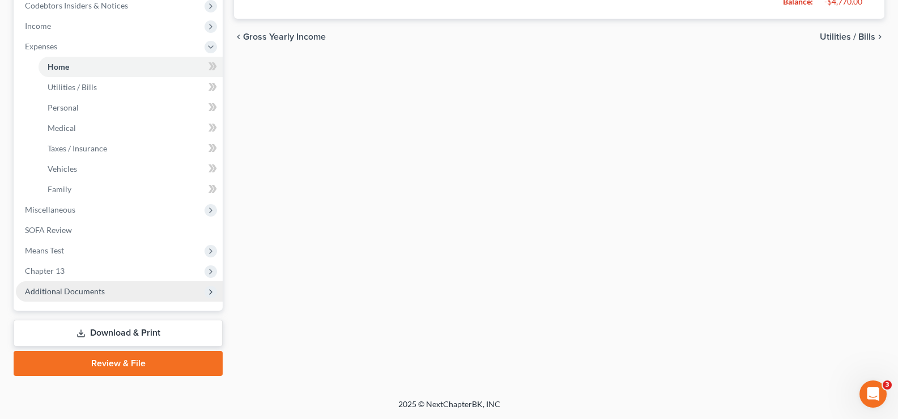
drag, startPoint x: 84, startPoint y: 287, endPoint x: 152, endPoint y: 266, distance: 71.7
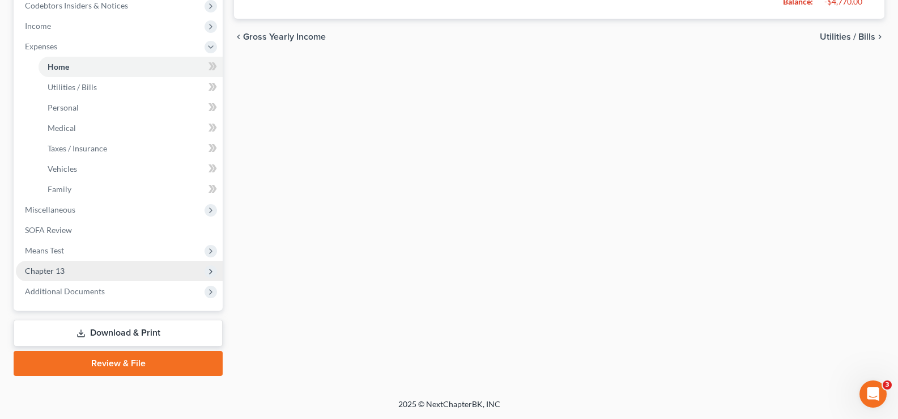
click at [84, 287] on span "Additional Documents" at bounding box center [65, 291] width 80 height 10
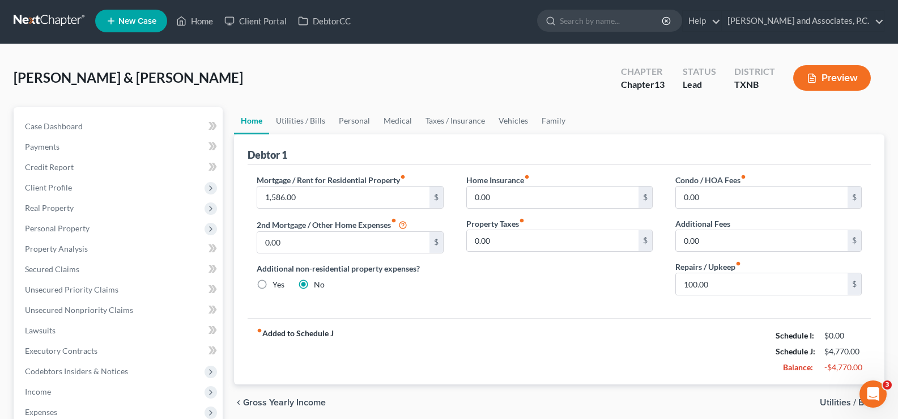
scroll to position [0, 0]
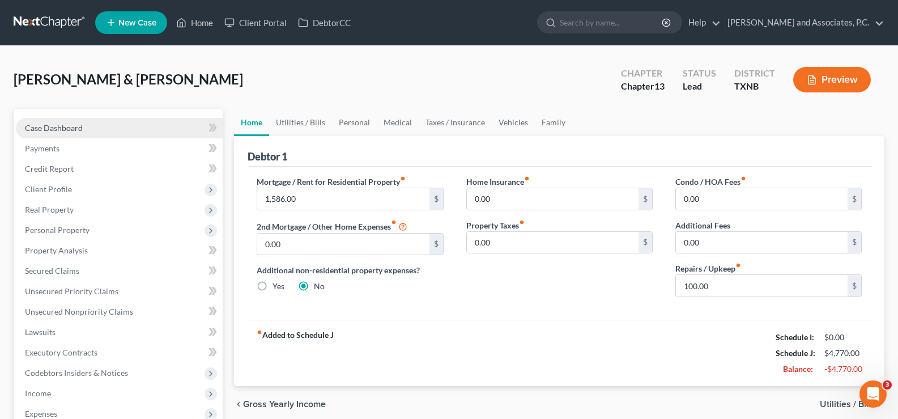
click at [111, 127] on link "Case Dashboard" at bounding box center [119, 128] width 207 height 20
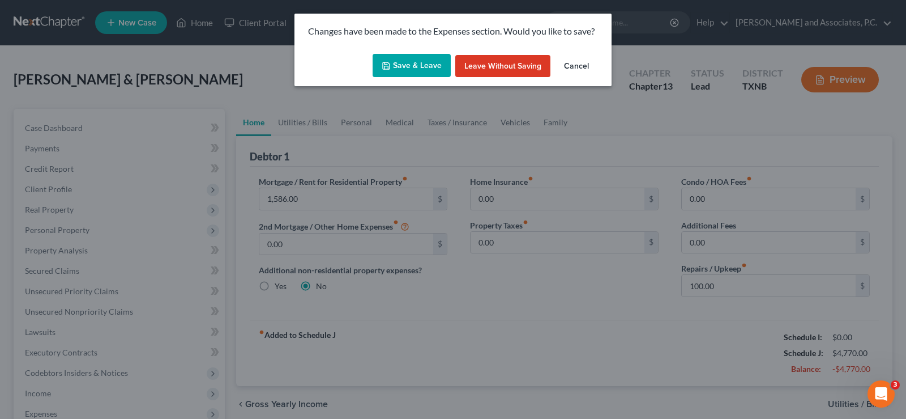
click at [397, 63] on button "Save & Leave" at bounding box center [412, 66] width 78 height 24
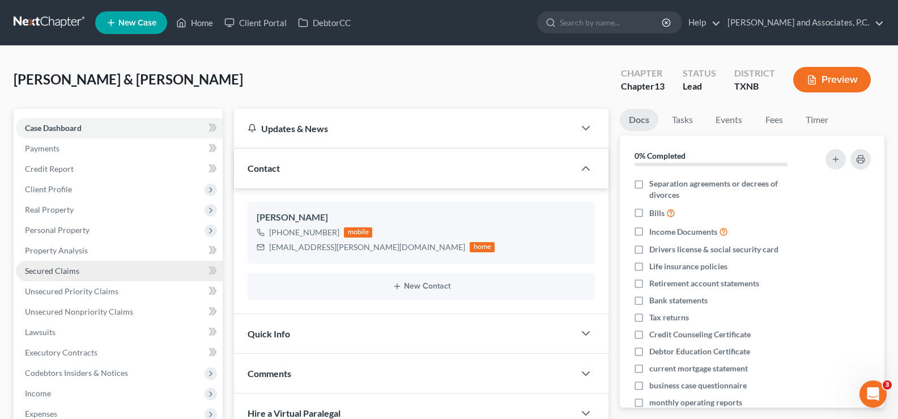
scroll to position [224, 0]
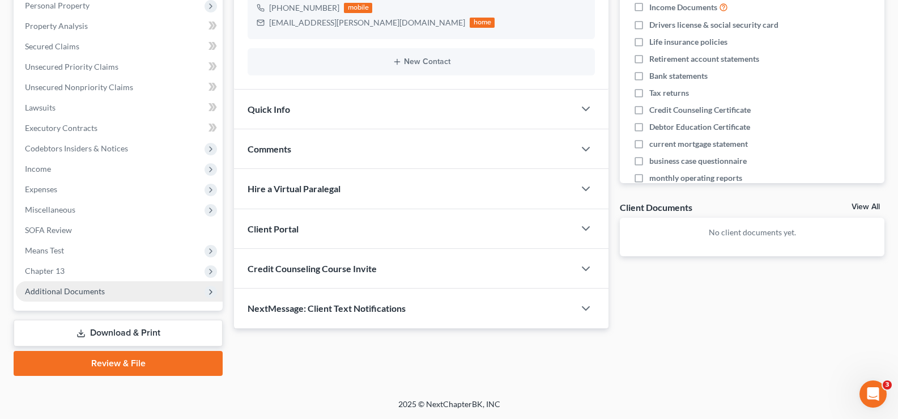
click at [85, 296] on span "Additional Documents" at bounding box center [119, 291] width 207 height 20
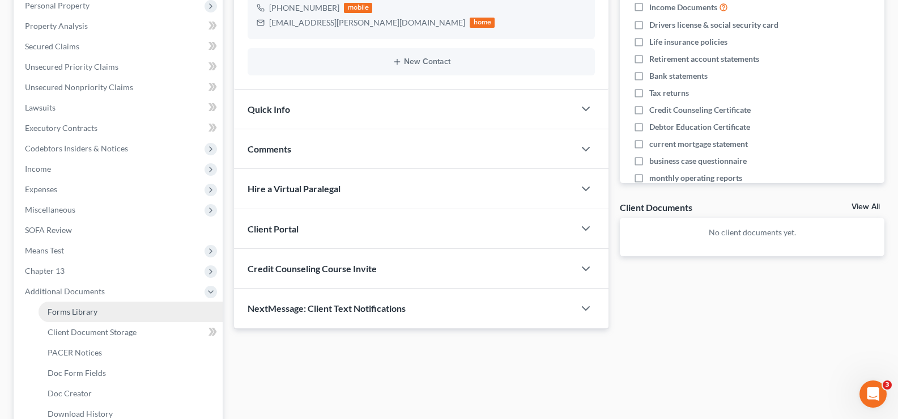
click at [86, 309] on span "Forms Library" at bounding box center [73, 311] width 50 height 10
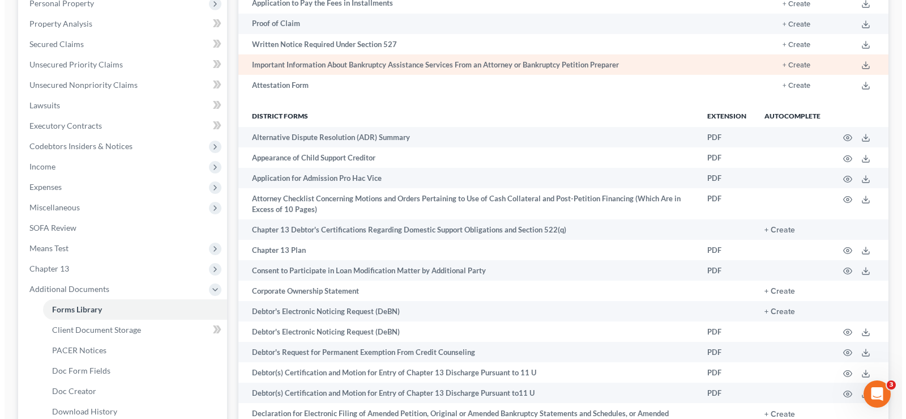
scroll to position [453, 0]
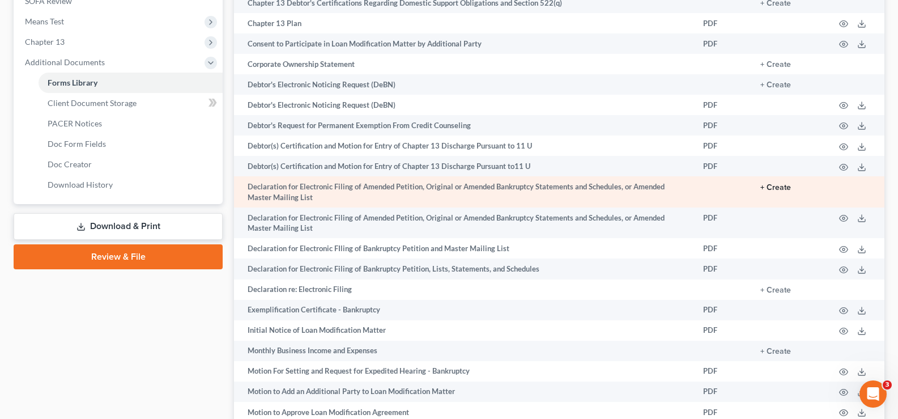
click at [777, 186] on button "+ Create" at bounding box center [775, 188] width 31 height 8
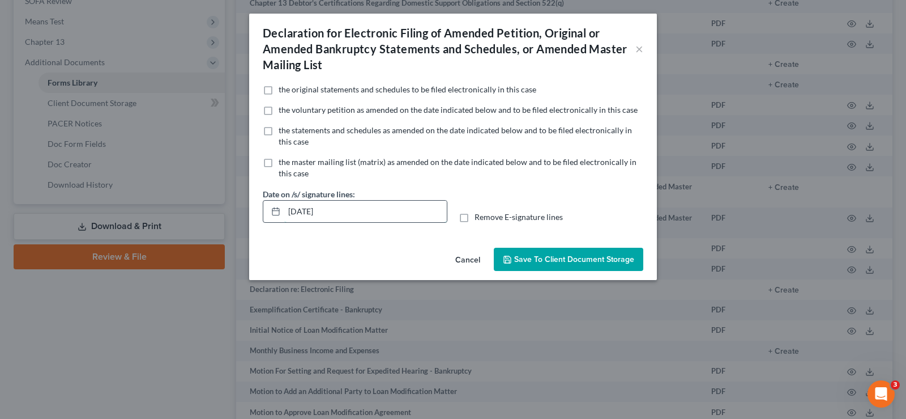
click at [332, 212] on input "08/18/2025" at bounding box center [365, 212] width 163 height 22
type input "0"
click at [475, 219] on label "Remove E-signature lines" at bounding box center [519, 216] width 88 height 11
click at [479, 219] on input "Remove E-signature lines" at bounding box center [482, 214] width 7 height 7
checkbox input "true"
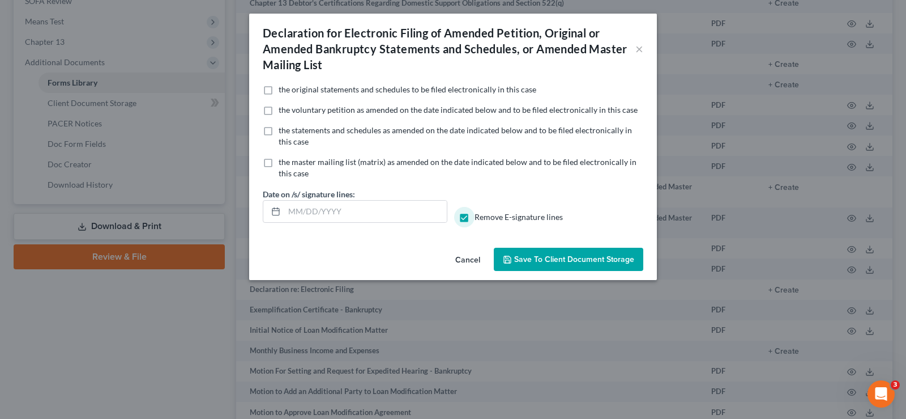
click at [531, 258] on span "Save to Client Document Storage" at bounding box center [574, 259] width 120 height 10
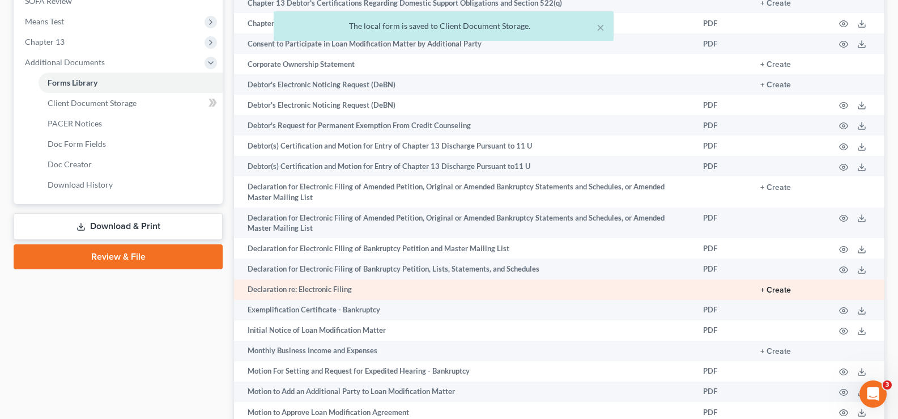
click at [768, 287] on button "+ Create" at bounding box center [775, 290] width 31 height 8
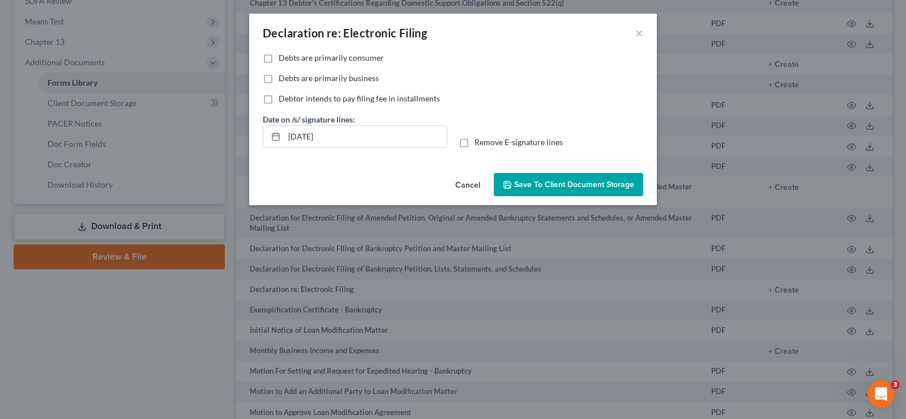
click at [279, 62] on label "Debts are primarily consumer" at bounding box center [331, 57] width 105 height 11
click at [283, 59] on input "Debts are primarily consumer" at bounding box center [286, 55] width 7 height 7
checkbox input "true"
click at [475, 145] on label "Remove E-signature lines" at bounding box center [519, 142] width 88 height 11
click at [479, 144] on input "Remove E-signature lines" at bounding box center [482, 140] width 7 height 7
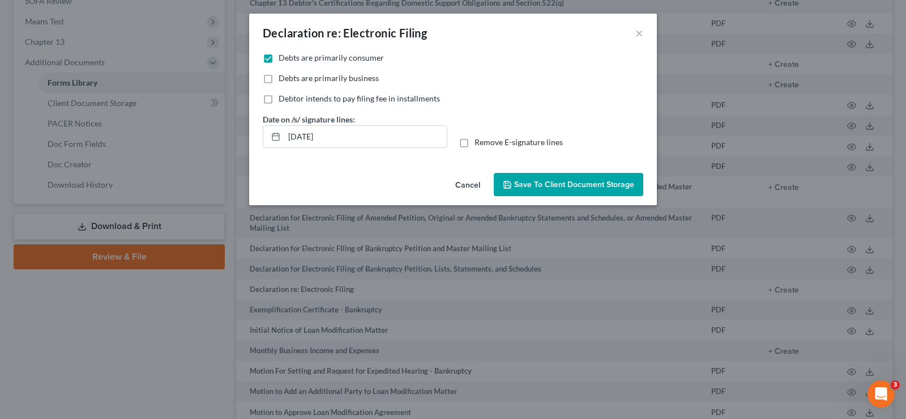
checkbox input "true"
click at [531, 184] on span "Save to Client Document Storage" at bounding box center [574, 185] width 120 height 10
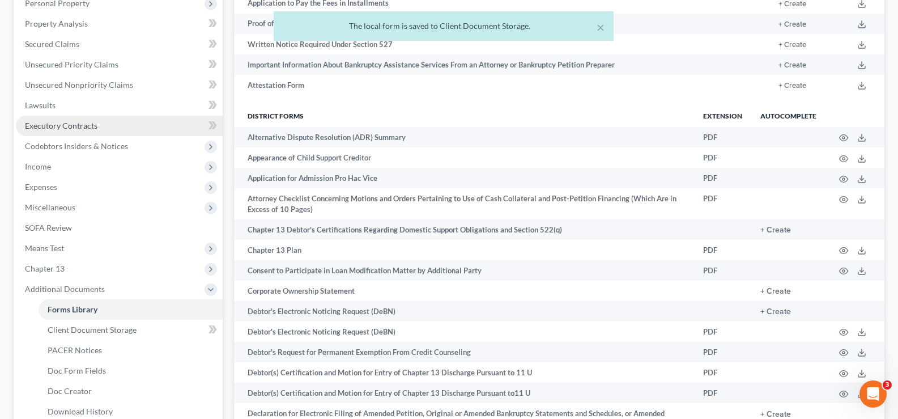
scroll to position [0, 0]
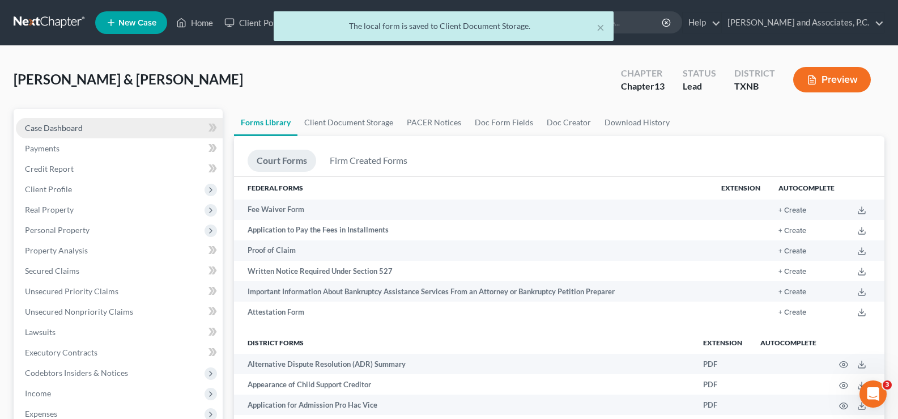
click at [81, 125] on span "Case Dashboard" at bounding box center [54, 128] width 58 height 10
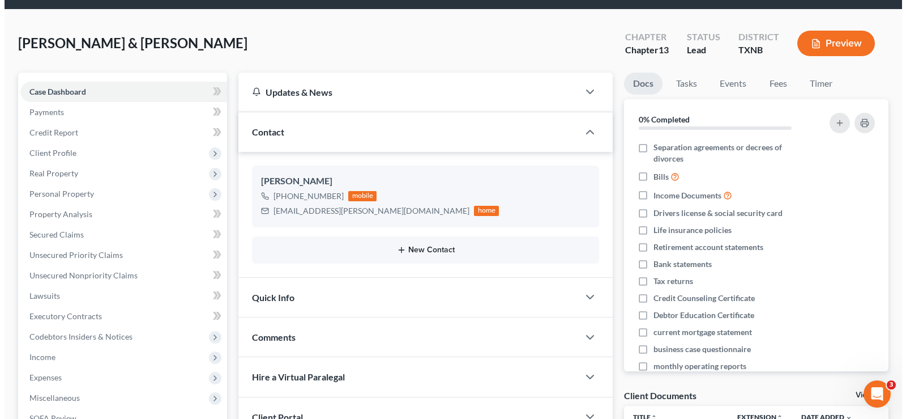
scroll to position [227, 0]
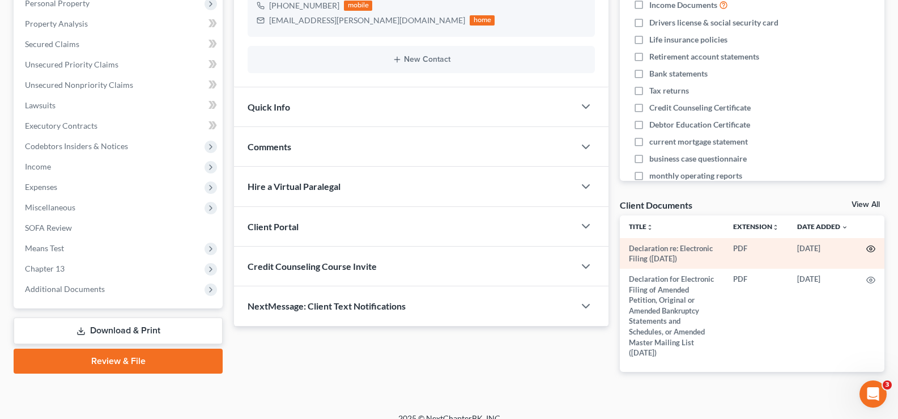
click at [871, 246] on icon "button" at bounding box center [871, 249] width 8 height 6
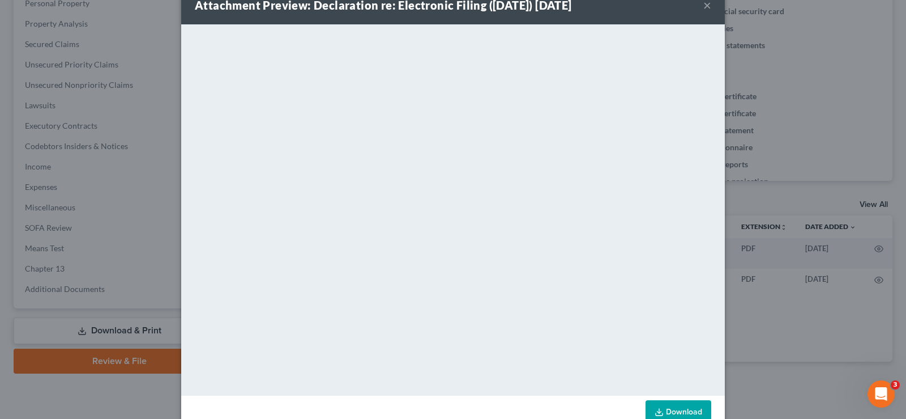
scroll to position [56, 0]
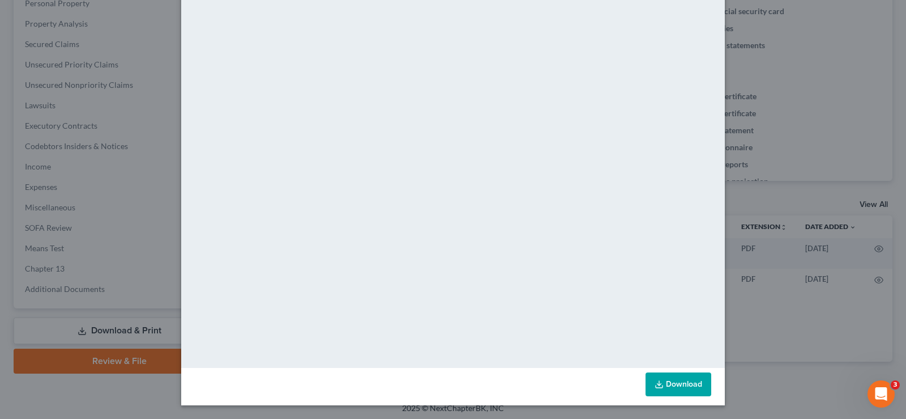
click at [683, 379] on link "Download" at bounding box center [679, 384] width 66 height 24
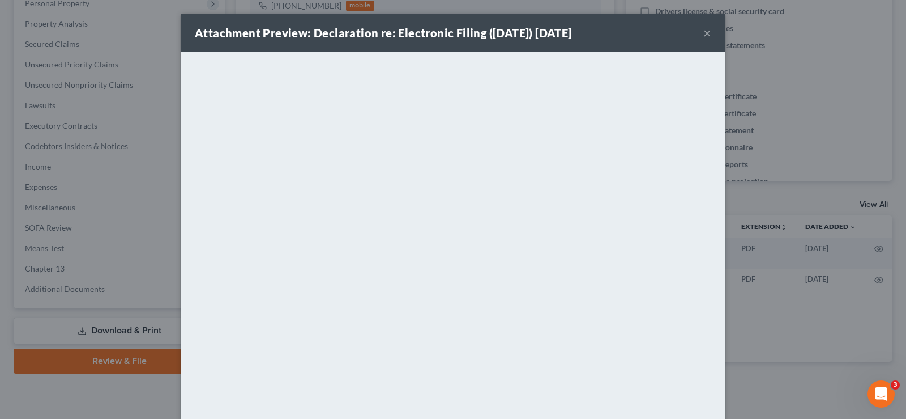
click at [705, 31] on button "×" at bounding box center [708, 33] width 8 height 14
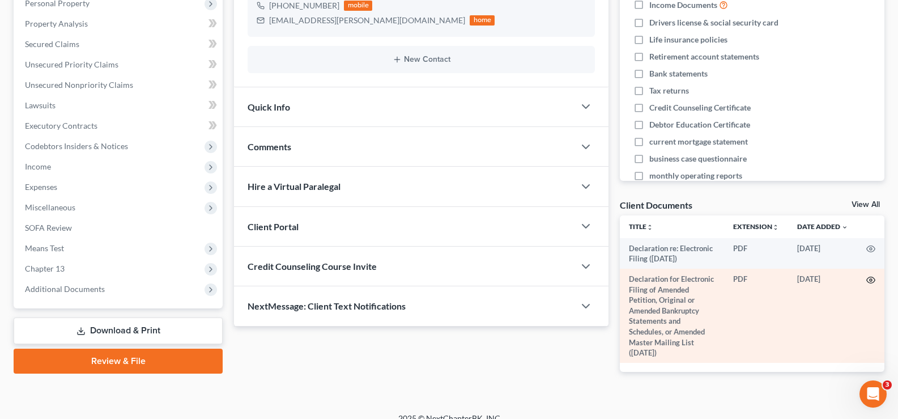
click at [869, 279] on icon "button" at bounding box center [870, 279] width 9 height 9
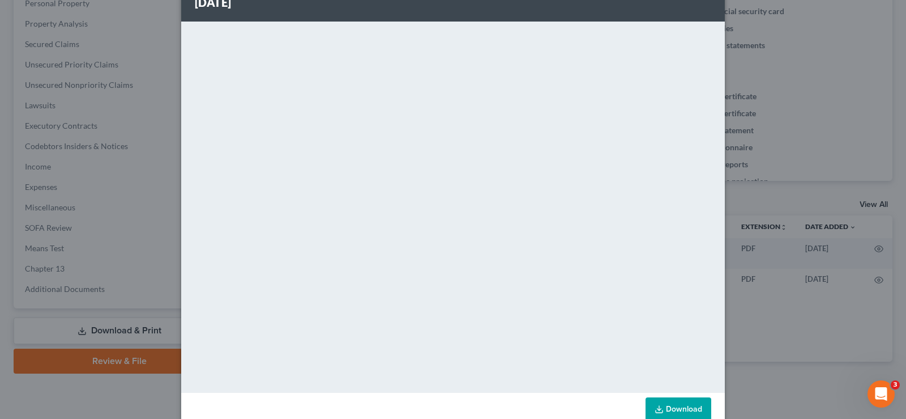
scroll to position [87, 0]
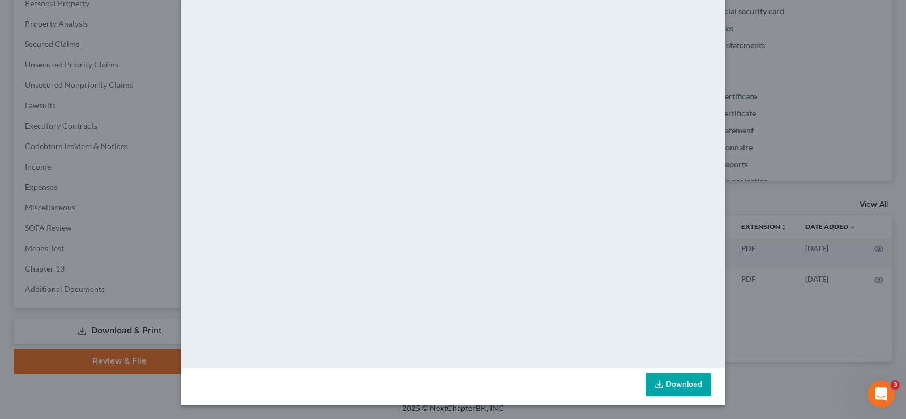
click at [687, 384] on link "Download" at bounding box center [679, 384] width 66 height 24
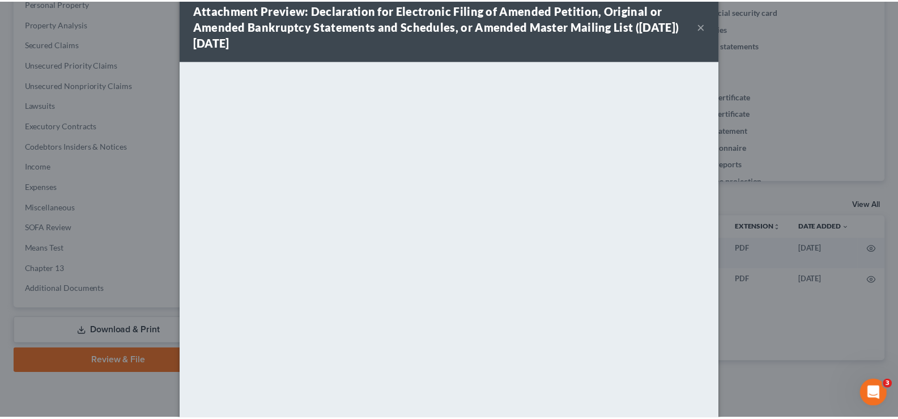
scroll to position [0, 0]
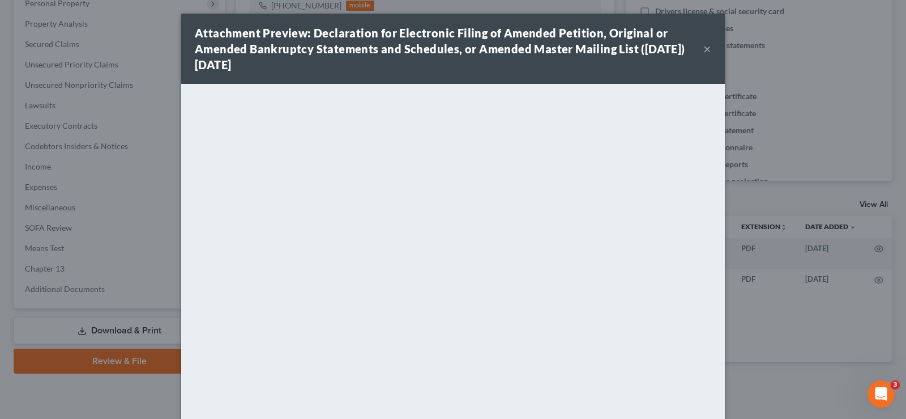
click at [705, 50] on button "×" at bounding box center [708, 49] width 8 height 14
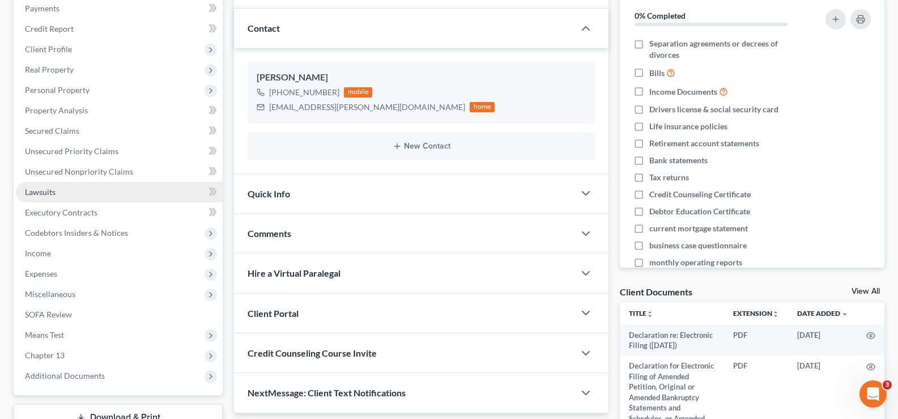
scroll to position [113, 0]
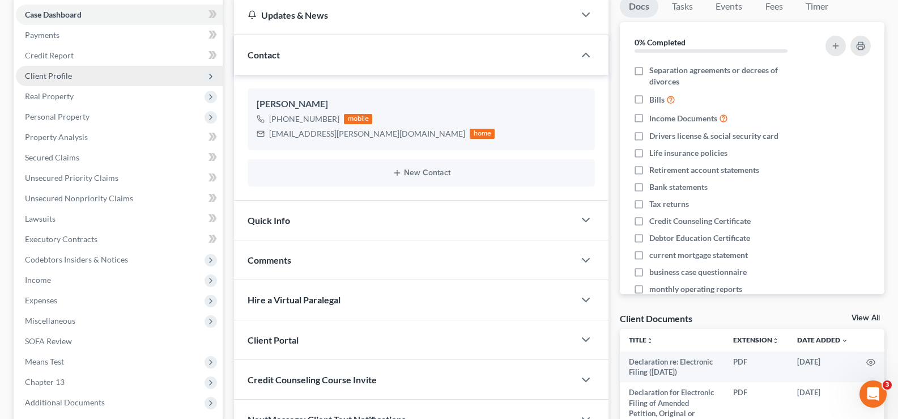
click at [83, 74] on span "Client Profile" at bounding box center [119, 76] width 207 height 20
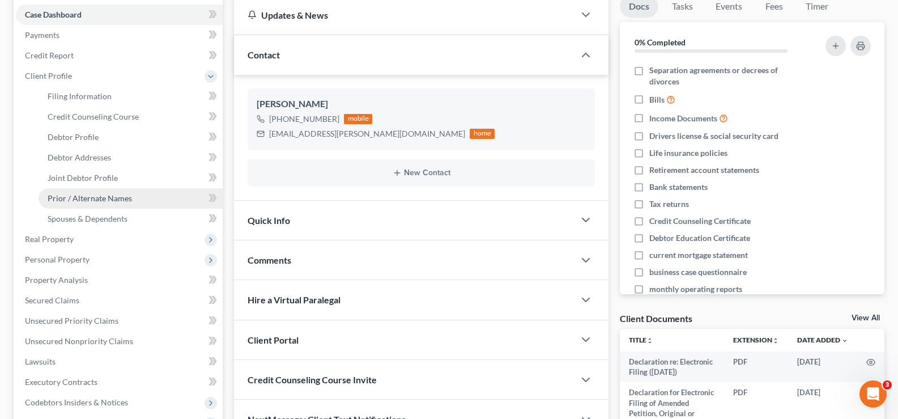
click at [100, 192] on link "Prior / Alternate Names" at bounding box center [131, 198] width 184 height 20
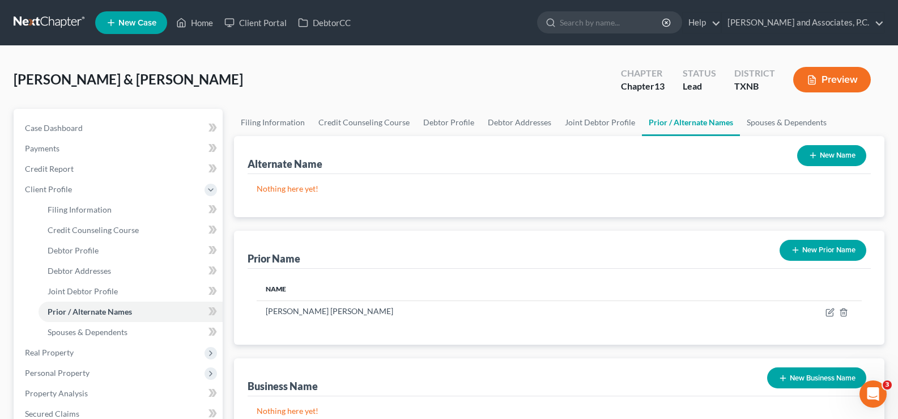
click at [830, 245] on button "New Prior Name" at bounding box center [822, 250] width 87 height 21
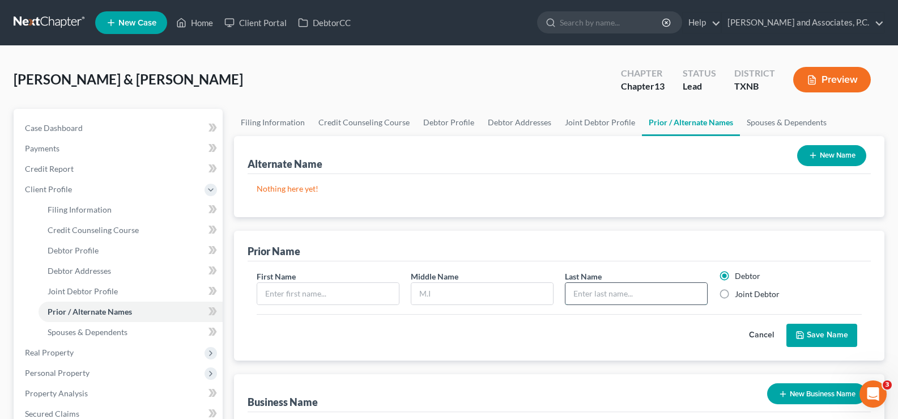
click at [650, 293] on input "text" at bounding box center [636, 294] width 142 height 22
type input "Bilsky"
click at [359, 287] on input "text" at bounding box center [328, 294] width 142 height 22
type input "Dawn"
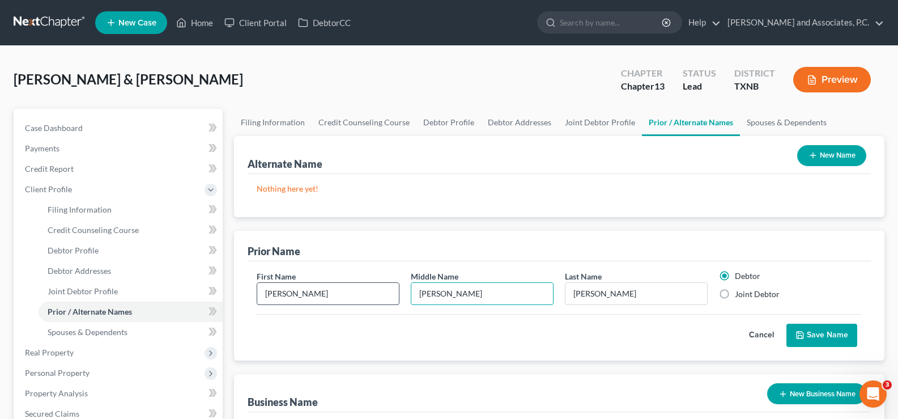
type input "Alana"
click at [735, 292] on label "Joint Debtor" at bounding box center [757, 293] width 45 height 11
click at [739, 292] on input "Joint Debtor" at bounding box center [742, 291] width 7 height 7
radio input "true"
radio input "false"
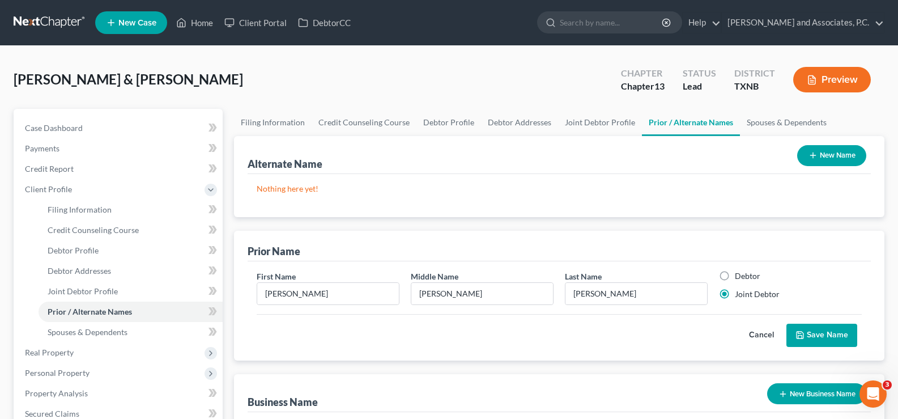
click at [811, 342] on button "Save Name" at bounding box center [821, 335] width 71 height 24
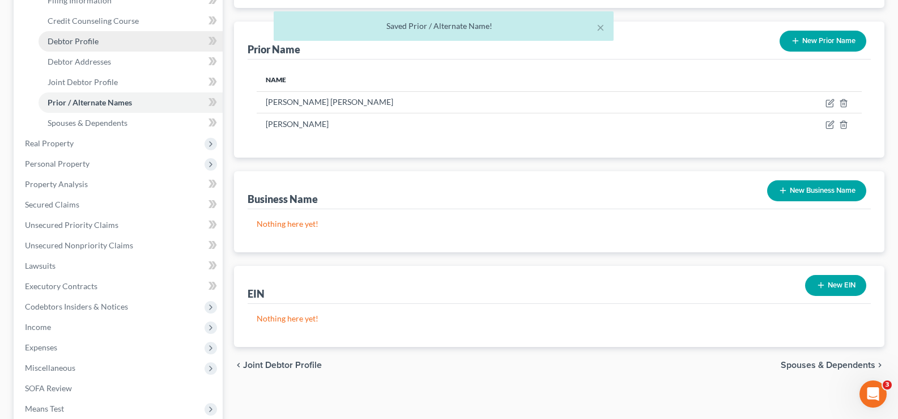
scroll to position [340, 0]
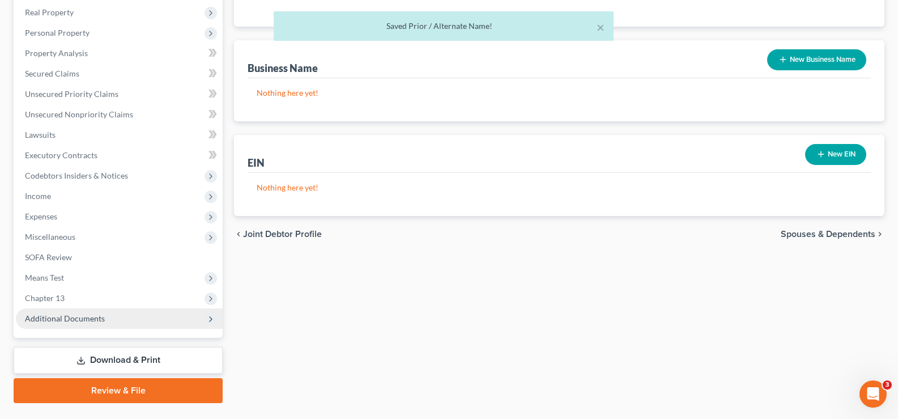
click at [69, 312] on span "Additional Documents" at bounding box center [119, 318] width 207 height 20
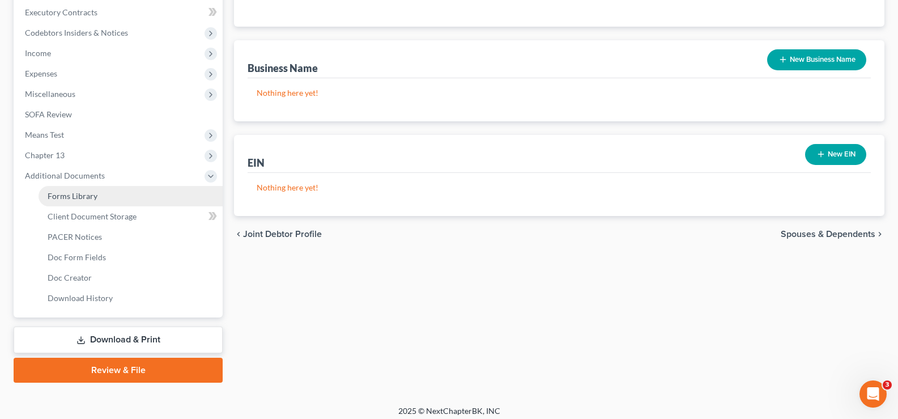
click at [123, 195] on link "Forms Library" at bounding box center [131, 196] width 184 height 20
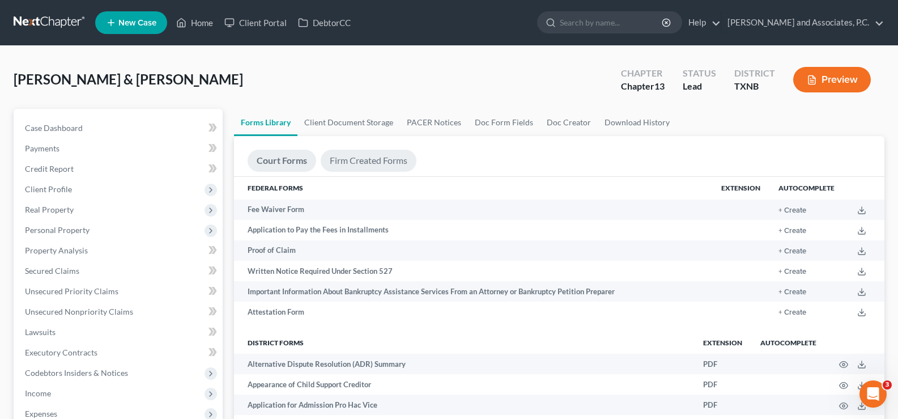
click at [366, 154] on link "Firm Created Forms" at bounding box center [369, 161] width 96 height 22
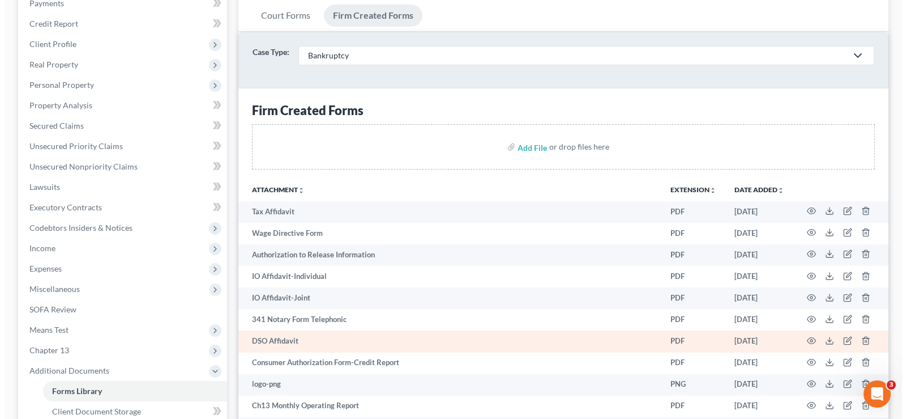
scroll to position [227, 0]
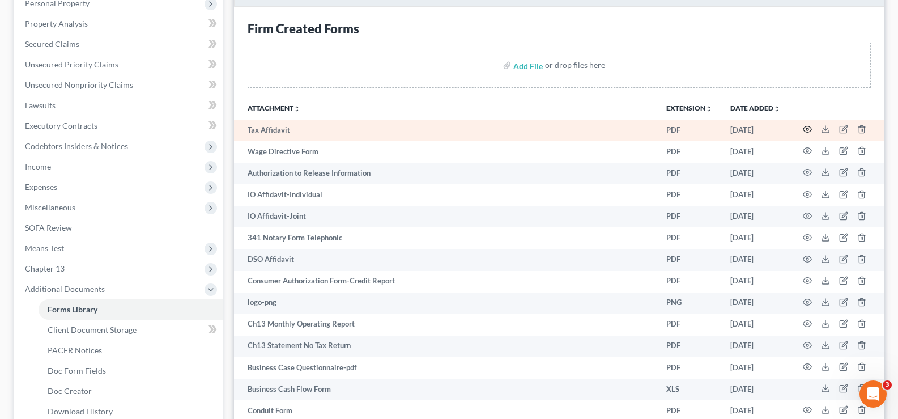
click at [810, 130] on icon "button" at bounding box center [807, 129] width 9 height 9
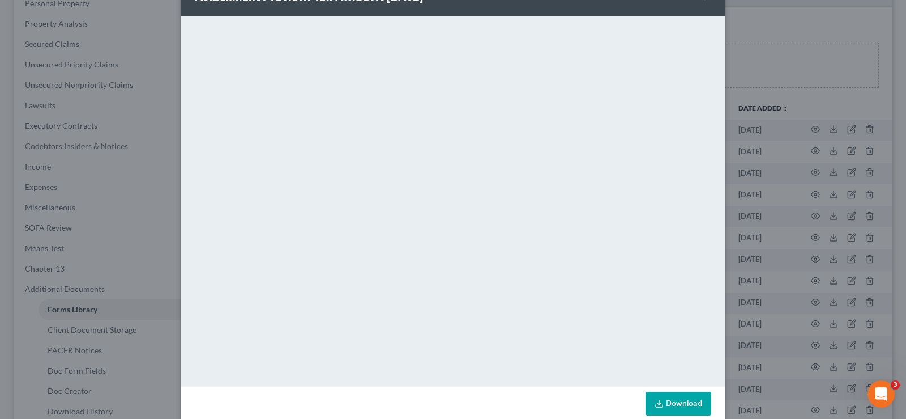
scroll to position [56, 0]
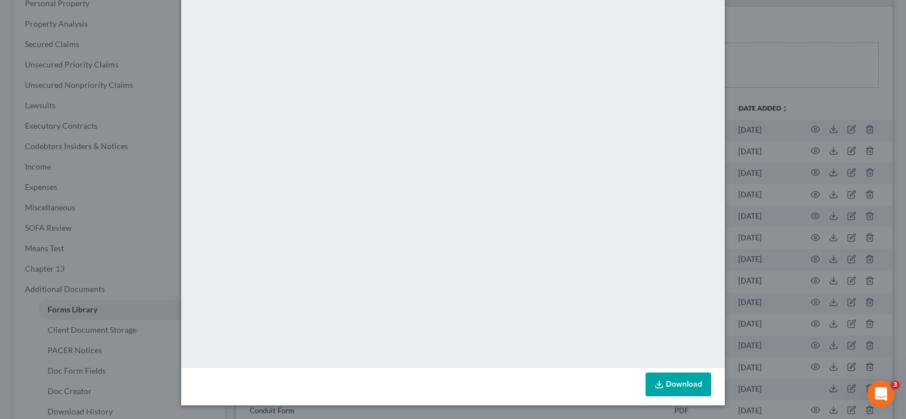
click at [680, 370] on div "Download" at bounding box center [453, 386] width 544 height 37
click at [660, 380] on link "Download" at bounding box center [679, 384] width 66 height 24
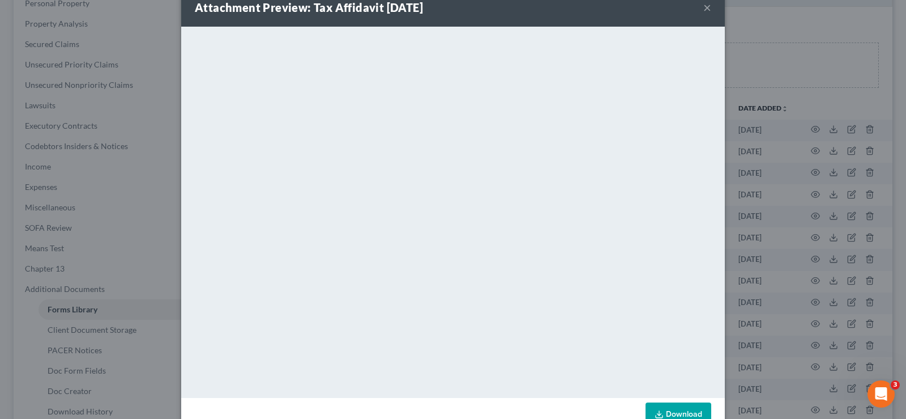
scroll to position [0, 0]
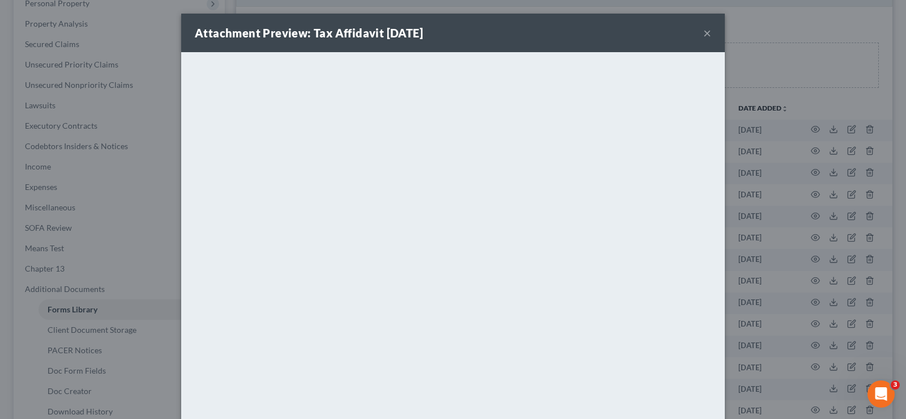
click at [704, 31] on button "×" at bounding box center [708, 33] width 8 height 14
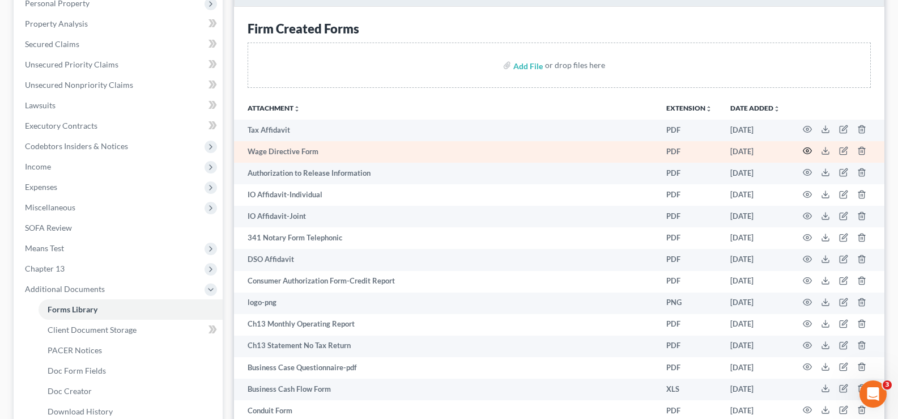
click at [804, 151] on icon "button" at bounding box center [807, 150] width 9 height 9
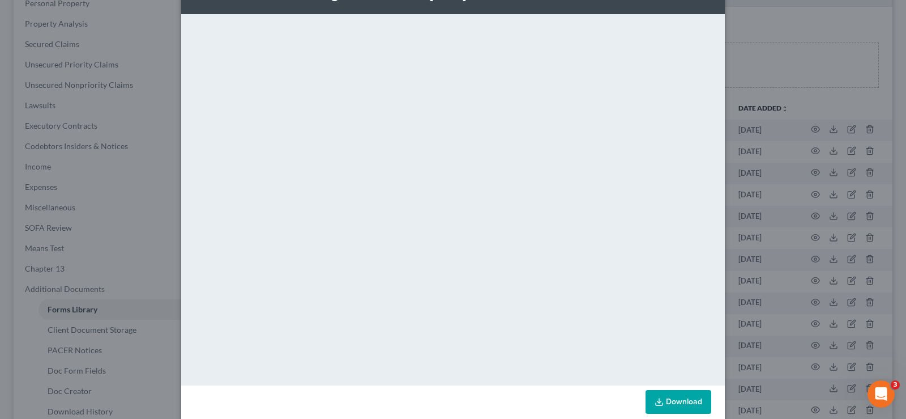
scroll to position [56, 0]
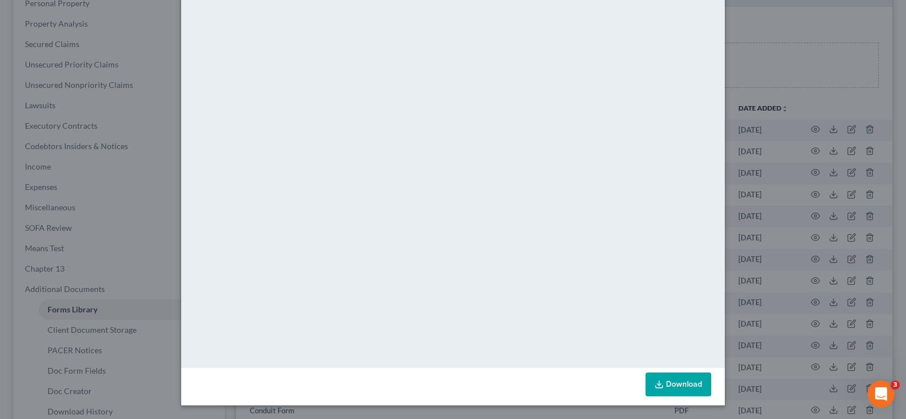
click at [668, 380] on link "Download" at bounding box center [679, 384] width 66 height 24
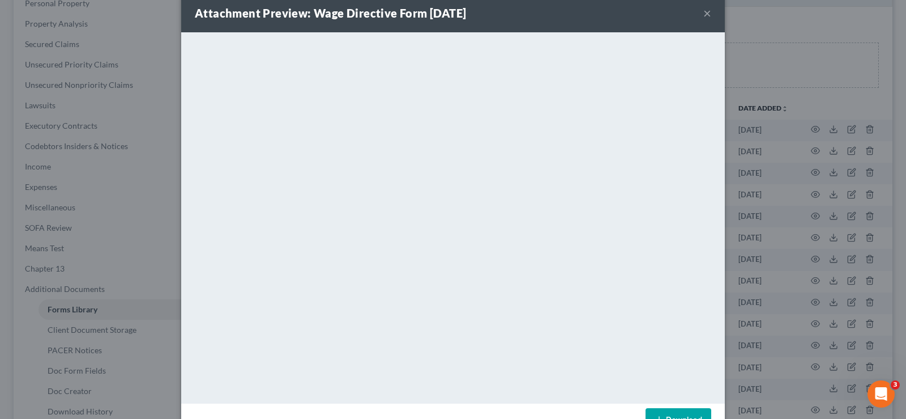
scroll to position [0, 0]
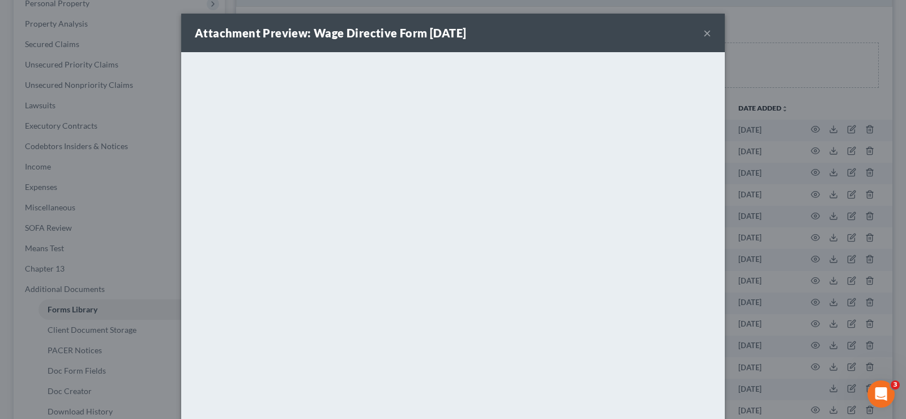
click at [706, 35] on button "×" at bounding box center [708, 33] width 8 height 14
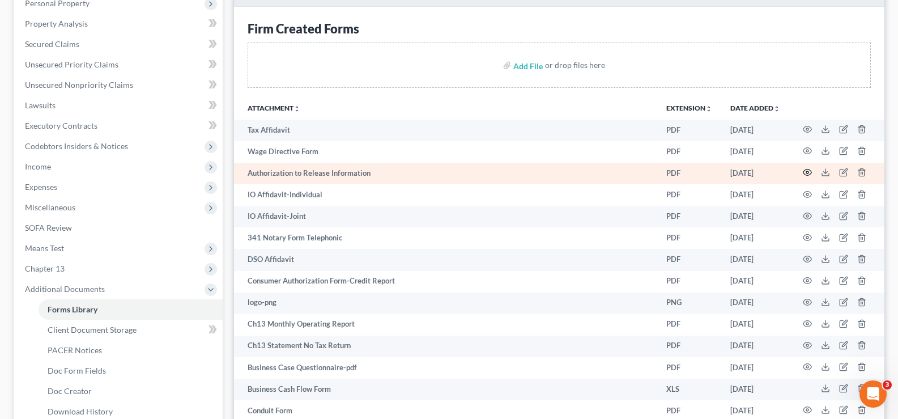
click at [809, 173] on icon "button" at bounding box center [807, 172] width 9 height 9
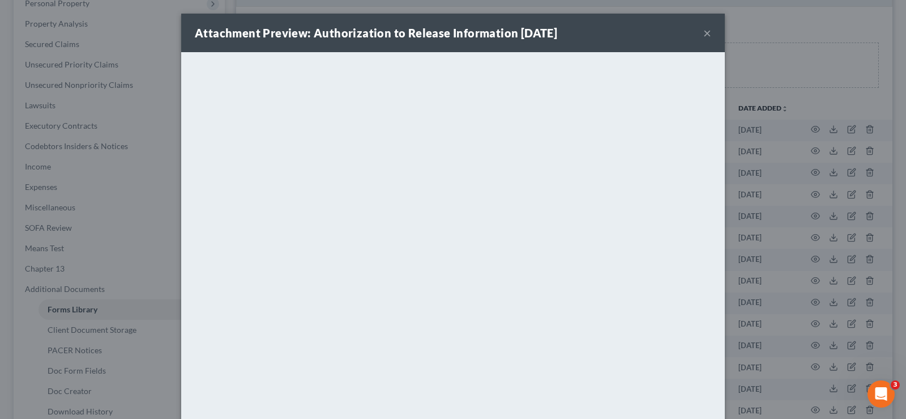
scroll to position [56, 0]
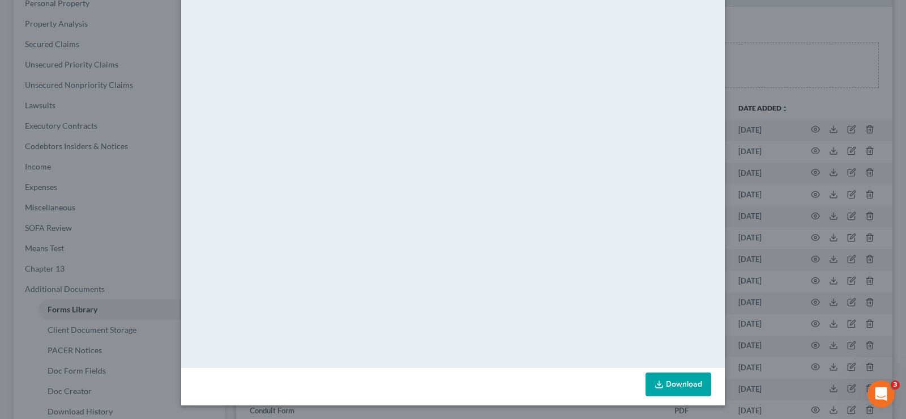
click at [655, 384] on icon at bounding box center [659, 384] width 9 height 9
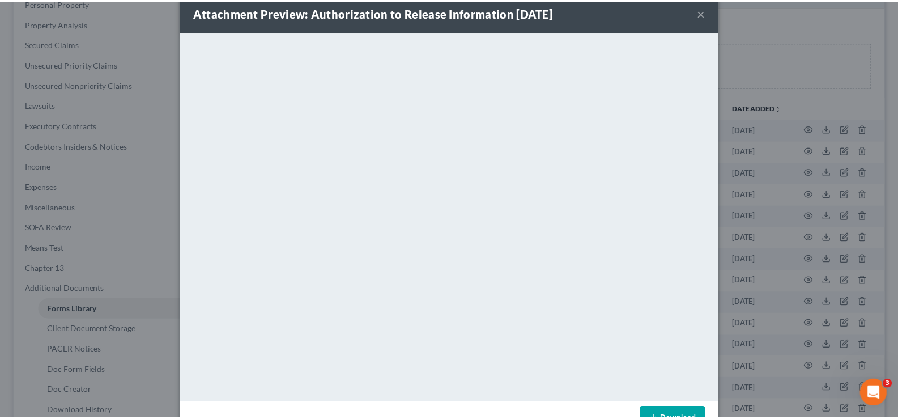
scroll to position [0, 0]
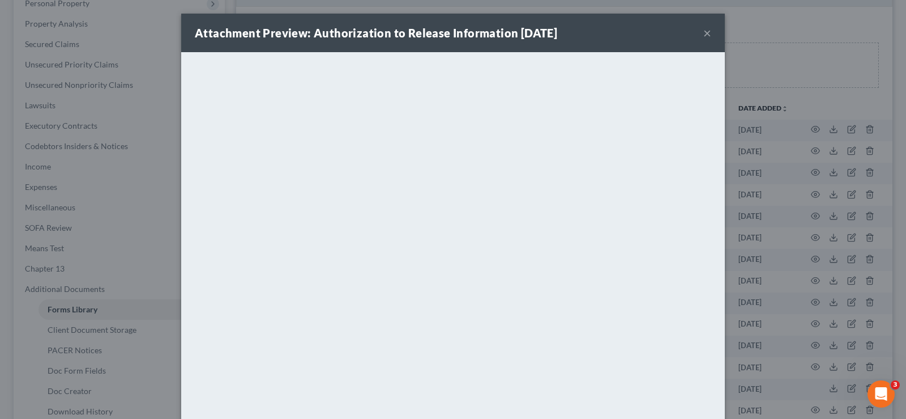
click at [704, 36] on button "×" at bounding box center [708, 33] width 8 height 14
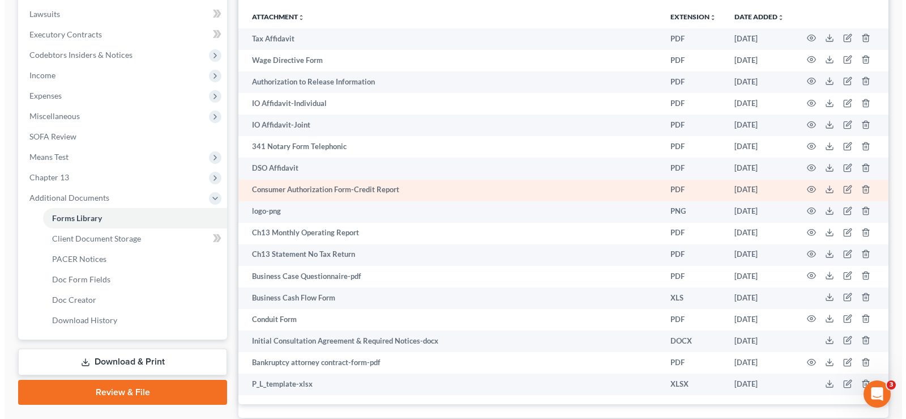
scroll to position [340, 0]
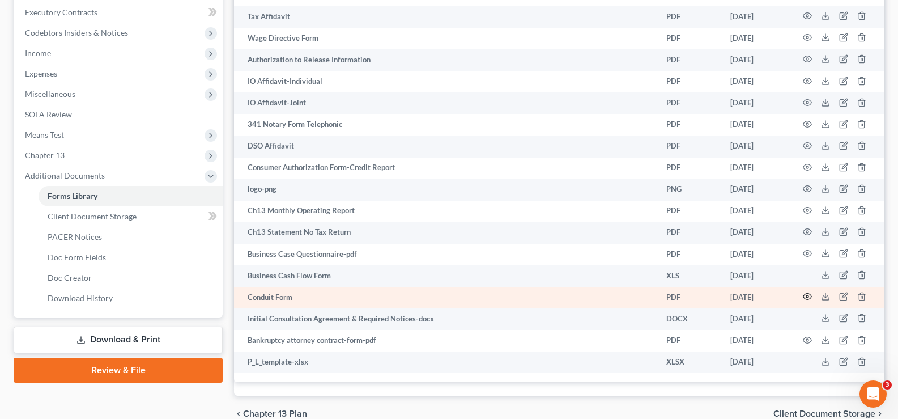
click at [809, 300] on icon "button" at bounding box center [807, 296] width 9 height 9
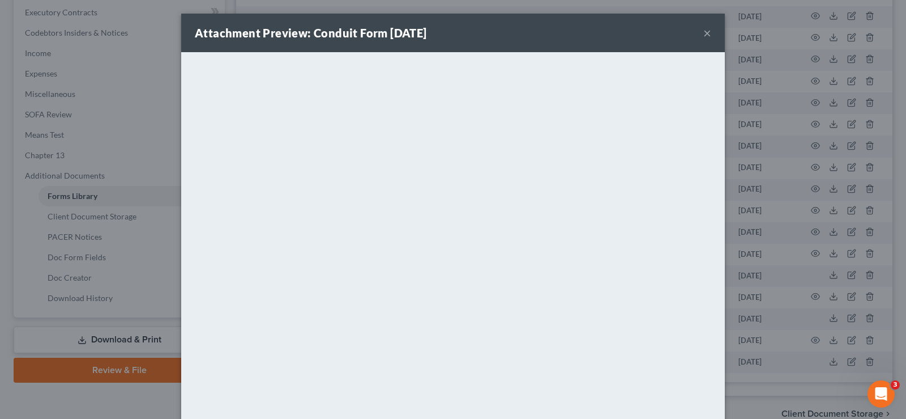
scroll to position [56, 0]
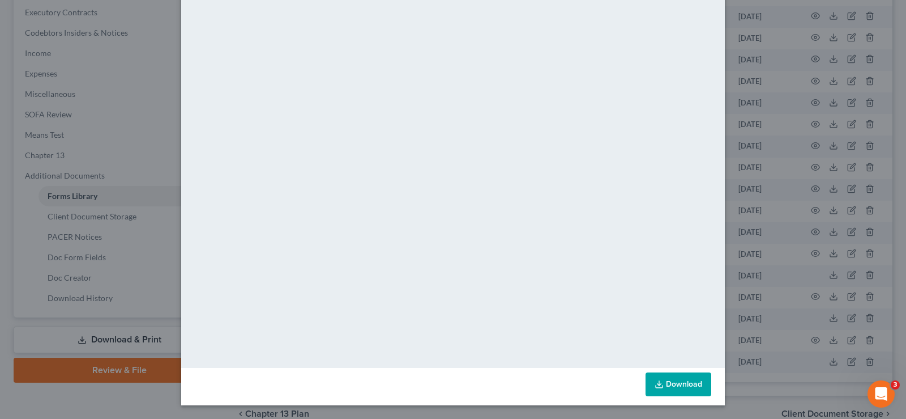
click at [665, 390] on link "Download" at bounding box center [679, 384] width 66 height 24
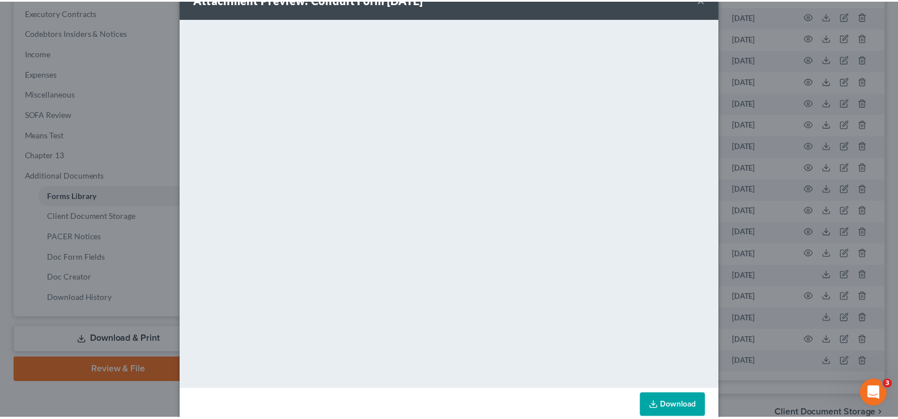
scroll to position [0, 0]
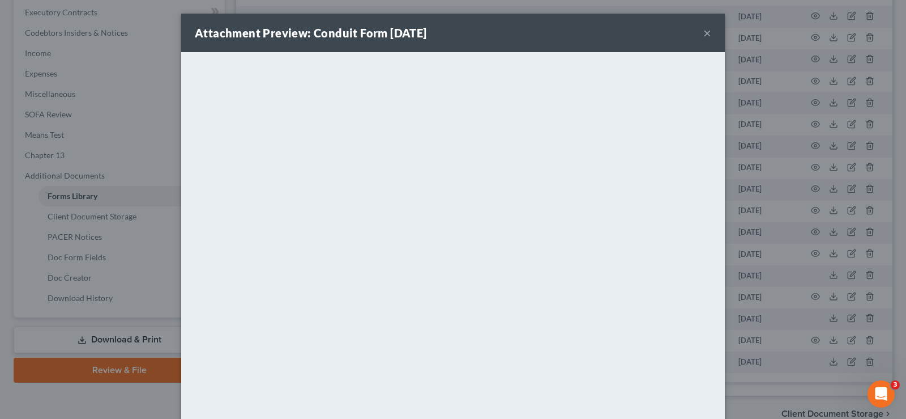
click at [704, 33] on button "×" at bounding box center [708, 33] width 8 height 14
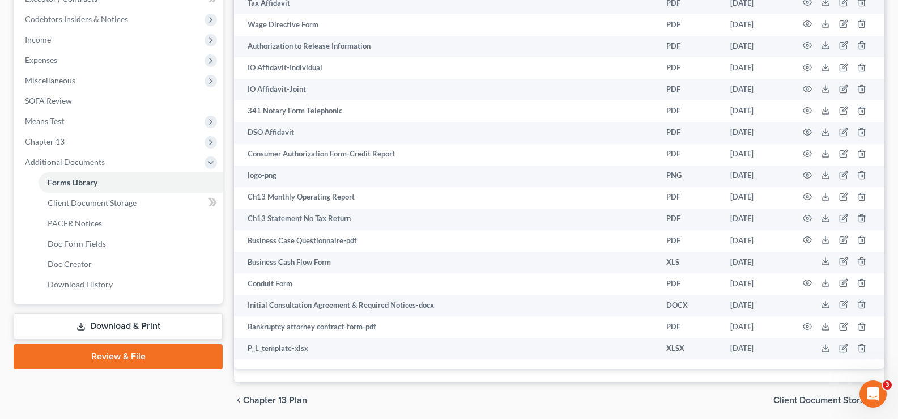
scroll to position [396, 0]
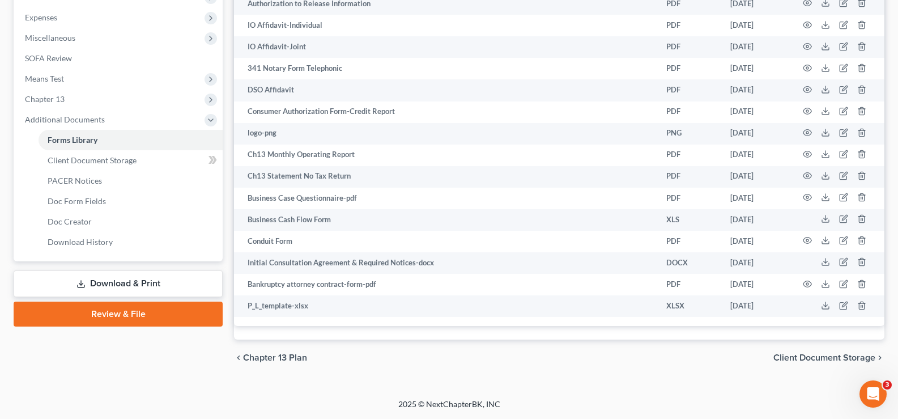
click at [73, 287] on link "Download & Print" at bounding box center [118, 283] width 209 height 27
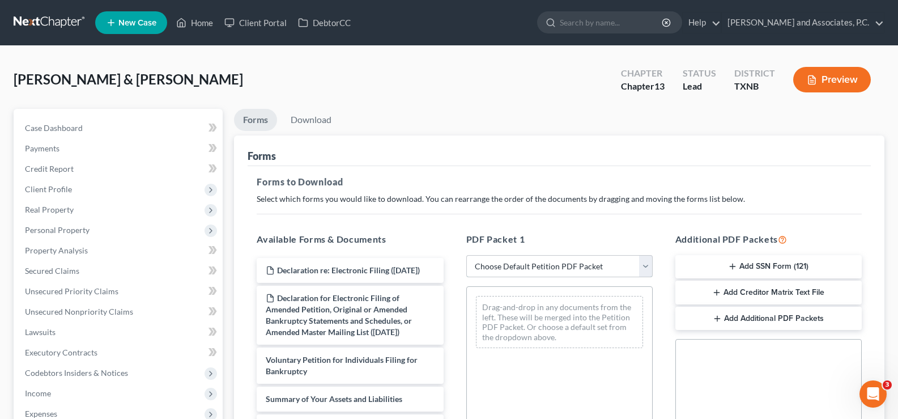
click at [540, 268] on select "Choose Default Petition PDF Packet Complete Bankruptcy Petition (all forms and …" at bounding box center [559, 266] width 186 height 23
select select "0"
click at [466, 255] on select "Choose Default Petition PDF Packet Complete Bankruptcy Petition (all forms and …" at bounding box center [559, 266] width 186 height 23
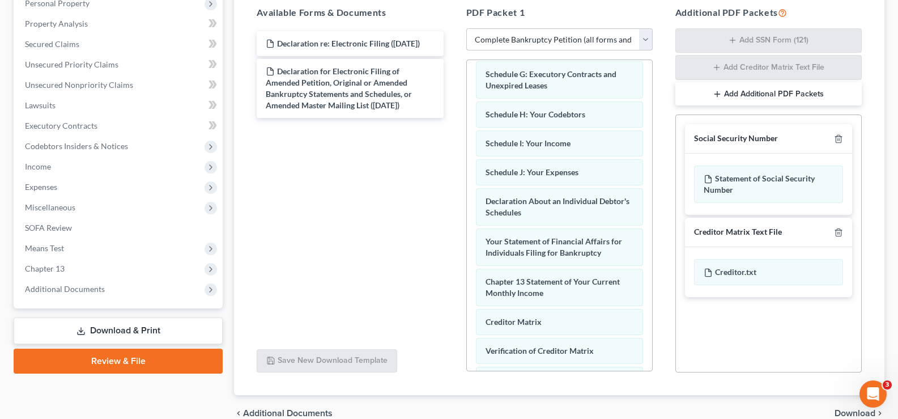
scroll to position [282, 0]
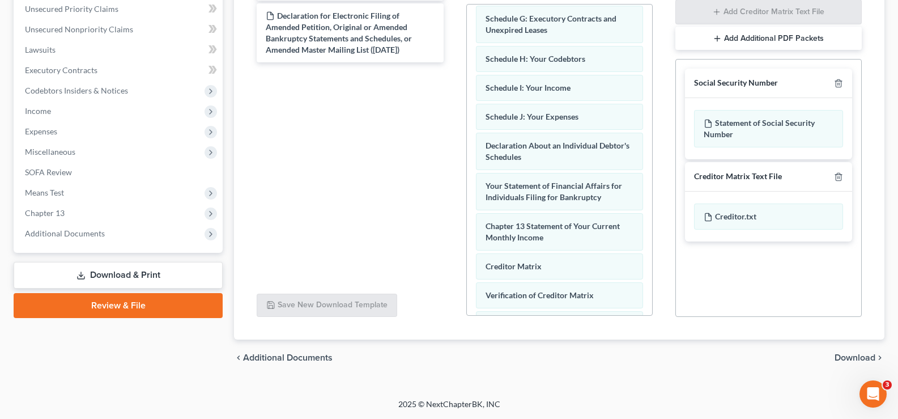
click at [849, 355] on span "Download" at bounding box center [854, 357] width 41 height 9
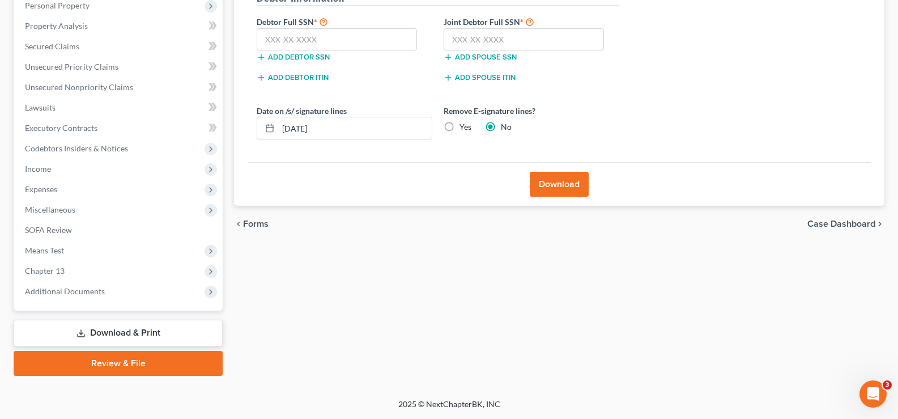
scroll to position [224, 0]
click at [275, 38] on input "text" at bounding box center [337, 39] width 160 height 23
type input "629-30-7386"
click at [476, 41] on input "text" at bounding box center [524, 39] width 160 height 23
type input "530-67-1561"
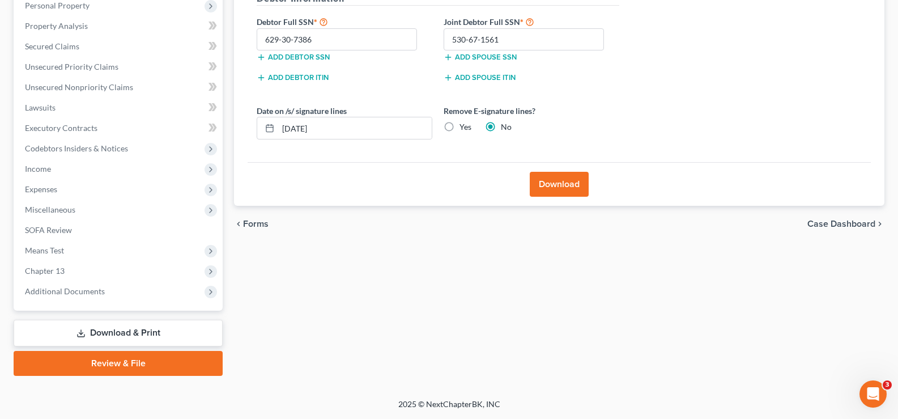
click at [459, 126] on label "Yes" at bounding box center [465, 126] width 12 height 11
click at [464, 126] on input "Yes" at bounding box center [467, 124] width 7 height 7
radio input "true"
radio input "false"
click at [548, 181] on button "Download" at bounding box center [559, 184] width 59 height 25
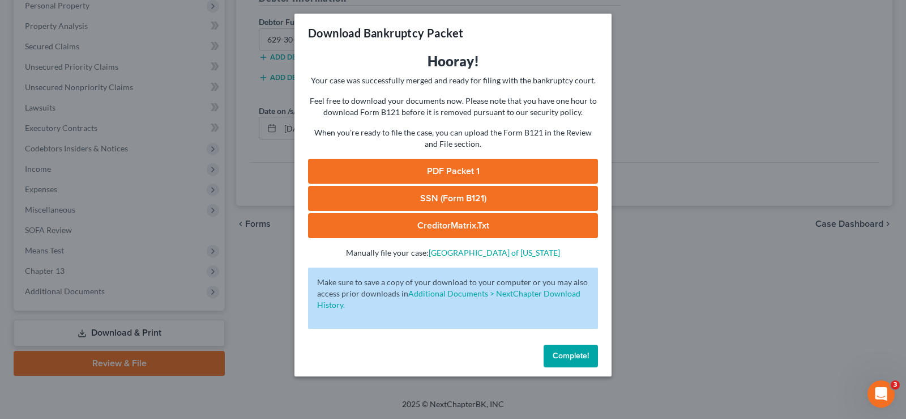
click at [433, 172] on link "PDF Packet 1" at bounding box center [453, 171] width 290 height 25
click at [441, 196] on link "SSN (Form B121)" at bounding box center [453, 198] width 290 height 25
click at [555, 357] on span "Complete!" at bounding box center [571, 356] width 36 height 10
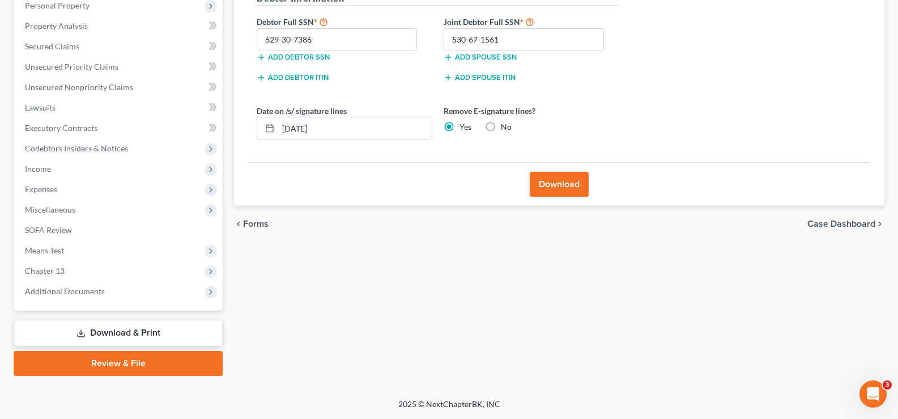
drag, startPoint x: 70, startPoint y: 296, endPoint x: 265, endPoint y: 237, distance: 203.9
click at [70, 295] on span "Additional Documents" at bounding box center [119, 291] width 207 height 20
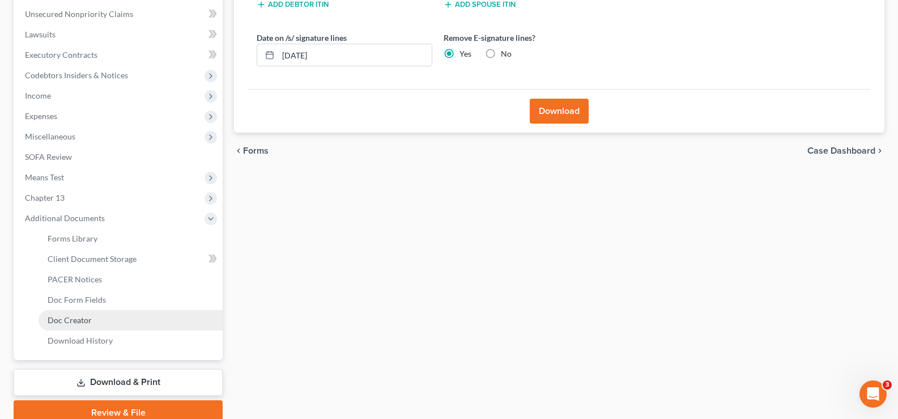
scroll to position [347, 0]
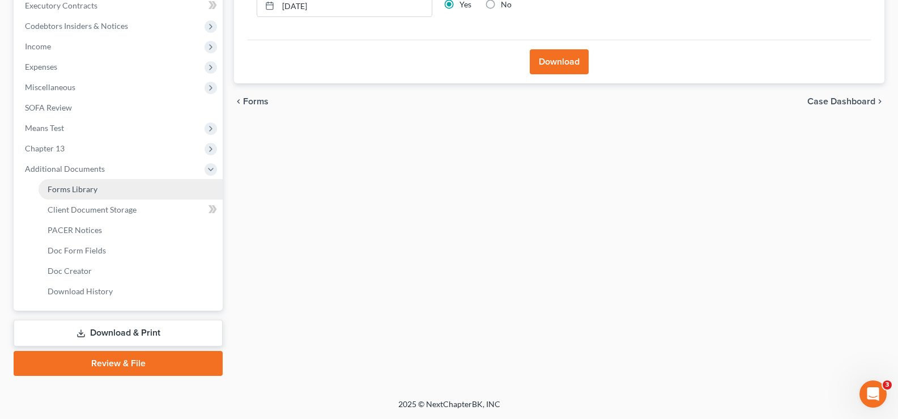
click at [96, 191] on span "Forms Library" at bounding box center [73, 189] width 50 height 10
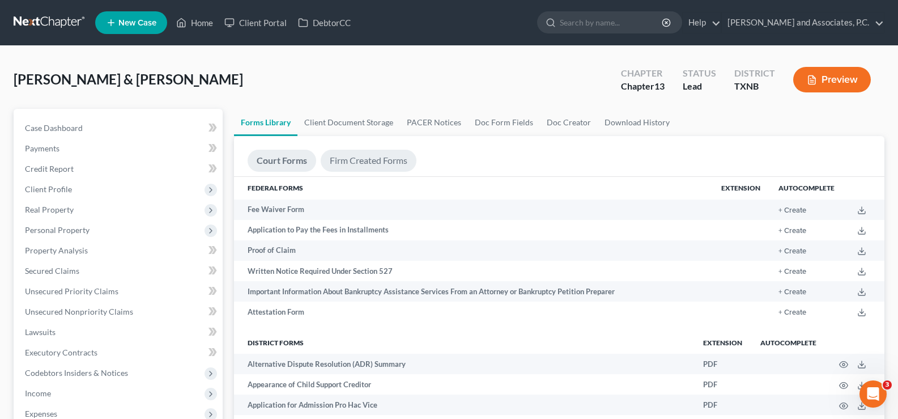
click at [363, 161] on link "Firm Created Forms" at bounding box center [369, 161] width 96 height 22
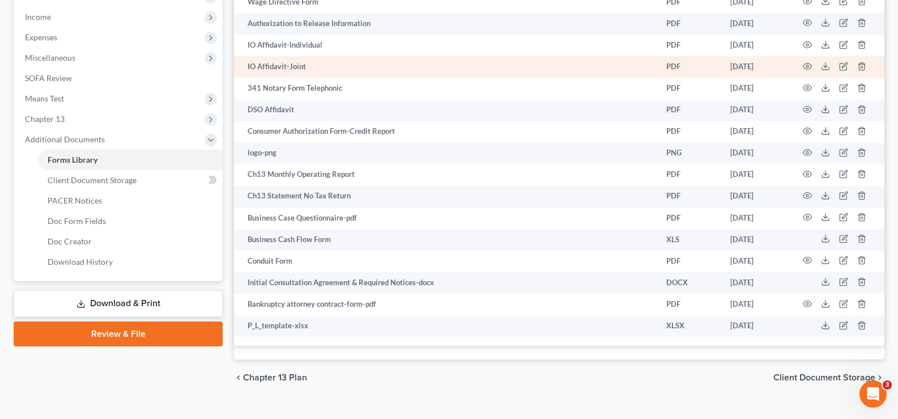
scroll to position [396, 0]
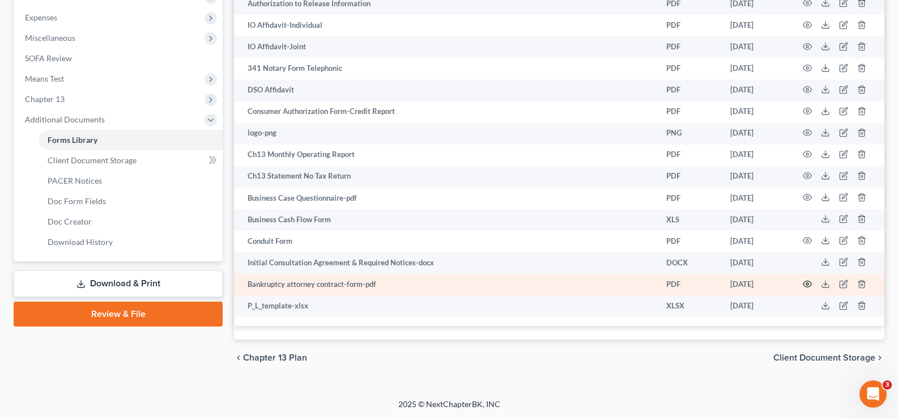
click at [809, 280] on icon "button" at bounding box center [807, 283] width 9 height 9
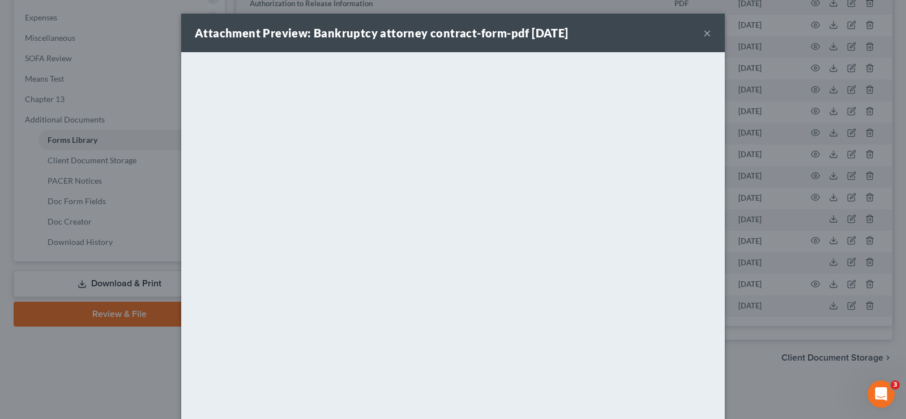
click at [704, 37] on button "×" at bounding box center [708, 33] width 8 height 14
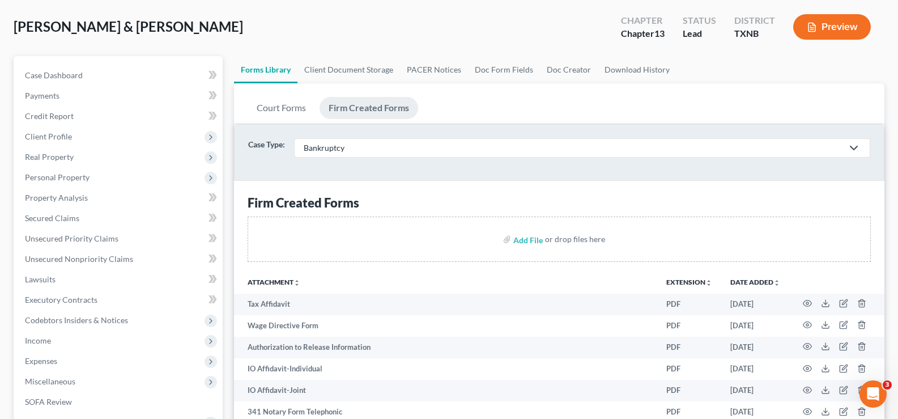
scroll to position [0, 0]
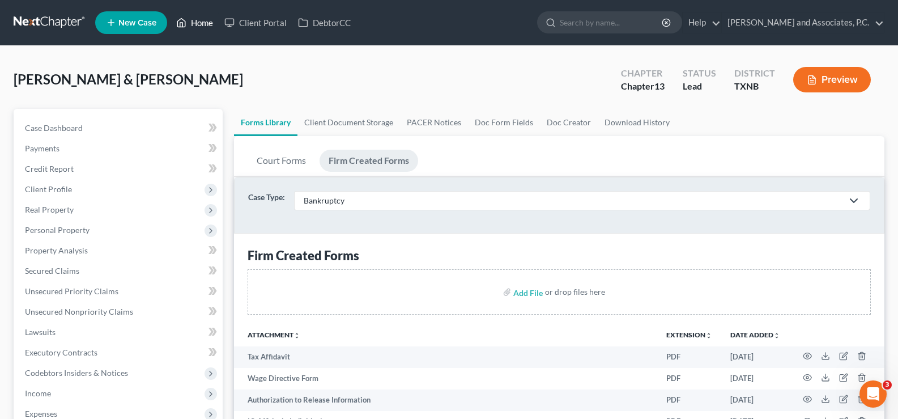
click at [205, 24] on link "Home" at bounding box center [194, 22] width 48 height 20
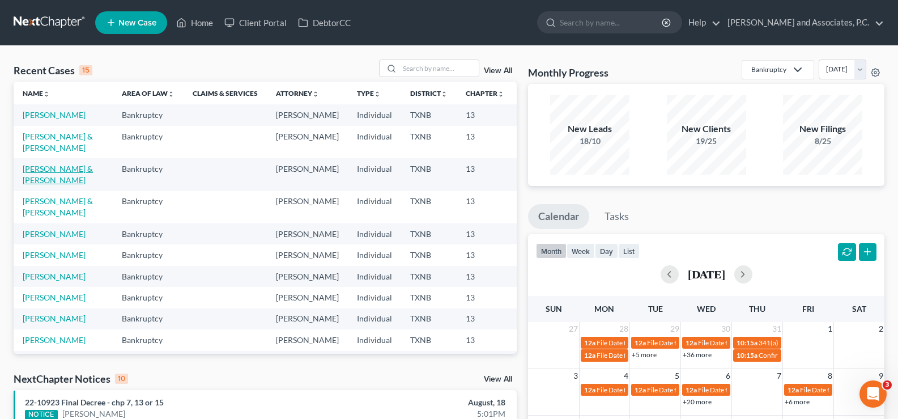
click at [29, 185] on link "[PERSON_NAME] & [PERSON_NAME]" at bounding box center [58, 174] width 70 height 21
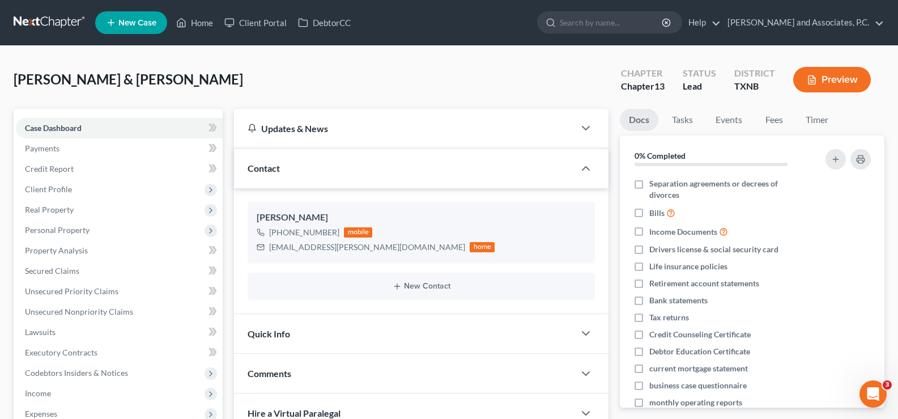
scroll to position [113, 0]
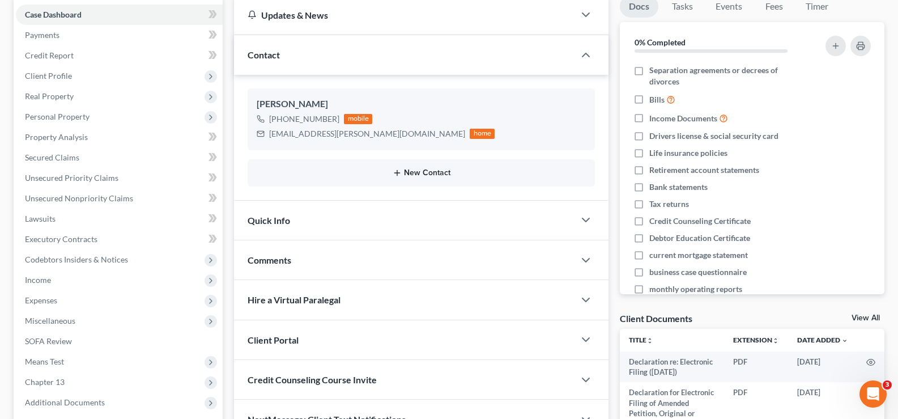
click at [410, 173] on button "New Contact" at bounding box center [421, 172] width 329 height 9
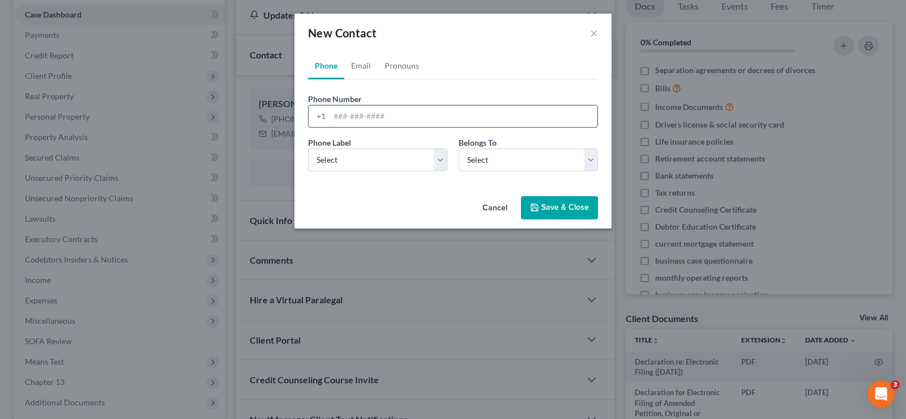
click at [360, 116] on input "tel" at bounding box center [464, 116] width 268 height 22
type input "9407820043"
drag, startPoint x: 369, startPoint y: 163, endPoint x: 365, endPoint y: 170, distance: 9.1
click at [369, 163] on select "Select Mobile Home Work Other" at bounding box center [377, 159] width 139 height 23
select select "0"
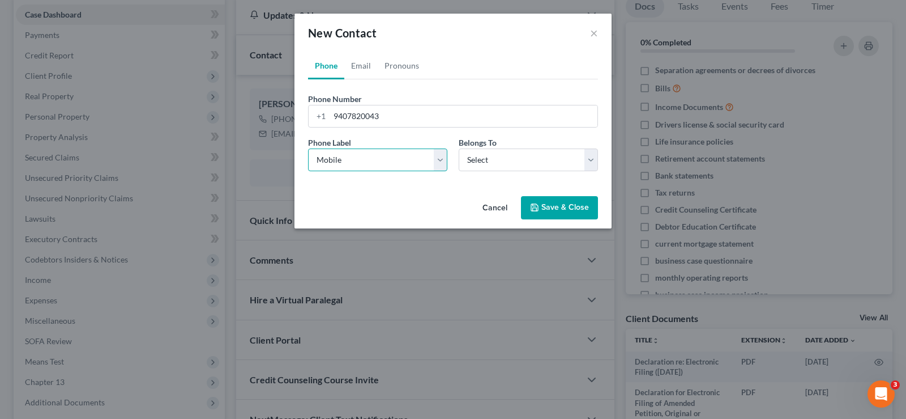
click at [308, 148] on select "Select Mobile Home Work Other" at bounding box center [377, 159] width 139 height 23
drag, startPoint x: 518, startPoint y: 152, endPoint x: 518, endPoint y: 170, distance: 18.7
click at [518, 152] on select "Select Client Spouse Other" at bounding box center [528, 159] width 139 height 23
select select "1"
click at [459, 148] on select "Select Client Spouse Other" at bounding box center [528, 159] width 139 height 23
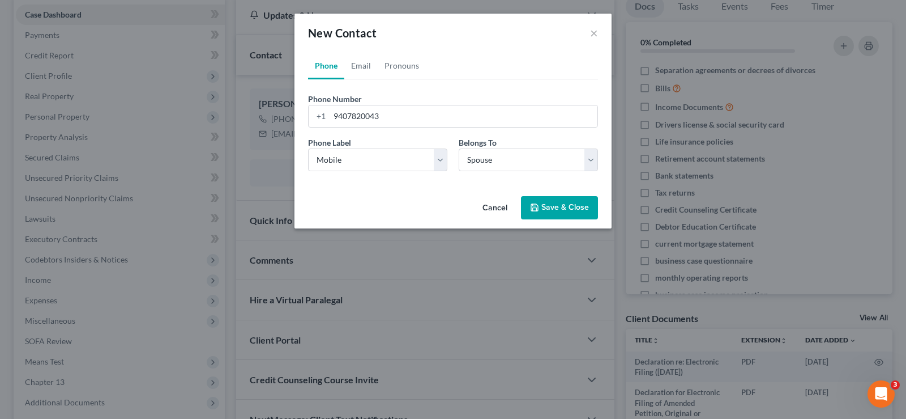
click at [545, 212] on button "Save & Close" at bounding box center [559, 208] width 77 height 24
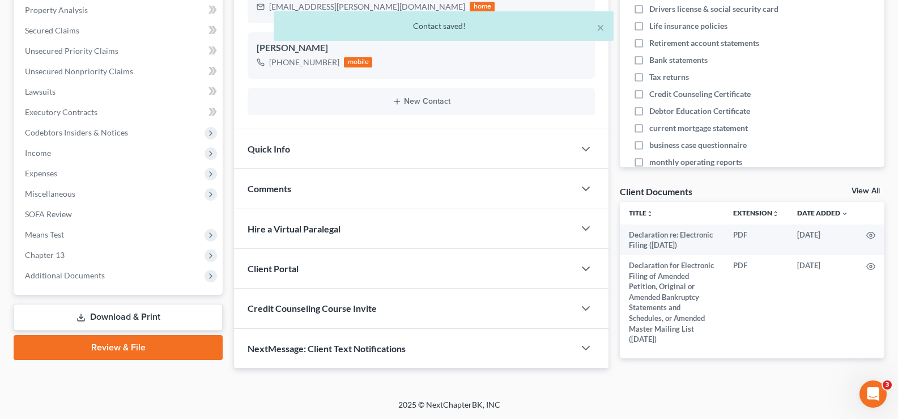
scroll to position [241, 0]
click at [358, 352] on span "NextMessage: Client Text Notifications" at bounding box center [327, 347] width 158 height 11
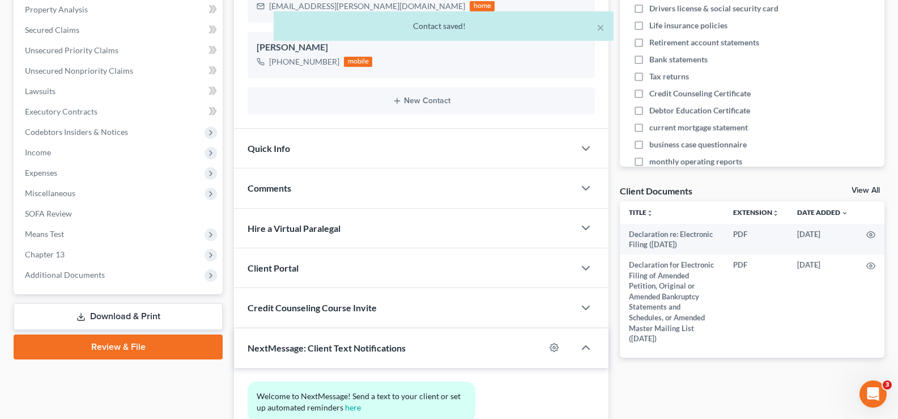
scroll to position [337, 0]
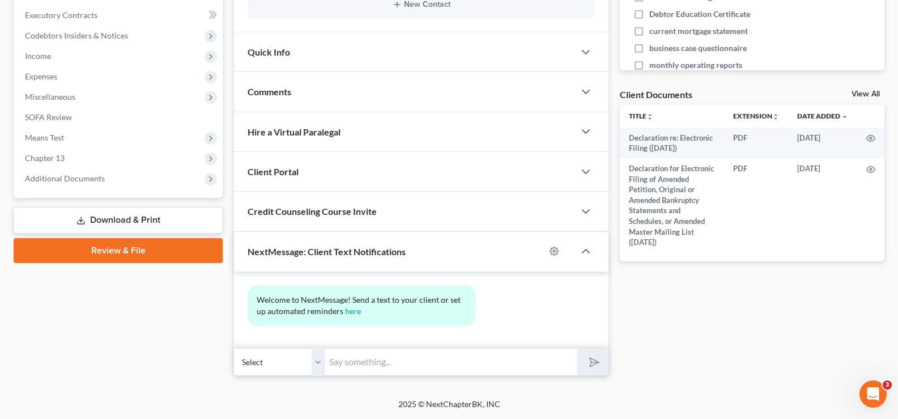
drag, startPoint x: 314, startPoint y: 363, endPoint x: 313, endPoint y: 357, distance: 5.8
click at [314, 363] on select "Select +1 (940) 867-1139 - Joshua Graves +1 (940) 782-0043 - Dawn Graves" at bounding box center [279, 362] width 91 height 28
select select "1"
click at [234, 348] on select "Select +1 (940) 867-1139 - Joshua Graves +1 (940) 782-0043 - Dawn Graves" at bounding box center [279, 362] width 91 height 28
click at [364, 363] on input "text" at bounding box center [451, 362] width 253 height 28
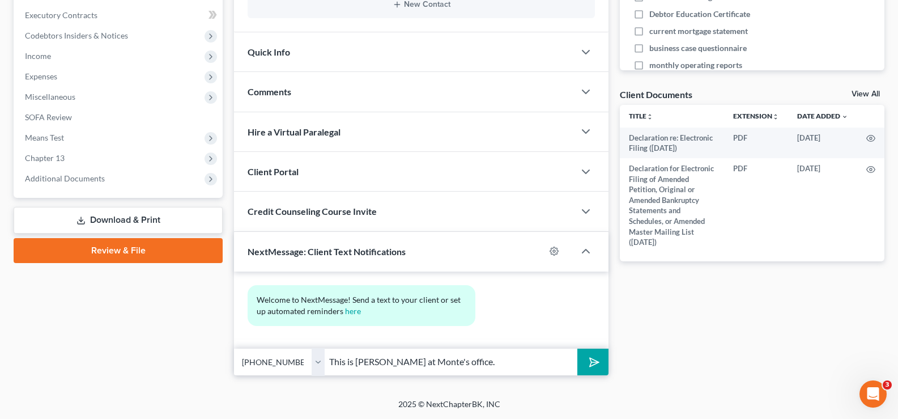
click at [489, 365] on input "This is Misty Barr at Monte's office." at bounding box center [451, 362] width 253 height 28
type input "This is Misty Barr at Monte's office. Please take a picture of social security …"
click at [598, 365] on icon "submit" at bounding box center [591, 361] width 11 height 11
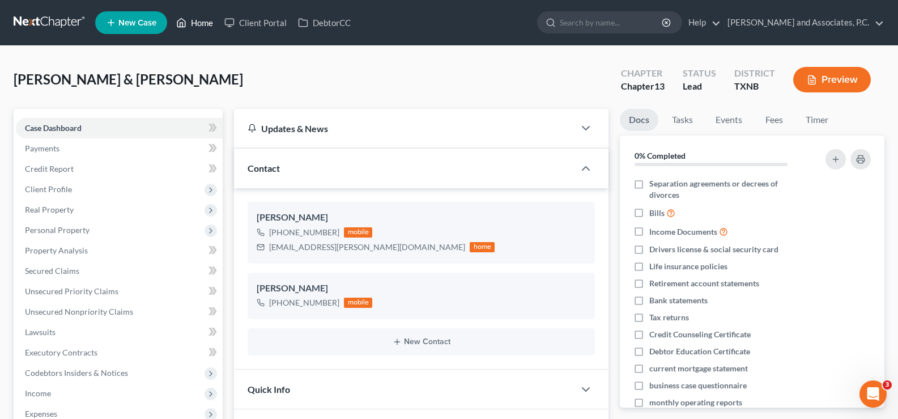
click at [199, 22] on link "Home" at bounding box center [194, 22] width 48 height 20
